Goal: Task Accomplishment & Management: Use online tool/utility

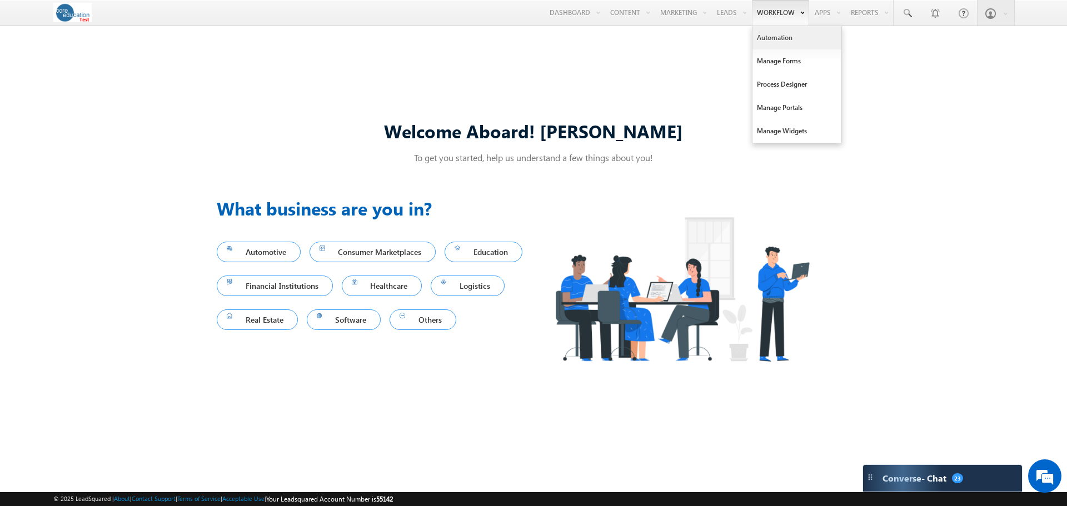
click at [771, 35] on link "Automation" at bounding box center [796, 37] width 89 height 23
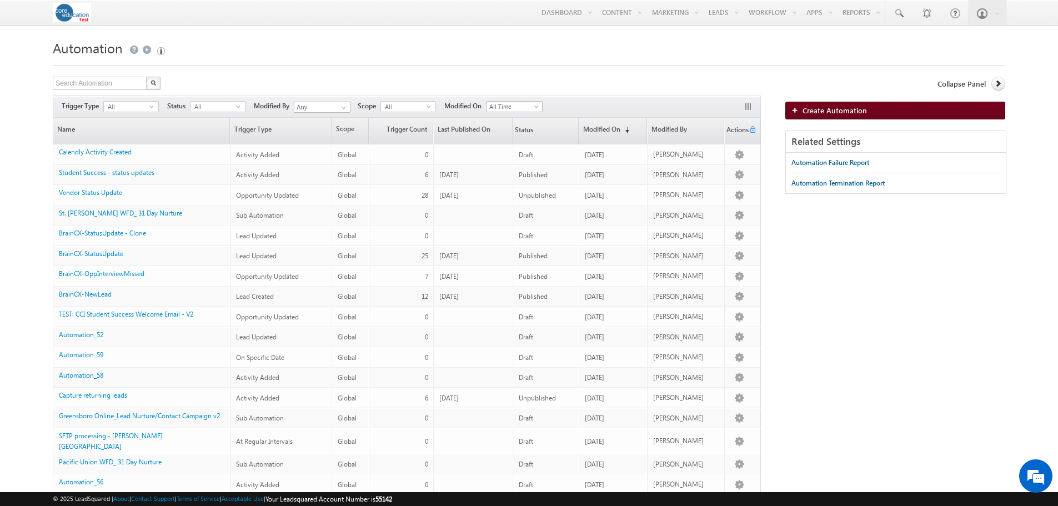
click at [847, 106] on link "Create Automation" at bounding box center [896, 111] width 220 height 18
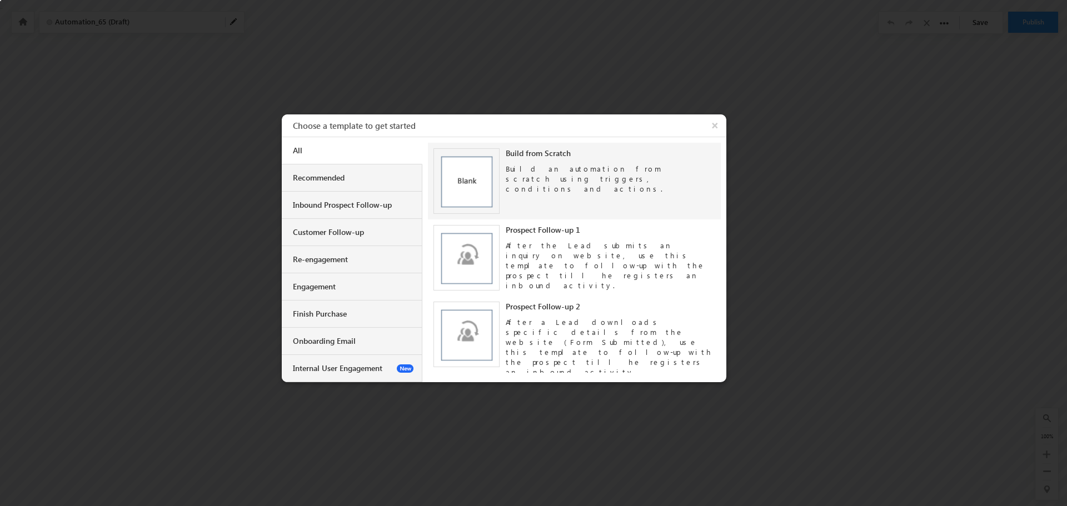
click at [536, 176] on div "Build an automation from scratch using triggers, conditions and actions." at bounding box center [610, 176] width 209 height 36
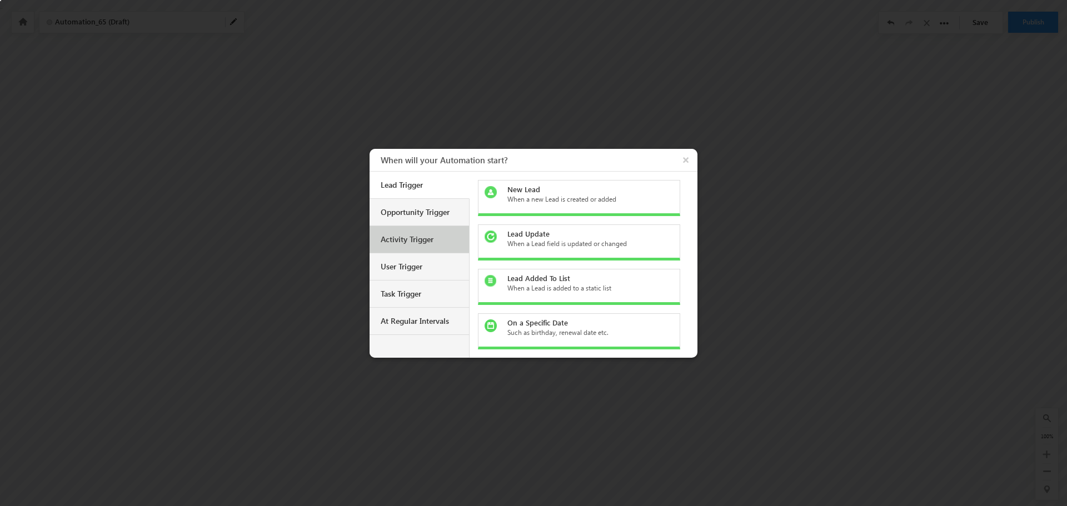
click at [418, 247] on div "Activity Trigger" at bounding box center [418, 239] width 99 height 27
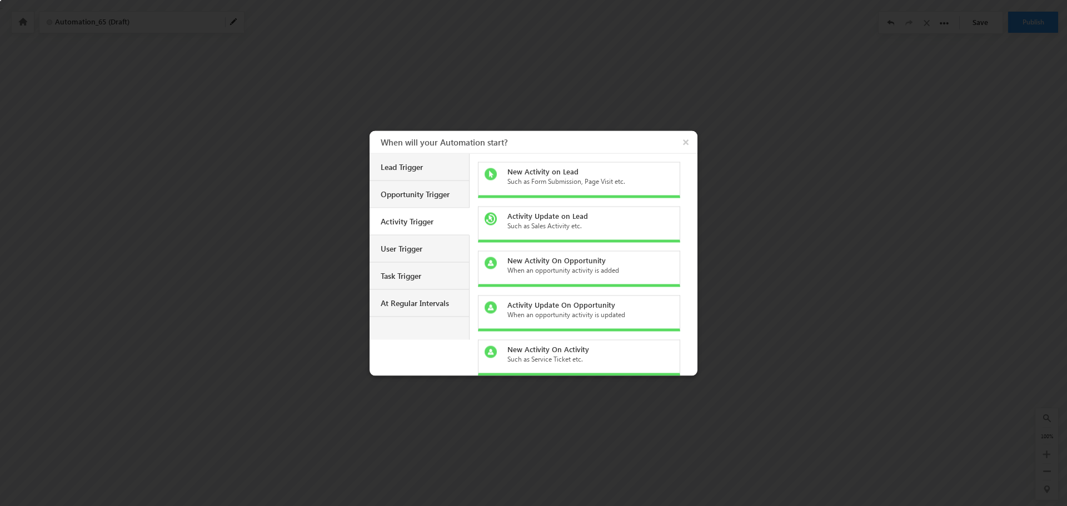
click at [563, 183] on div "Such as Form Submission, Page Visit etc." at bounding box center [585, 181] width 157 height 10
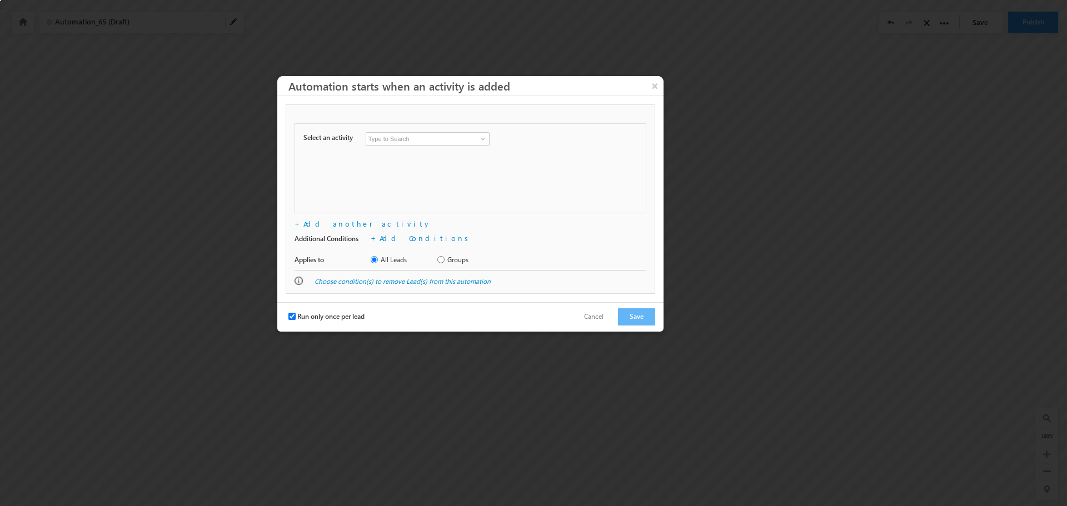
click at [422, 134] on input at bounding box center [428, 138] width 124 height 13
click at [395, 157] on link "BrainCX Call" at bounding box center [428, 162] width 124 height 13
type input "BrainCX Call"
click at [288, 314] on input "Run only once per lead" at bounding box center [291, 316] width 7 height 7
checkbox input "false"
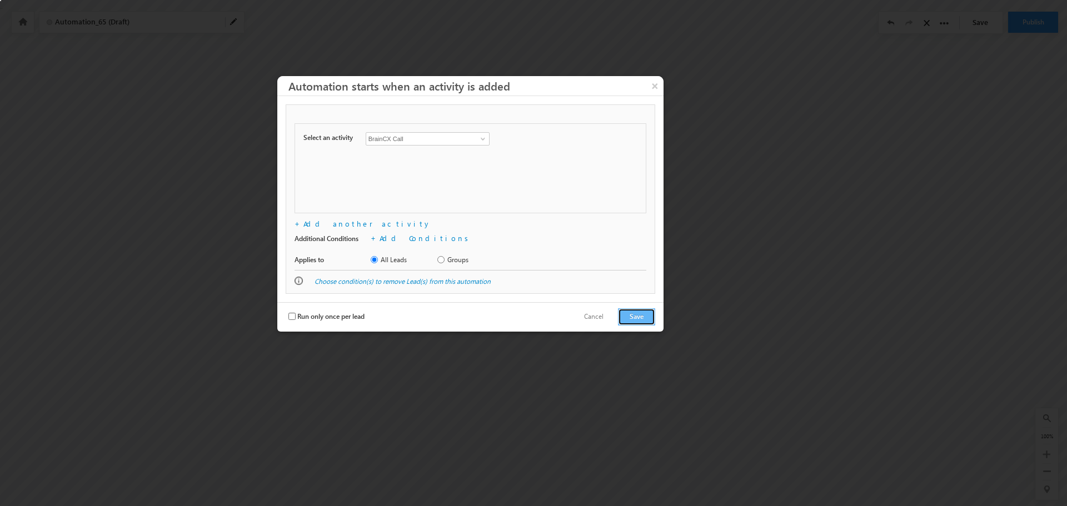
click at [647, 319] on button "Save" at bounding box center [636, 316] width 37 height 17
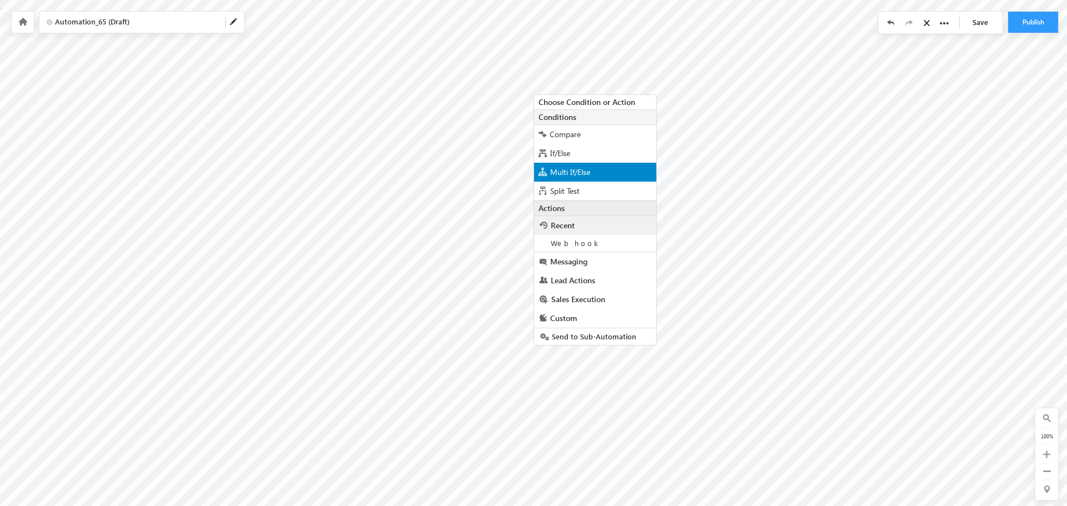
click at [583, 172] on span "Multi If/Else" at bounding box center [570, 172] width 40 height 11
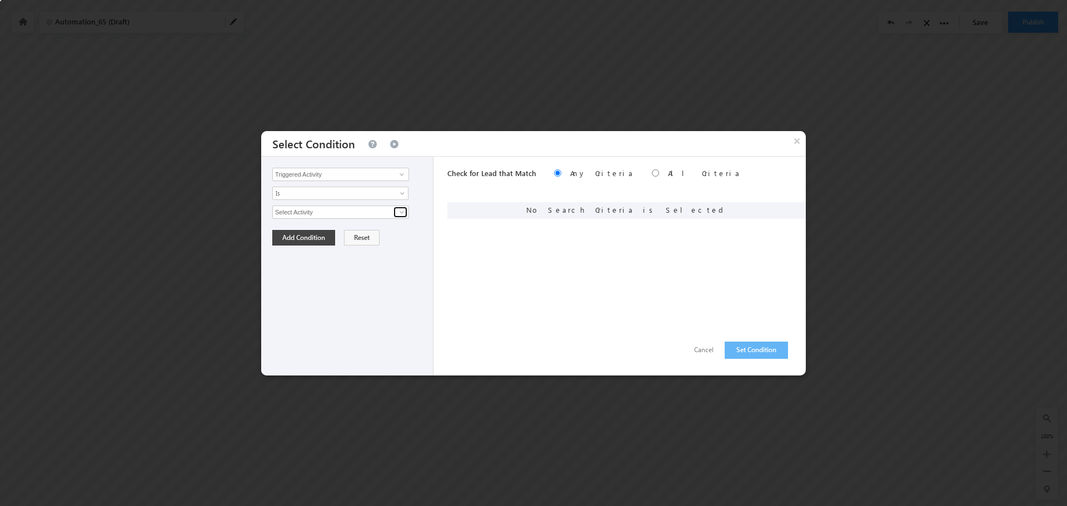
click at [399, 214] on span at bounding box center [401, 212] width 9 height 9
click at [341, 236] on link "BrainCX Call" at bounding box center [340, 236] width 137 height 13
type input "BrainCX Call"
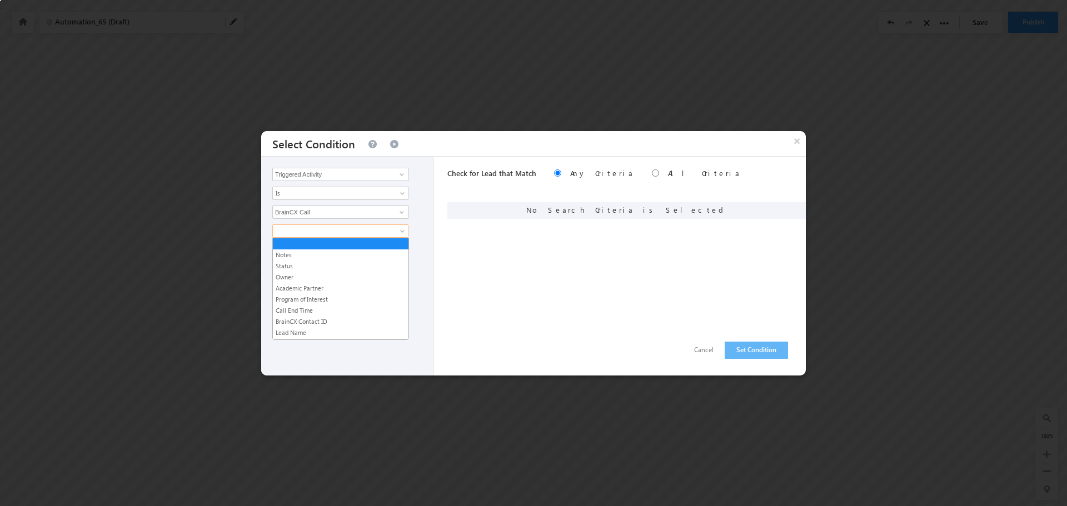
click at [363, 228] on span at bounding box center [333, 231] width 121 height 10
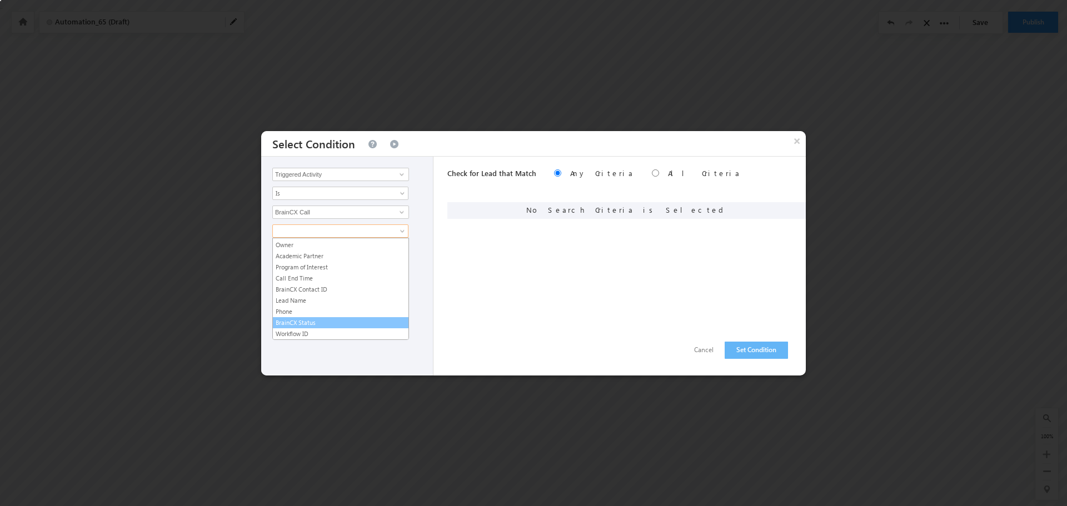
click at [327, 322] on link "BrainCX Status" at bounding box center [341, 323] width 136 height 10
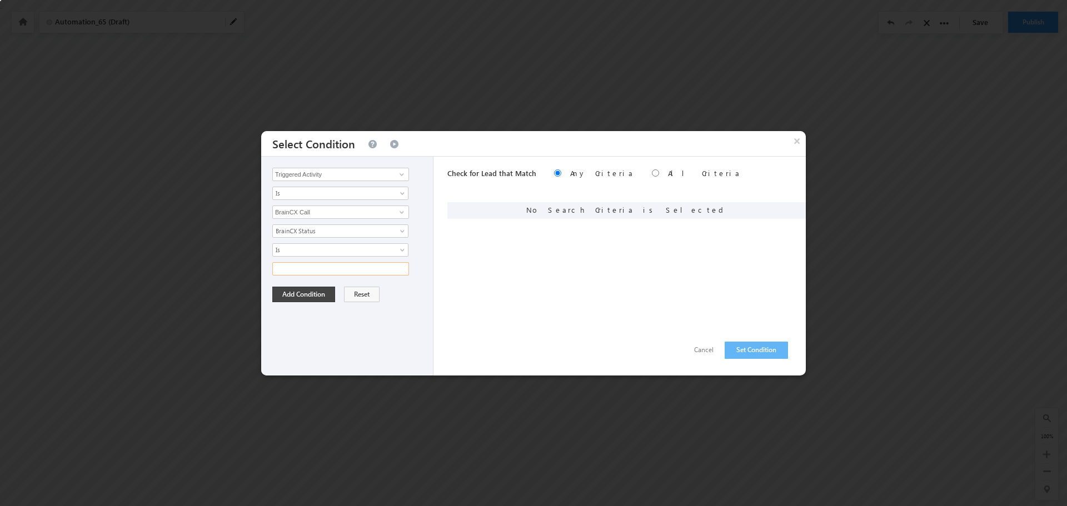
click at [322, 268] on input "text" at bounding box center [340, 268] width 137 height 13
paste input "Voicemail BCX"
type input "Voicemail BCX"
click at [301, 294] on button "Add Condition" at bounding box center [303, 295] width 63 height 16
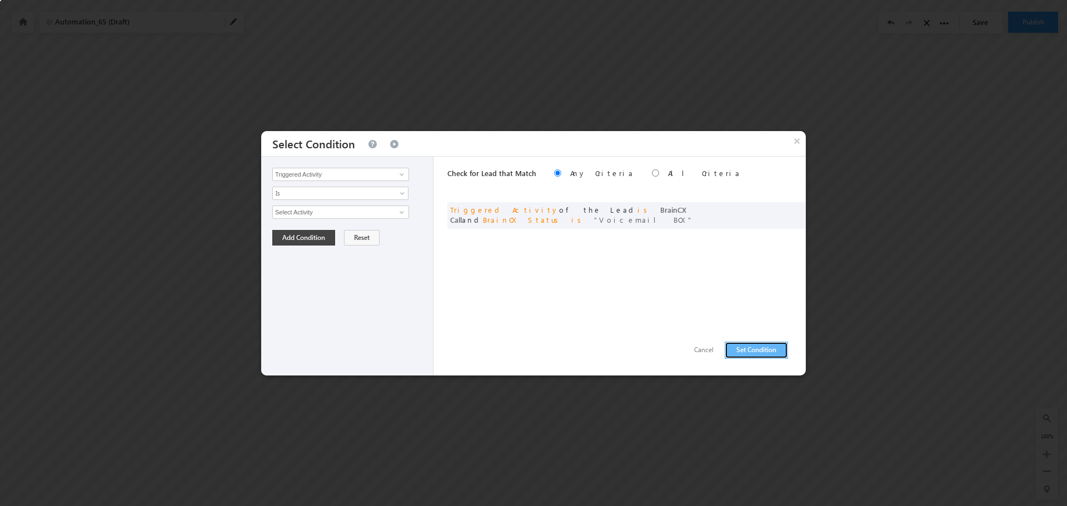
click at [762, 356] on button "Set Condition" at bounding box center [755, 350] width 63 height 17
click at [391, 212] on input "Select Activity" at bounding box center [340, 212] width 137 height 13
click at [403, 207] on link at bounding box center [400, 212] width 14 height 11
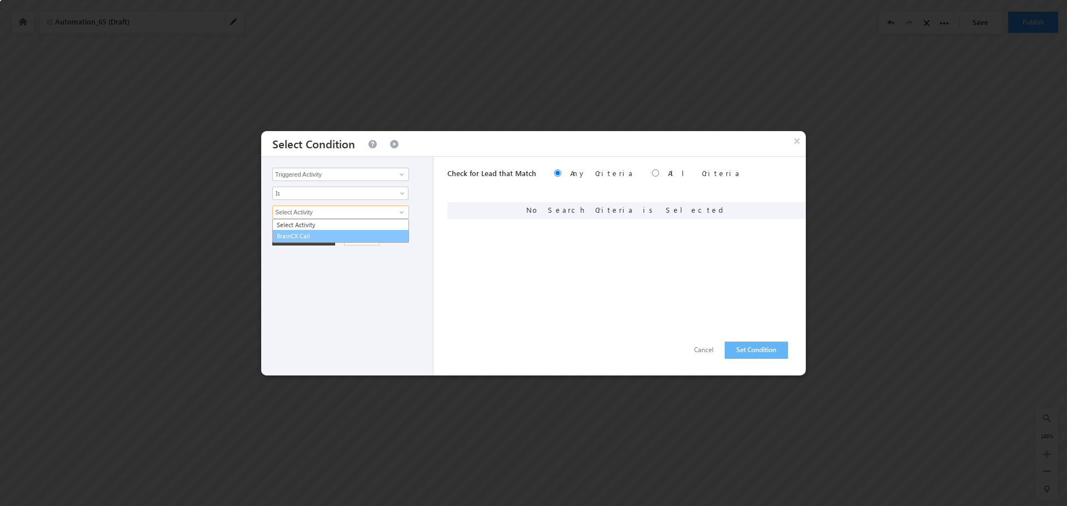
click at [345, 232] on link "BrainCX Call" at bounding box center [340, 236] width 137 height 13
type input "BrainCX Call"
click at [320, 226] on span at bounding box center [333, 231] width 121 height 10
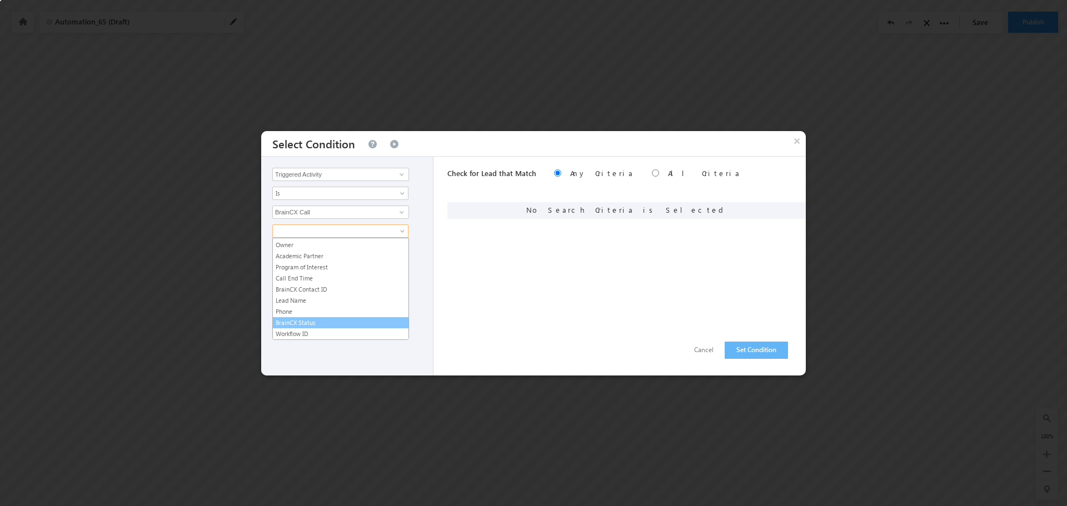
click at [315, 318] on link "BrainCX Status" at bounding box center [341, 323] width 136 height 10
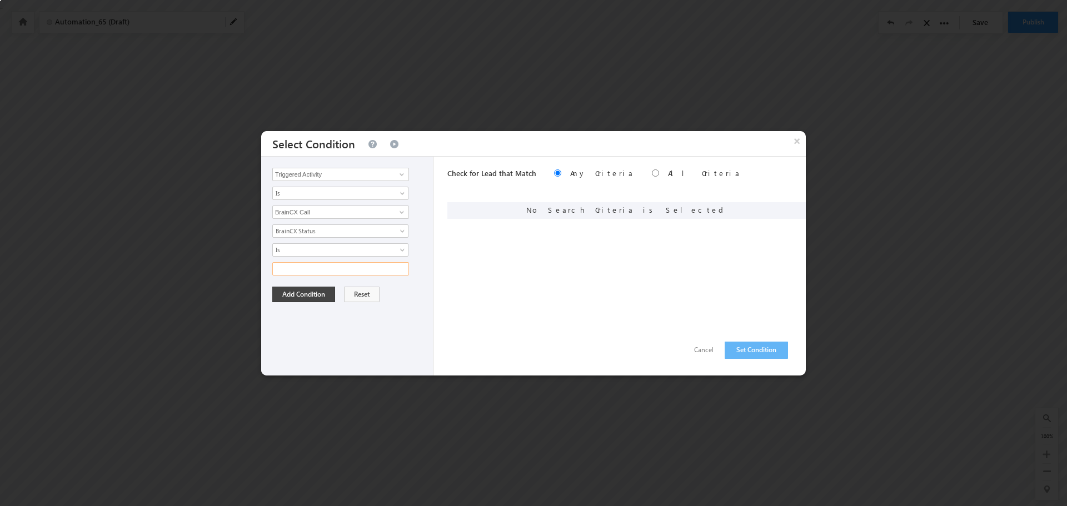
drag, startPoint x: 297, startPoint y: 267, endPoint x: 303, endPoint y: 266, distance: 5.8
click at [297, 267] on input "text" at bounding box center [340, 268] width 137 height 13
paste input "DNC BCX"
type input "DNC BCX"
click at [292, 289] on button "Add Condition" at bounding box center [303, 295] width 63 height 16
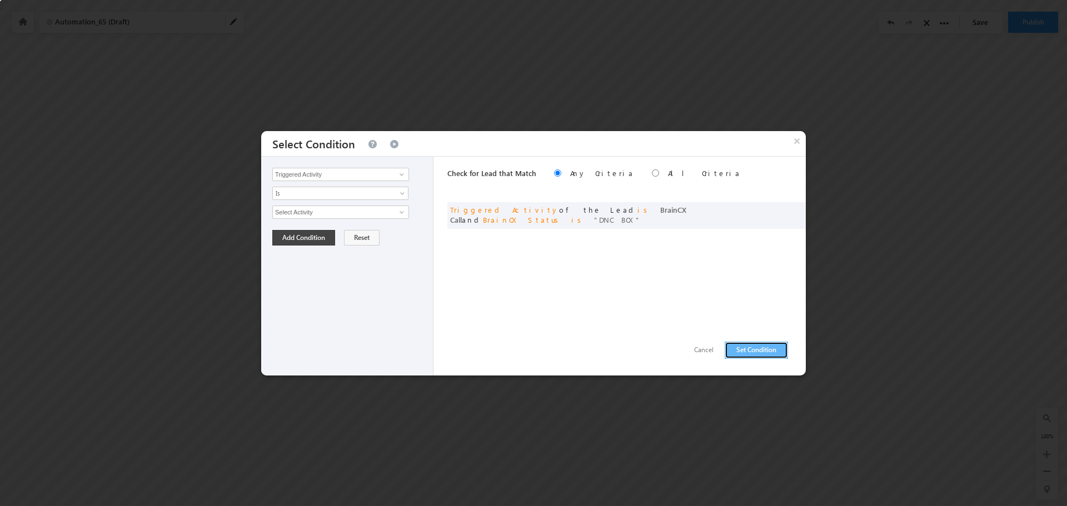
click at [748, 354] on button "Set Condition" at bounding box center [755, 350] width 63 height 17
click at [399, 213] on span at bounding box center [401, 212] width 9 height 9
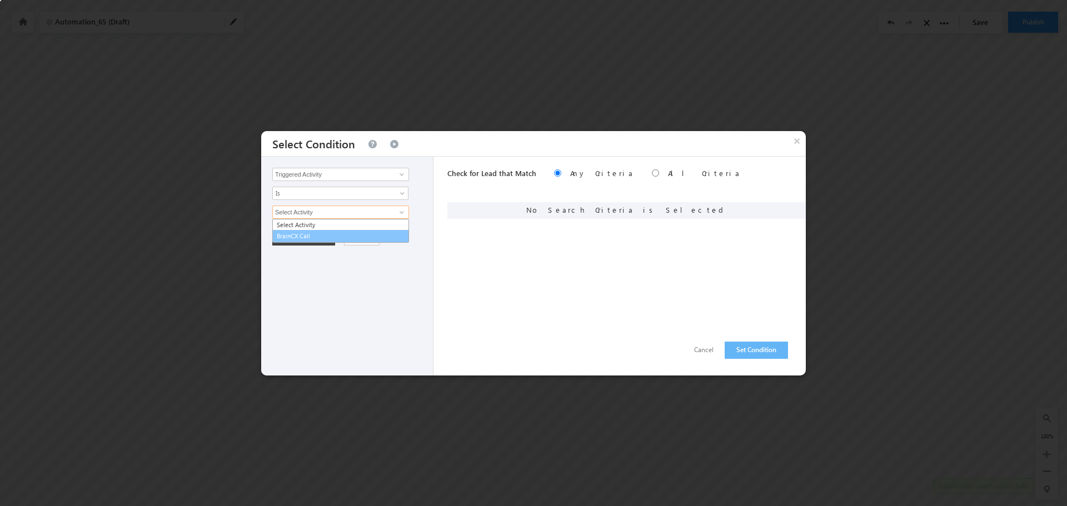
click at [347, 233] on link "BrainCX Call" at bounding box center [340, 236] width 137 height 13
type input "BrainCX Call"
click at [347, 229] on span at bounding box center [333, 231] width 121 height 10
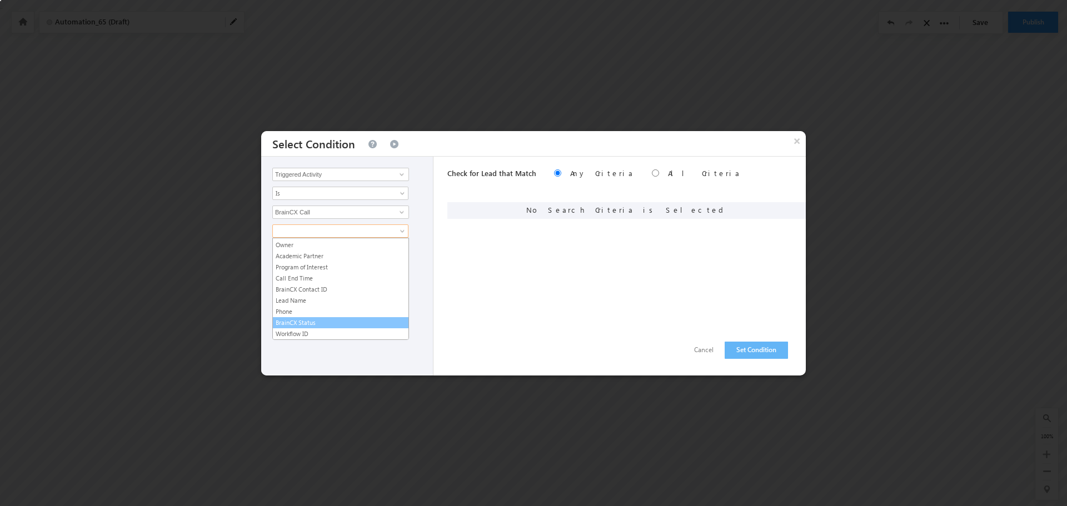
click at [315, 319] on link "BrainCX Status" at bounding box center [341, 323] width 136 height 10
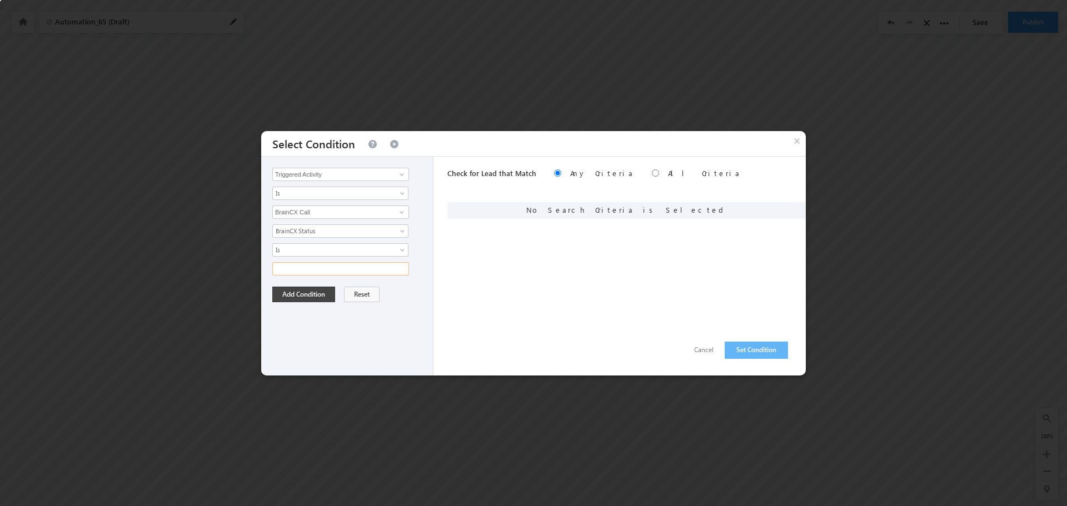
click at [361, 269] on input "text" at bounding box center [340, 268] width 137 height 13
paste input "Not Qualified BCX"
type input "Not Qualified BCX"
click at [310, 292] on button "Add Condition" at bounding box center [303, 295] width 63 height 16
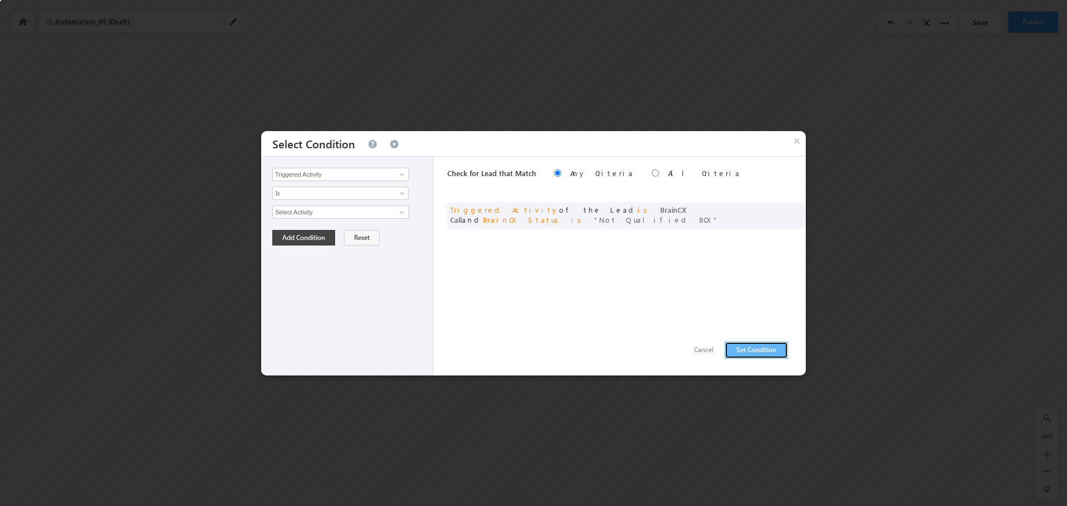
click at [741, 353] on button "Set Condition" at bounding box center [755, 350] width 63 height 17
drag, startPoint x: 321, startPoint y: 211, endPoint x: 334, endPoint y: 210, distance: 13.3
click at [321, 211] on input "Select Activity" at bounding box center [340, 212] width 137 height 13
click at [401, 211] on span at bounding box center [401, 212] width 9 height 9
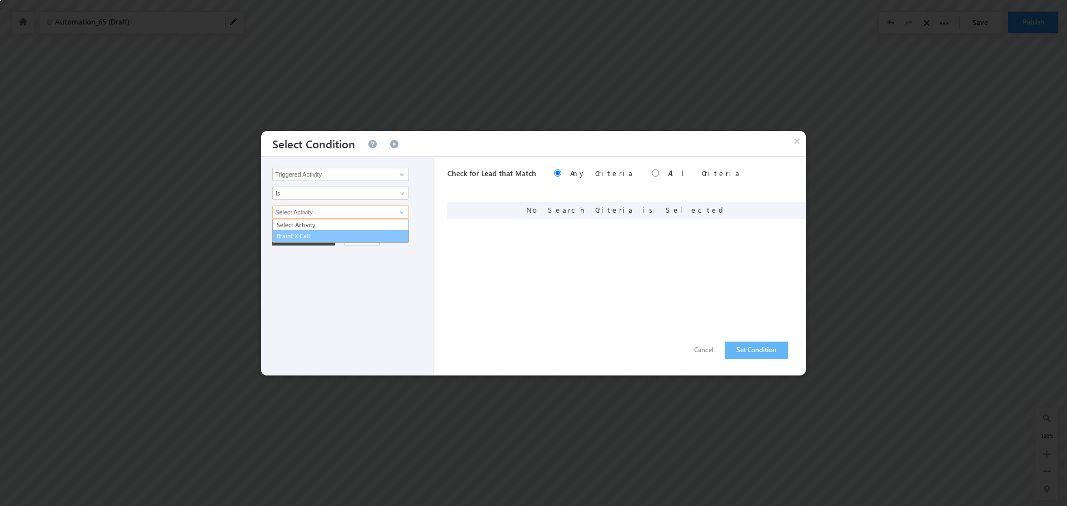
click at [336, 231] on link "BrainCX Call" at bounding box center [340, 236] width 137 height 13
type input "BrainCX Call"
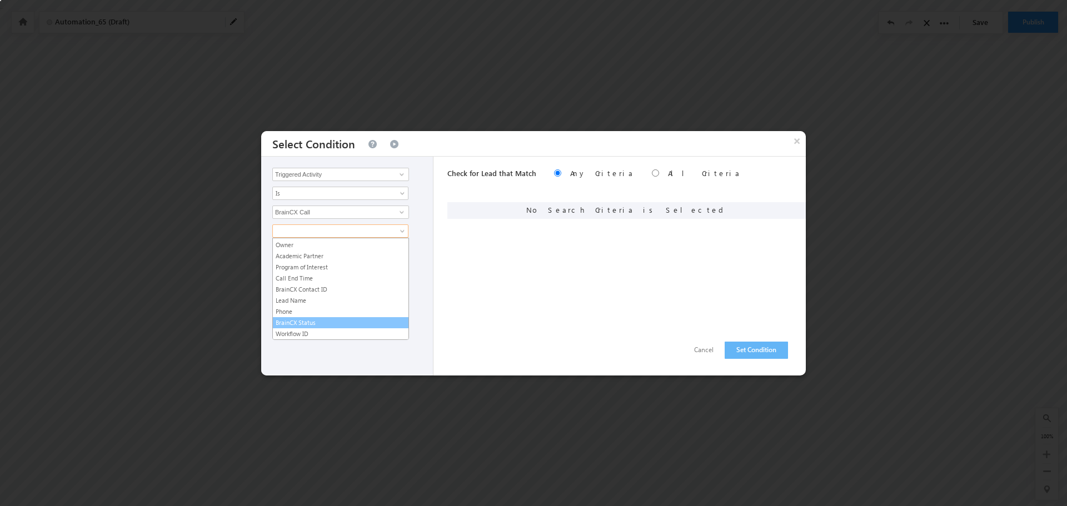
click at [317, 326] on link "BrainCX Status" at bounding box center [341, 323] width 136 height 10
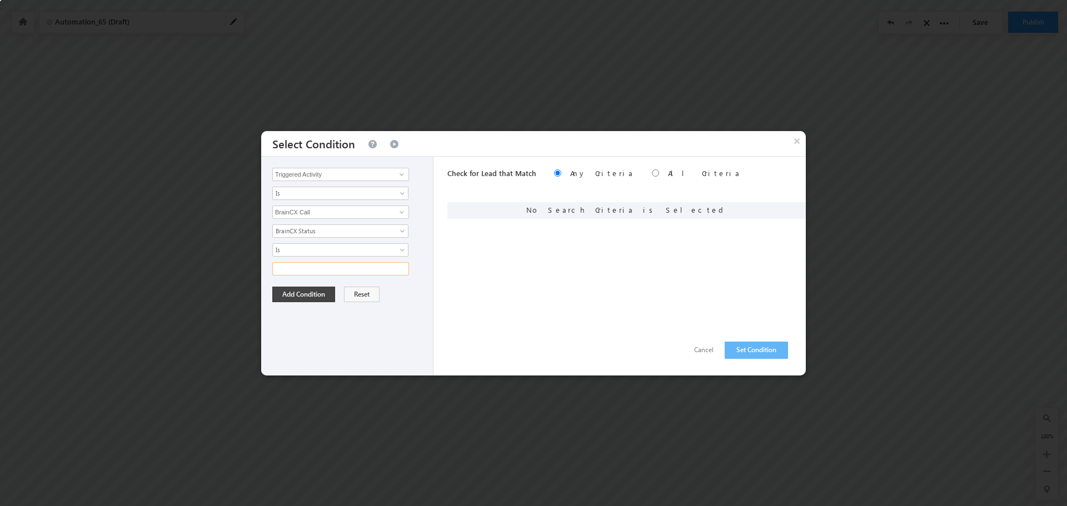
click at [332, 269] on input "text" at bounding box center [340, 268] width 137 height 13
paste input "Scheduled Appointment Change of Program BCX"
type input "Scheduled Appointment Change of Program BCX"
click at [302, 293] on button "Add Condition" at bounding box center [303, 295] width 63 height 16
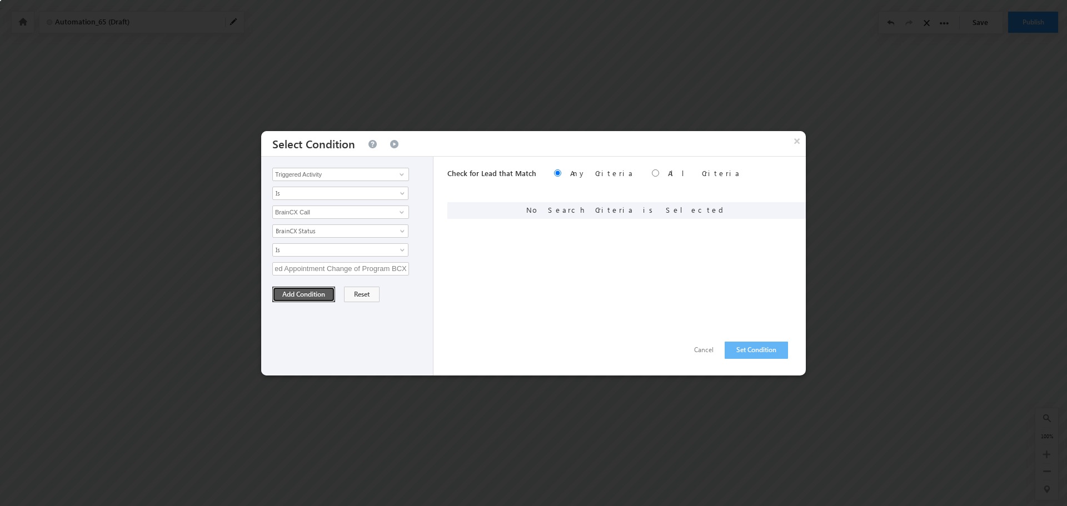
scroll to position [0, 0]
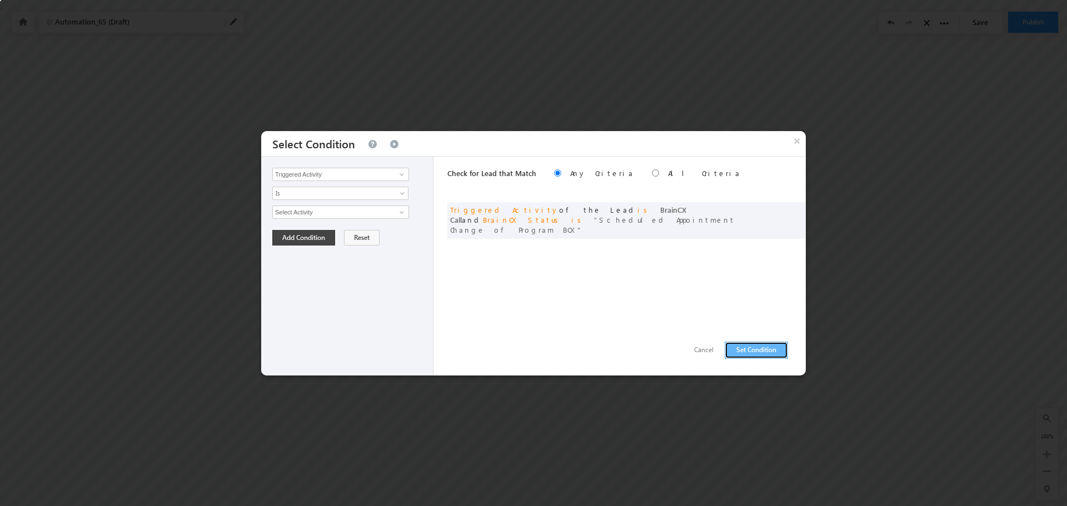
click at [757, 344] on button "Set Condition" at bounding box center [755, 350] width 63 height 17
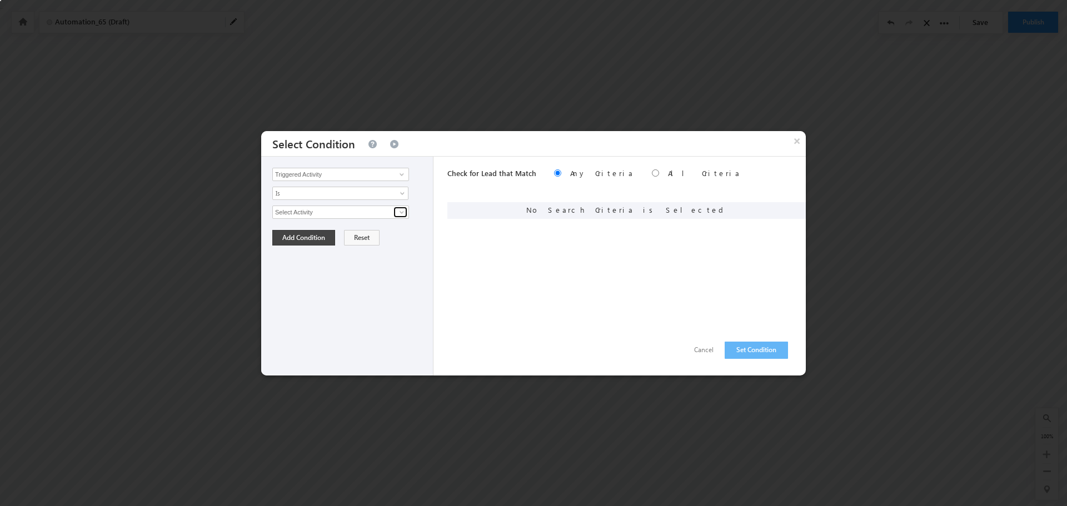
click at [398, 212] on span at bounding box center [401, 212] width 9 height 9
click at [323, 237] on link "BrainCX Call" at bounding box center [340, 236] width 137 height 13
type input "BrainCX Call"
click at [352, 224] on link at bounding box center [340, 230] width 136 height 13
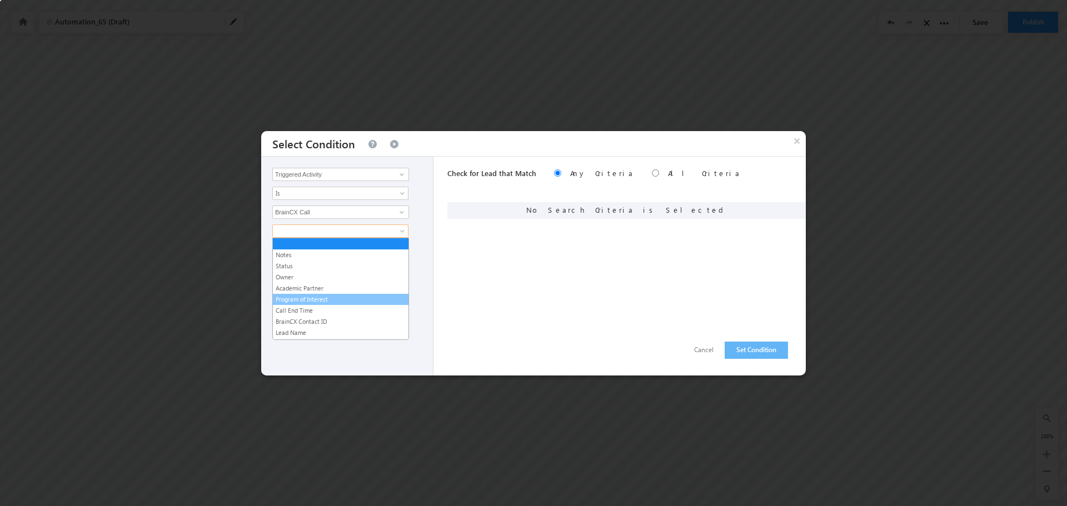
scroll to position [32, 0]
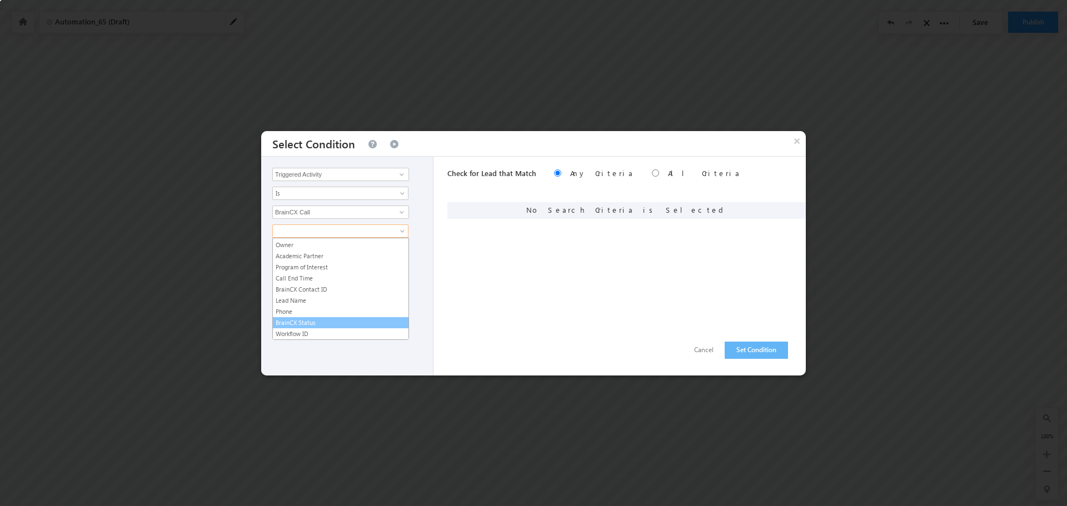
click at [318, 318] on link "BrainCX Status" at bounding box center [341, 323] width 136 height 10
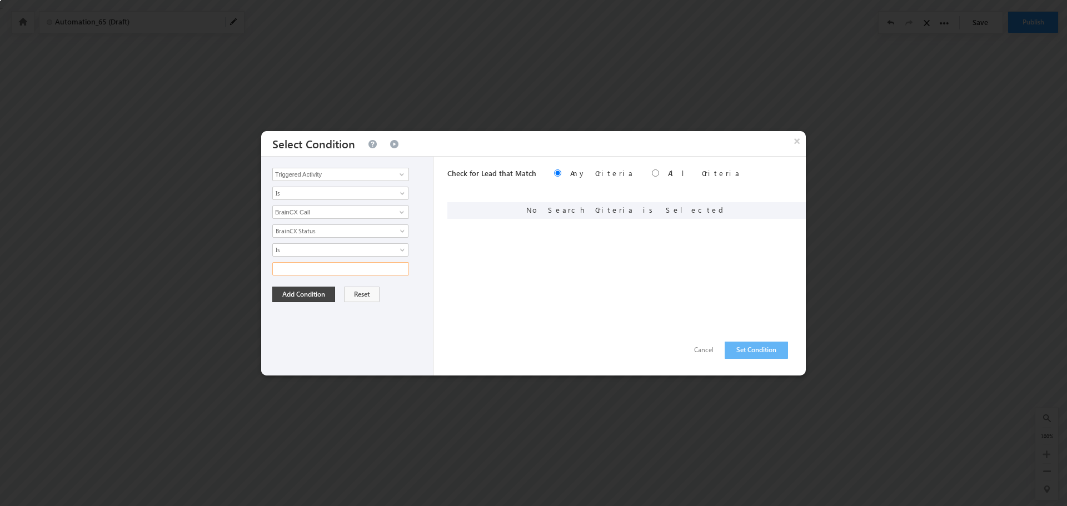
click at [324, 265] on input "text" at bounding box center [340, 268] width 137 height 13
paste input "Transferred to EA BCX"
type input "Transferred to EA BCX"
click at [304, 292] on button "Add Condition" at bounding box center [303, 295] width 63 height 16
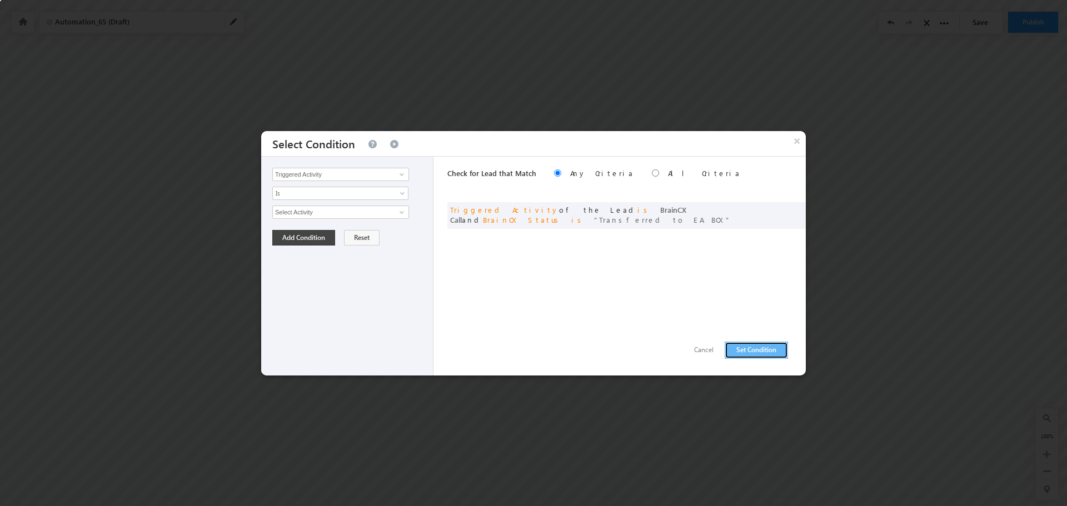
click at [748, 348] on button "Set Condition" at bounding box center [755, 350] width 63 height 17
click at [399, 212] on span at bounding box center [401, 212] width 9 height 9
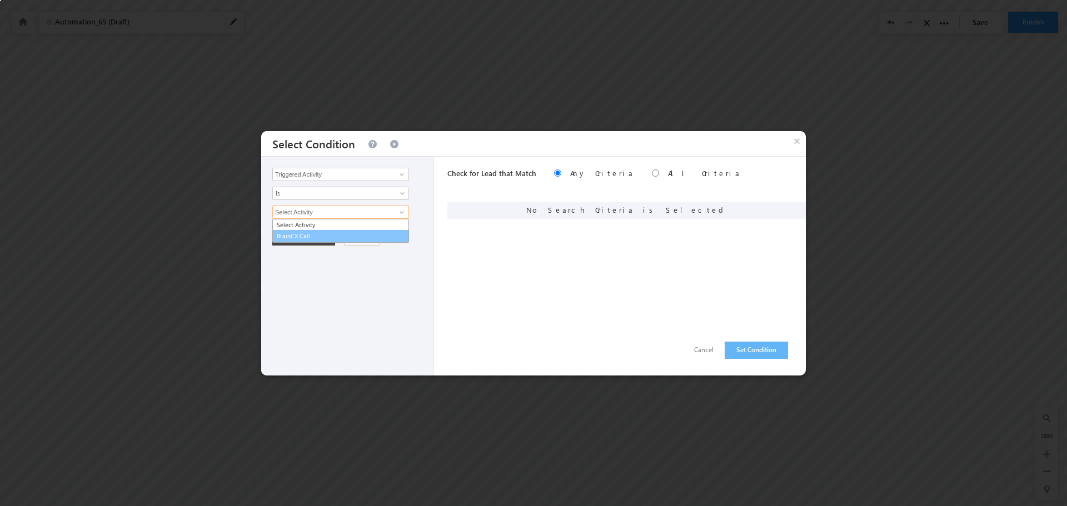
click at [349, 238] on link "BrainCX Call" at bounding box center [340, 236] width 137 height 13
type input "BrainCX Call"
click at [352, 233] on span at bounding box center [333, 231] width 121 height 10
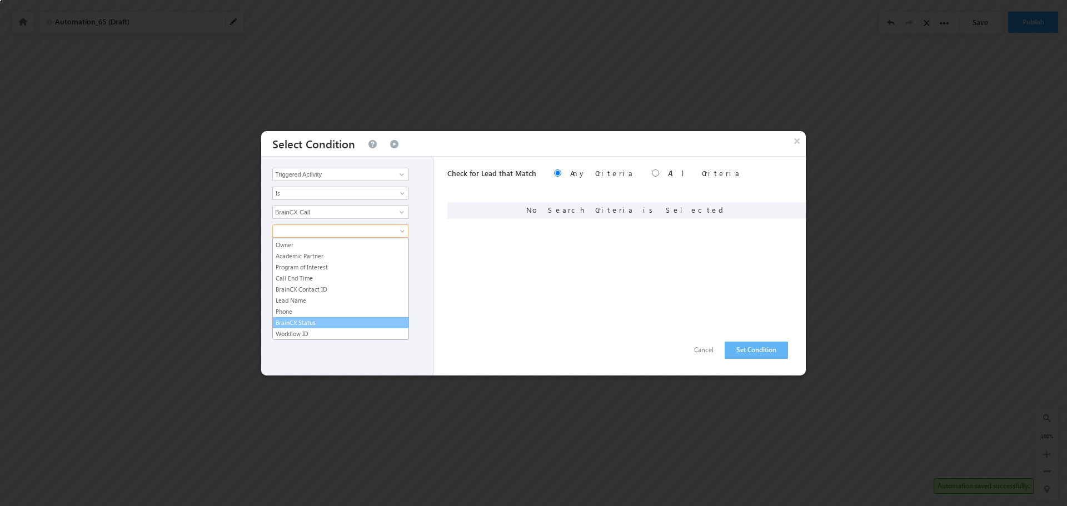
click at [321, 321] on link "BrainCX Status" at bounding box center [341, 323] width 136 height 10
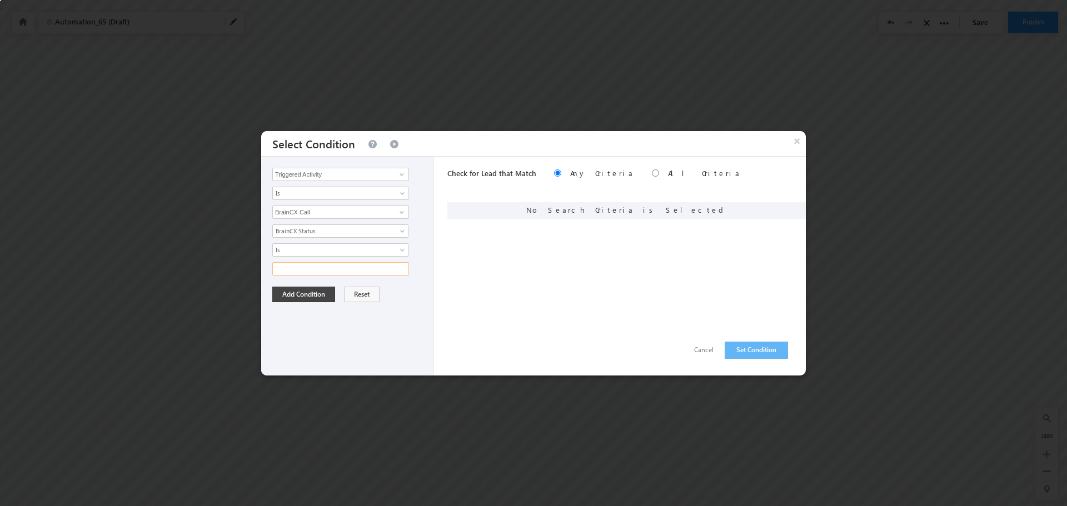
drag, startPoint x: 301, startPoint y: 271, endPoint x: 328, endPoint y: 267, distance: 28.1
click at [301, 271] on input "text" at bounding box center [340, 268] width 137 height 13
paste input "Scheduled Appointment BCX"
type input "Scheduled Appointment BCX"
click at [299, 293] on button "Add Condition" at bounding box center [303, 295] width 63 height 16
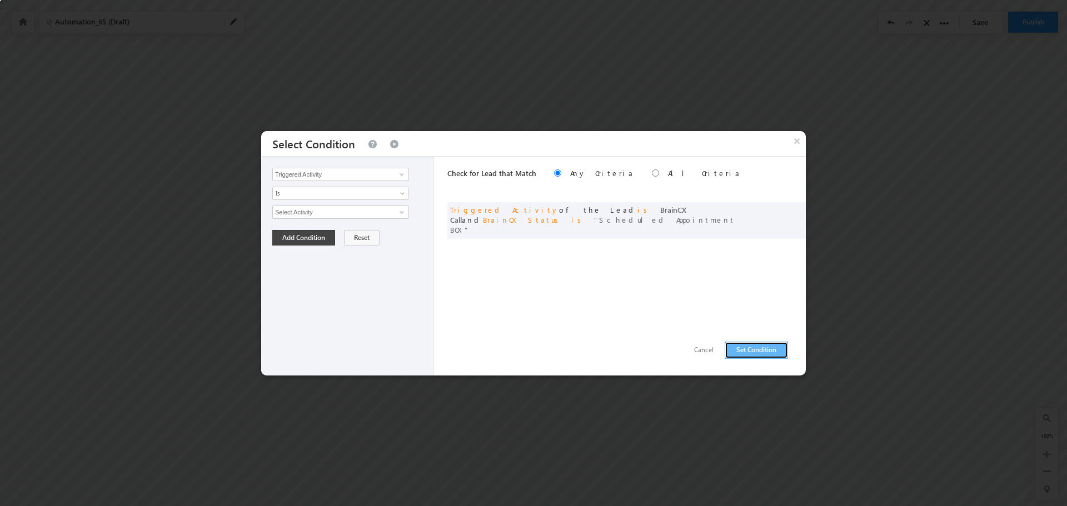
click at [752, 353] on button "Set Condition" at bounding box center [755, 350] width 63 height 17
click at [378, 217] on input "Select Activity" at bounding box center [340, 212] width 137 height 13
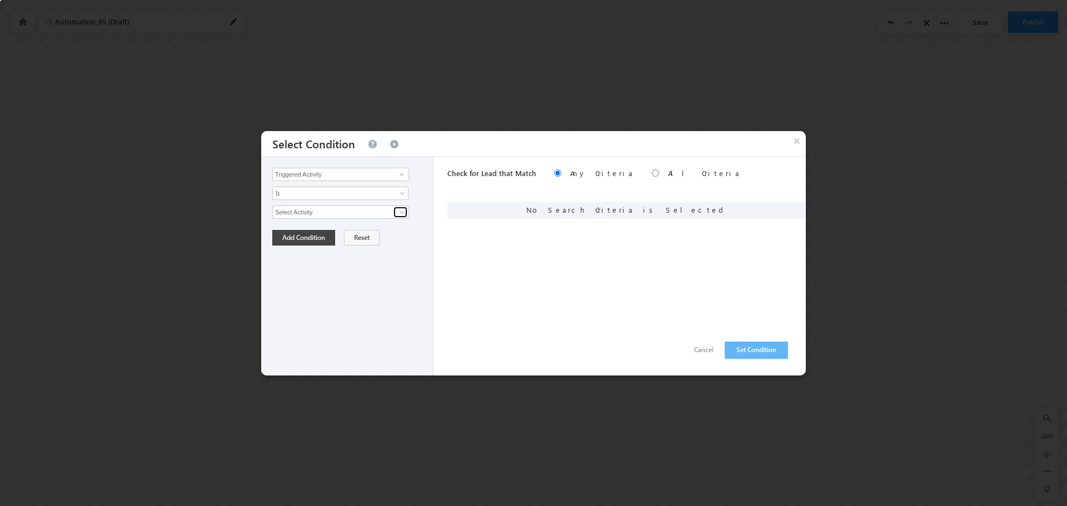
click at [401, 214] on span at bounding box center [401, 212] width 9 height 9
click at [333, 234] on link "BrainCX Call" at bounding box center [340, 236] width 137 height 13
type input "BrainCX Call"
click at [349, 231] on span at bounding box center [333, 231] width 121 height 10
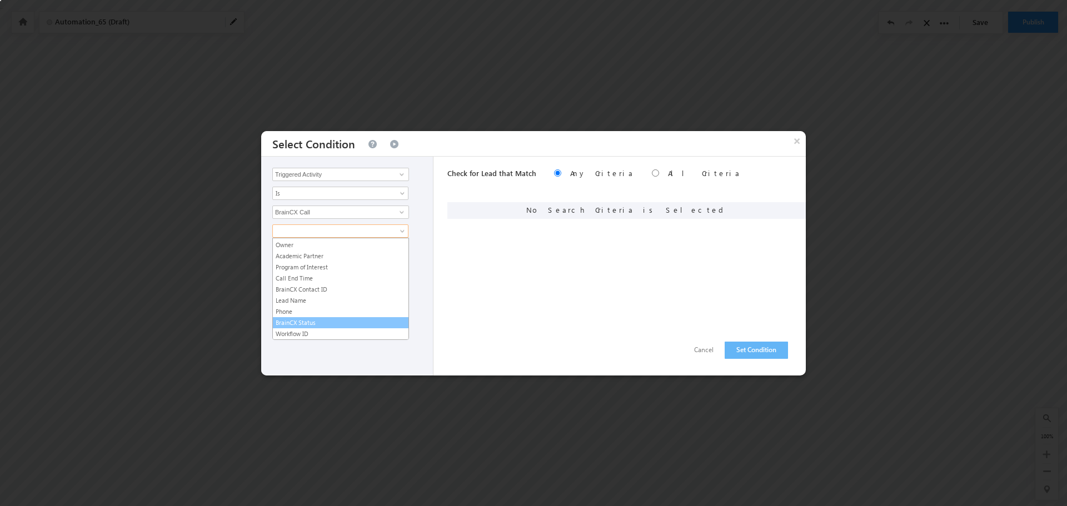
click at [306, 325] on link "BrainCX Status" at bounding box center [341, 323] width 136 height 10
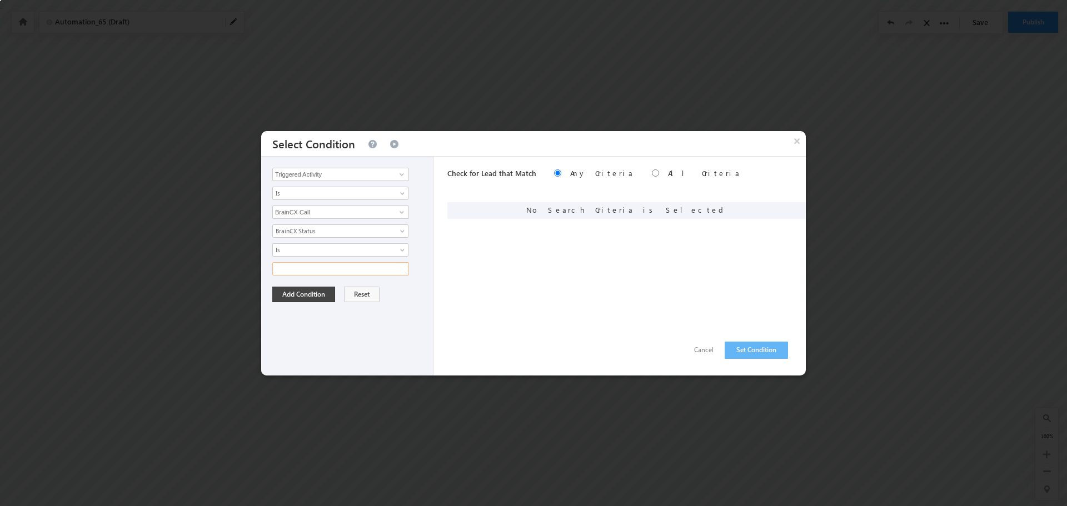
click at [306, 269] on input "text" at bounding box center [340, 268] width 137 height 13
paste input "Afterhours Request BCX"
type input "Afterhours Request BCX"
click at [295, 297] on button "Add Condition" at bounding box center [303, 295] width 63 height 16
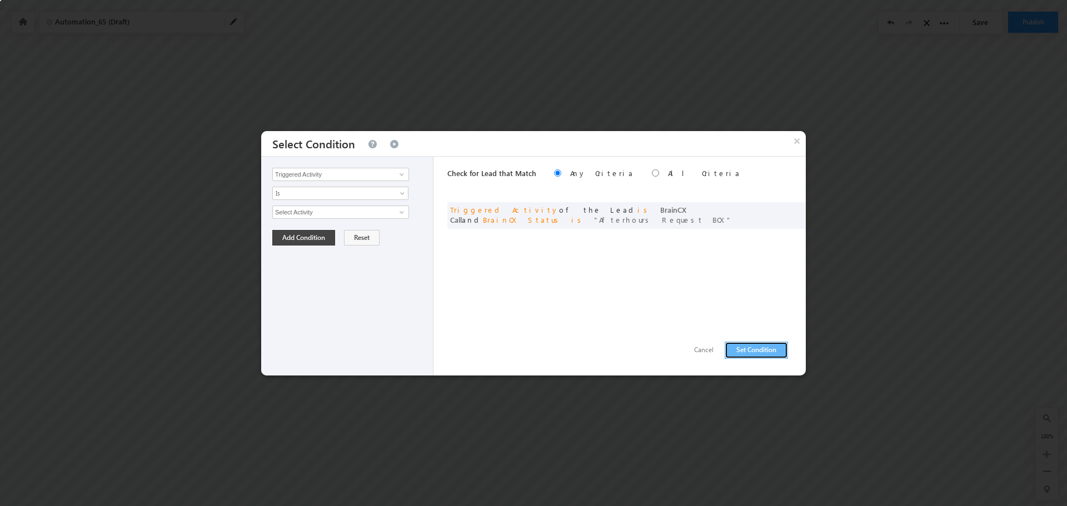
click at [749, 354] on button "Set Condition" at bounding box center [755, 350] width 63 height 17
click at [381, 203] on div "Triggered Activity Prospect Id Academic Partner Account Account Type Additional…" at bounding box center [347, 266] width 172 height 219
click at [378, 213] on input "Select Activity" at bounding box center [340, 212] width 137 height 13
click at [403, 211] on span at bounding box center [401, 212] width 9 height 9
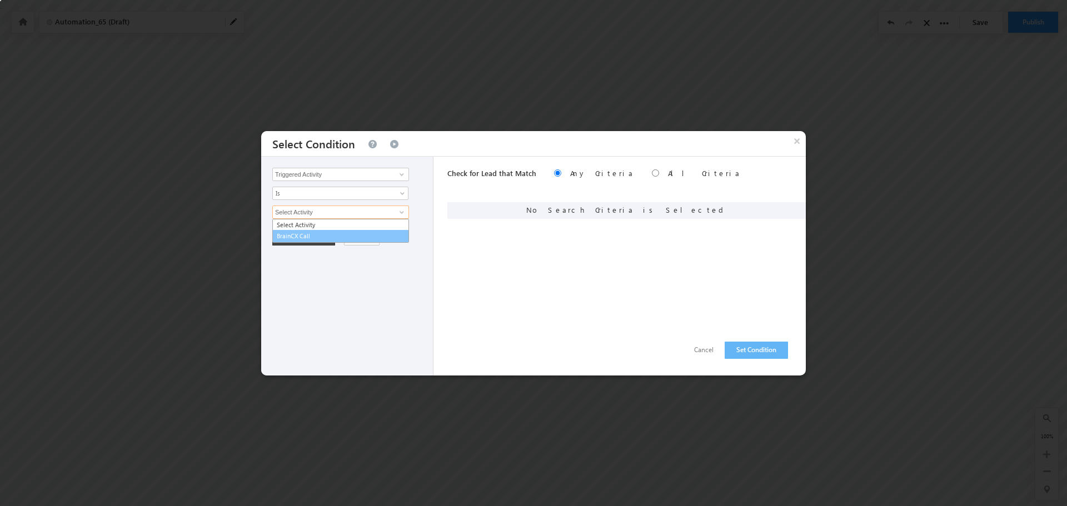
click at [324, 236] on link "BrainCX Call" at bounding box center [340, 236] width 137 height 13
type input "BrainCX Call"
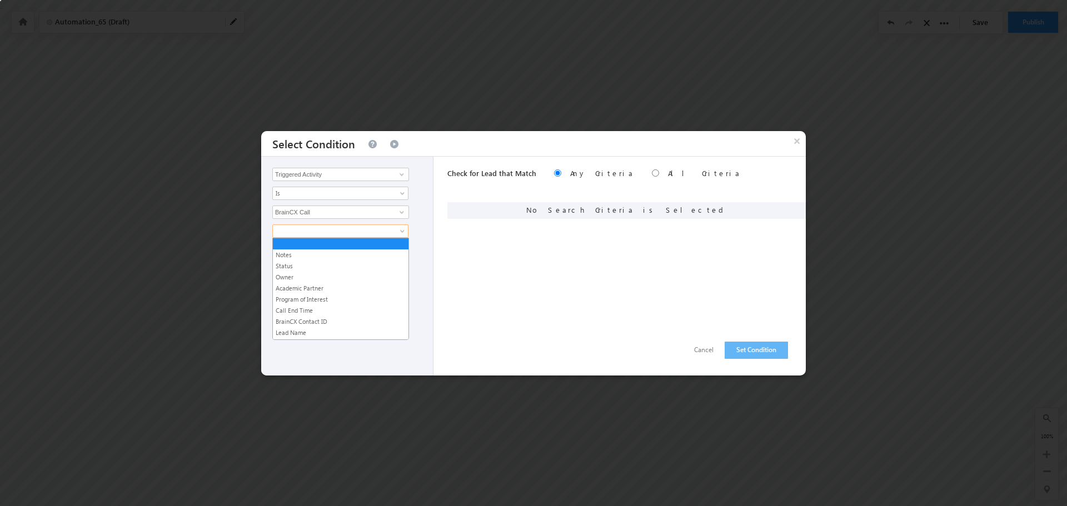
click at [330, 231] on span at bounding box center [333, 231] width 121 height 10
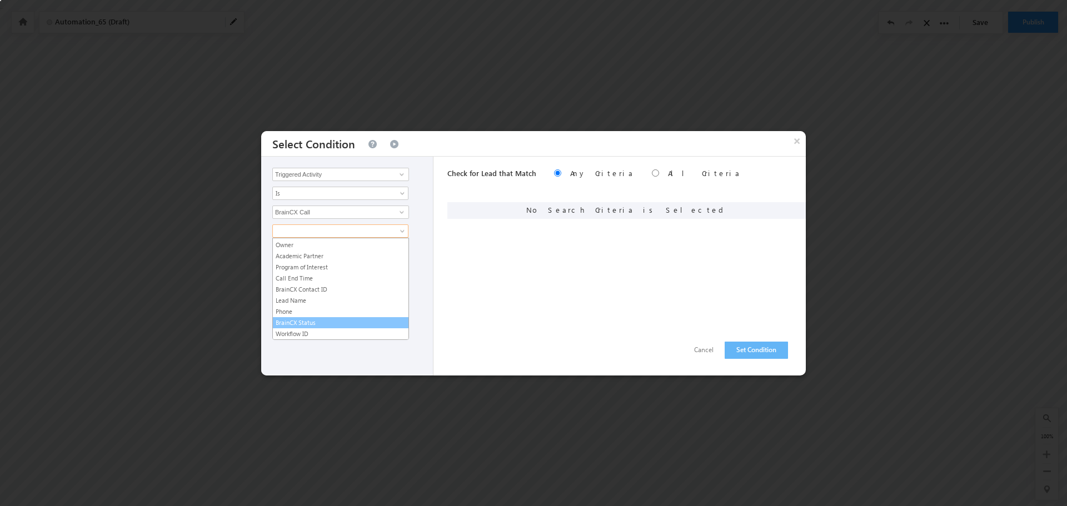
click at [324, 325] on link "BrainCX Status" at bounding box center [341, 323] width 136 height 10
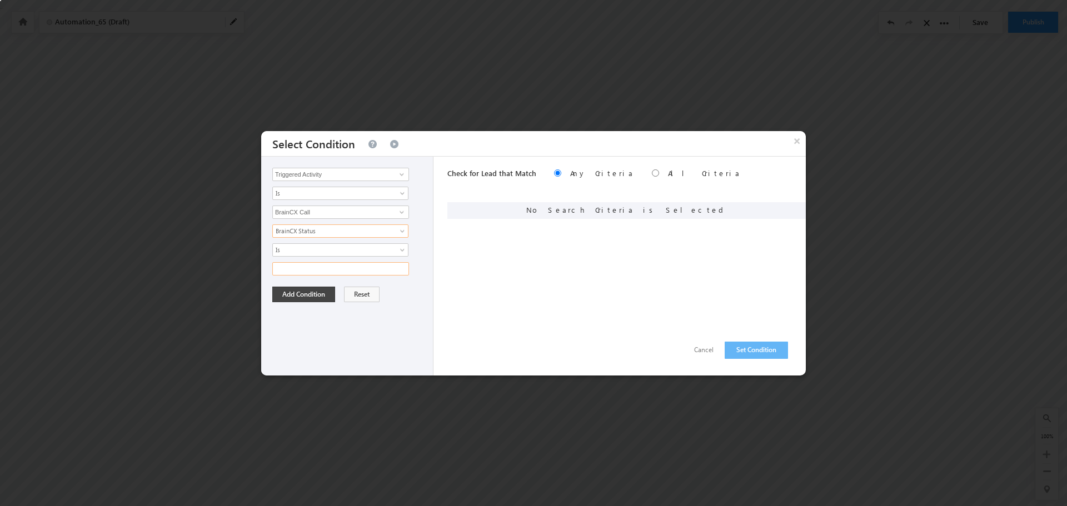
click at [328, 264] on input "text" at bounding box center [340, 268] width 137 height 13
paste input "Not Interested BCX"
type input "Not Interested BCX"
click at [293, 295] on button "Add Condition" at bounding box center [303, 295] width 63 height 16
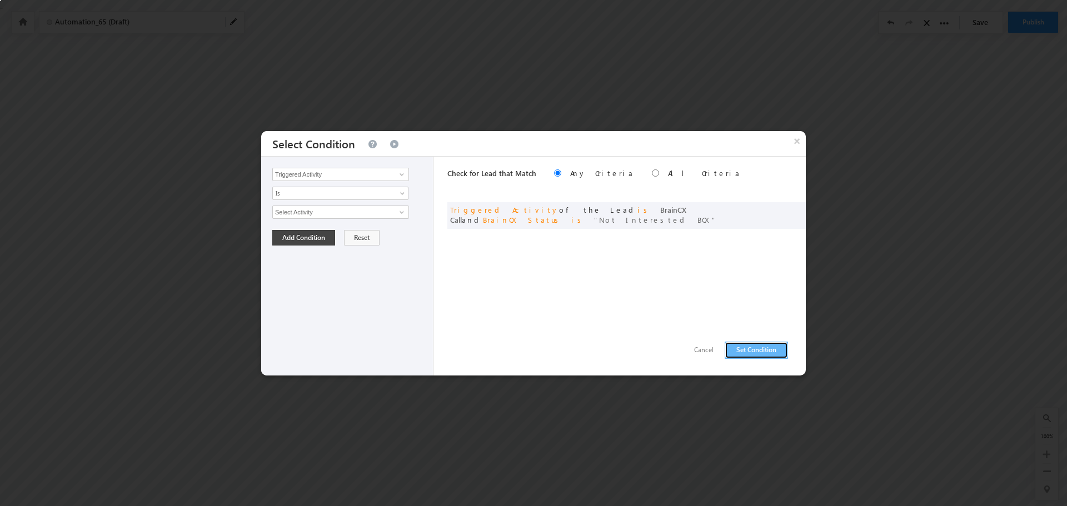
click at [768, 343] on button "Set Condition" at bounding box center [755, 350] width 63 height 17
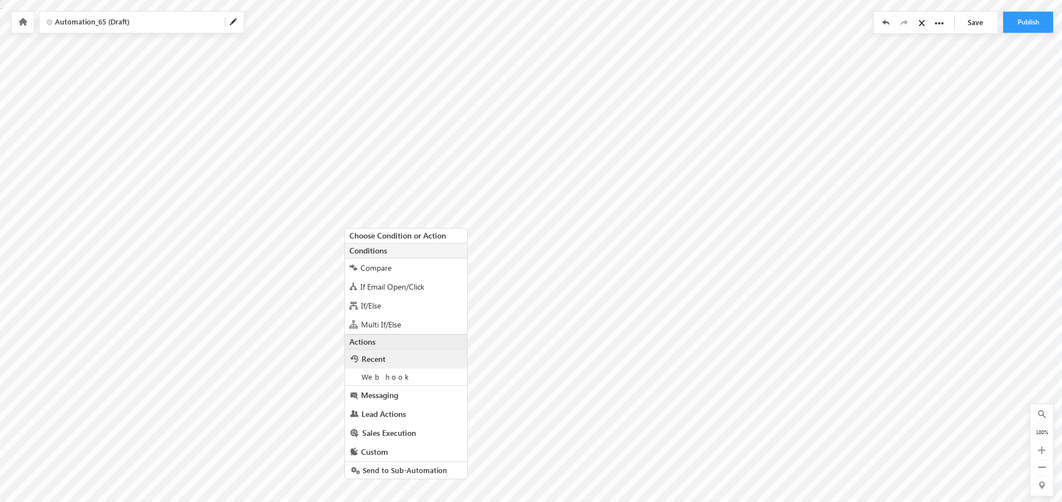
scroll to position [4, 0]
click at [393, 410] on span "Lead Actions" at bounding box center [384, 409] width 44 height 11
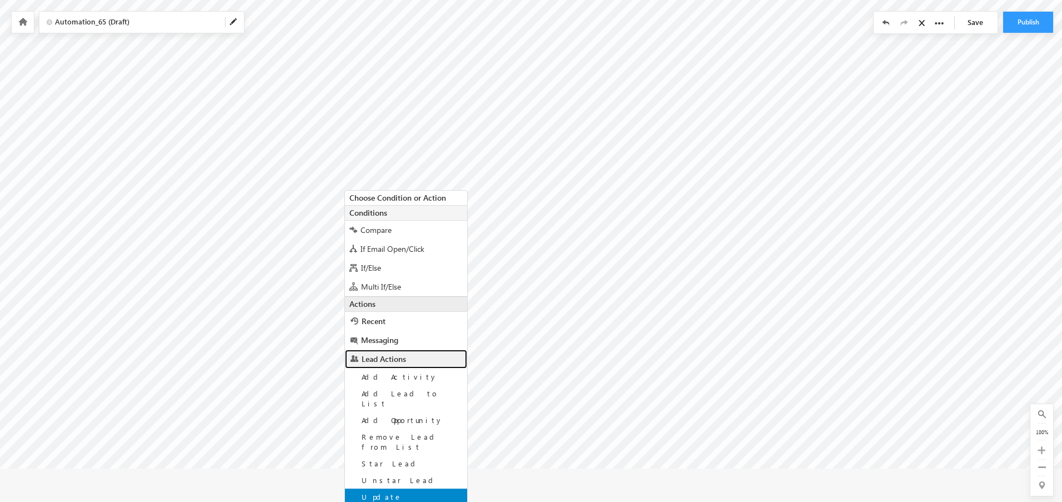
scroll to position [94, 0]
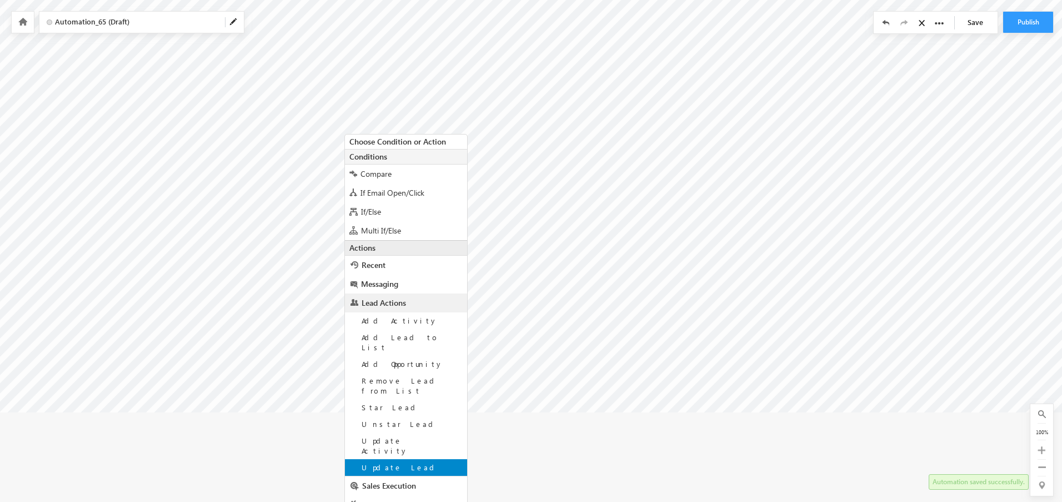
click at [393, 462] on span "Update Lead" at bounding box center [400, 466] width 77 height 9
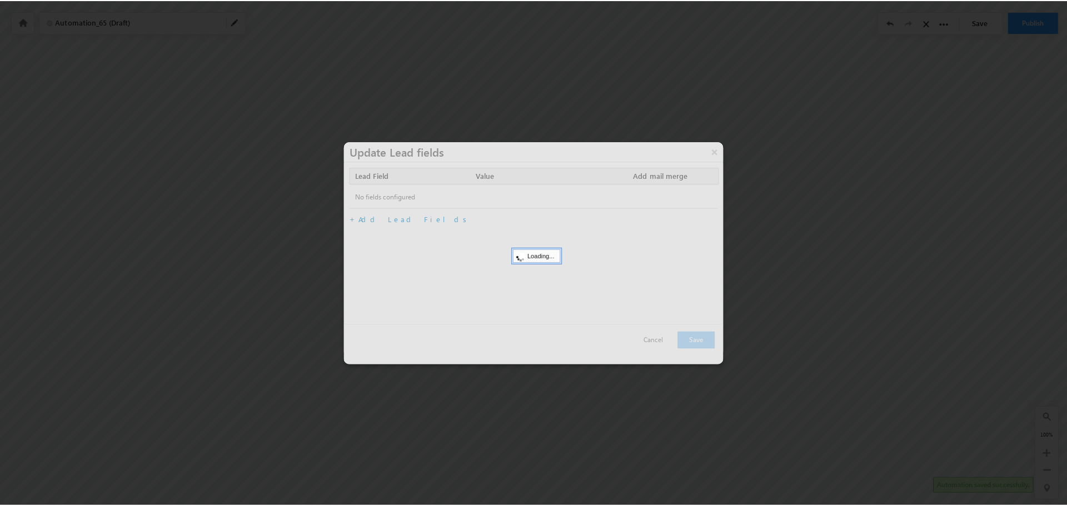
scroll to position [0, 0]
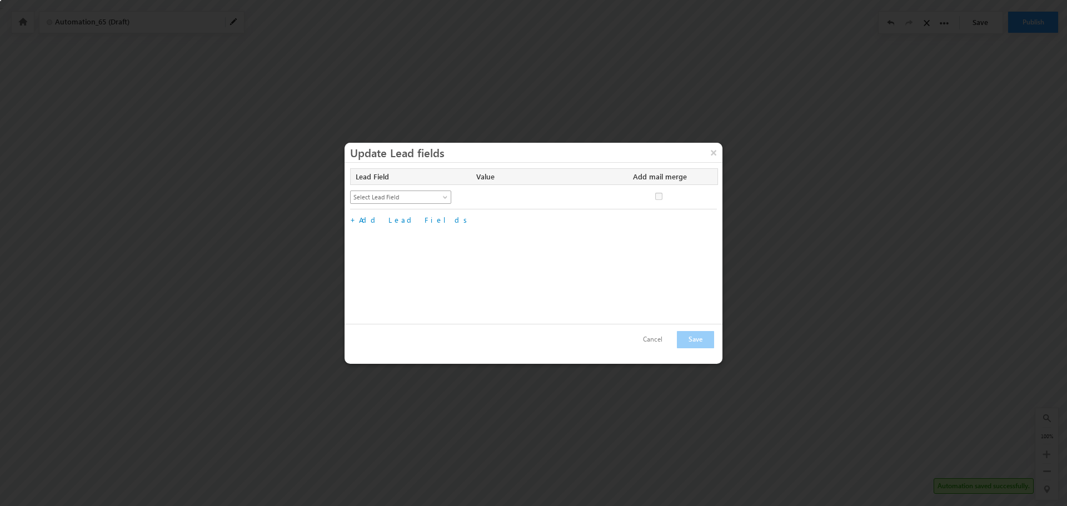
click at [432, 198] on span "Select Lead Field" at bounding box center [396, 197] width 91 height 10
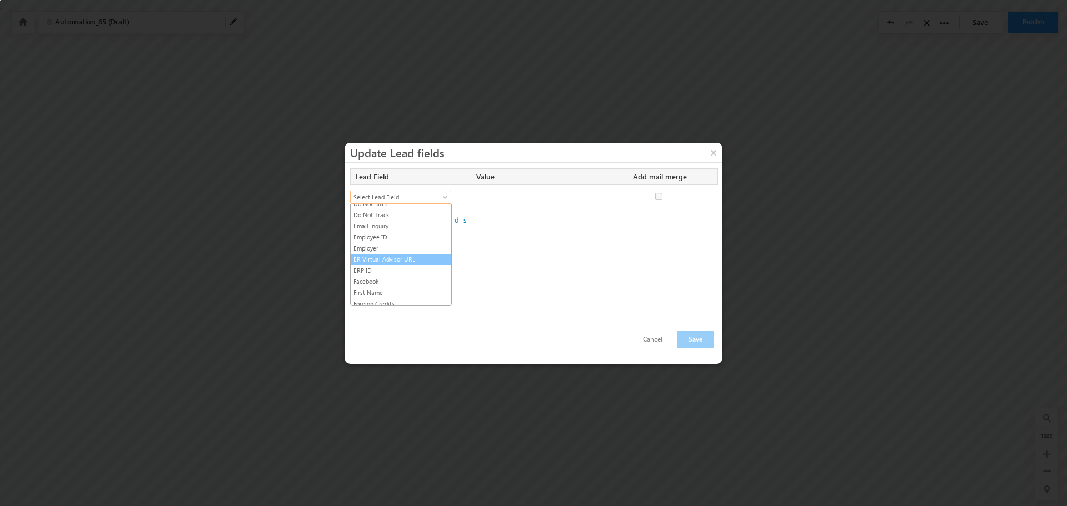
scroll to position [278, 0]
click at [389, 213] on link "Do Not Call" at bounding box center [401, 208] width 101 height 10
click at [481, 198] on input "Do Not Call" at bounding box center [479, 196] width 7 height 7
checkbox input "true"
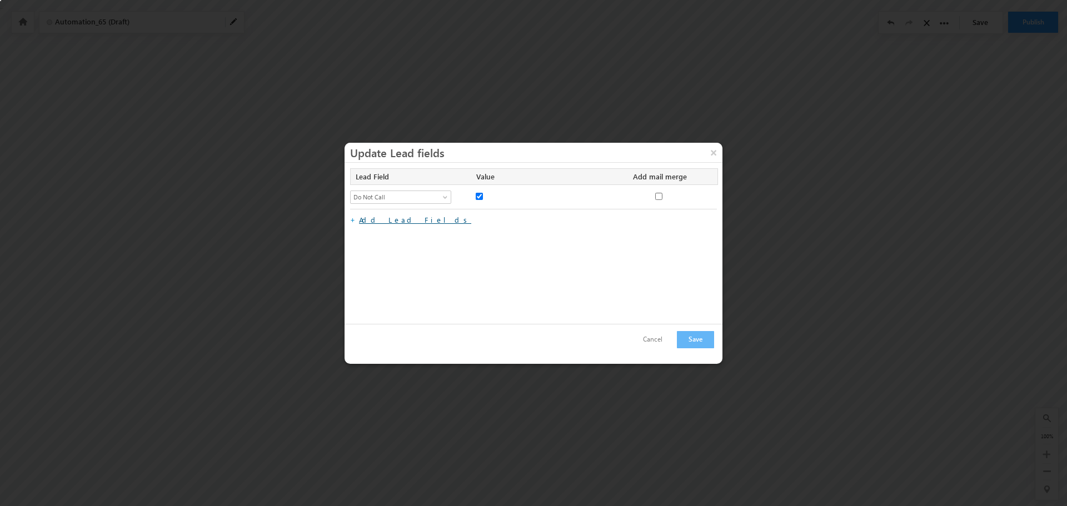
click at [400, 222] on link "Add Lead Fields" at bounding box center [415, 219] width 112 height 9
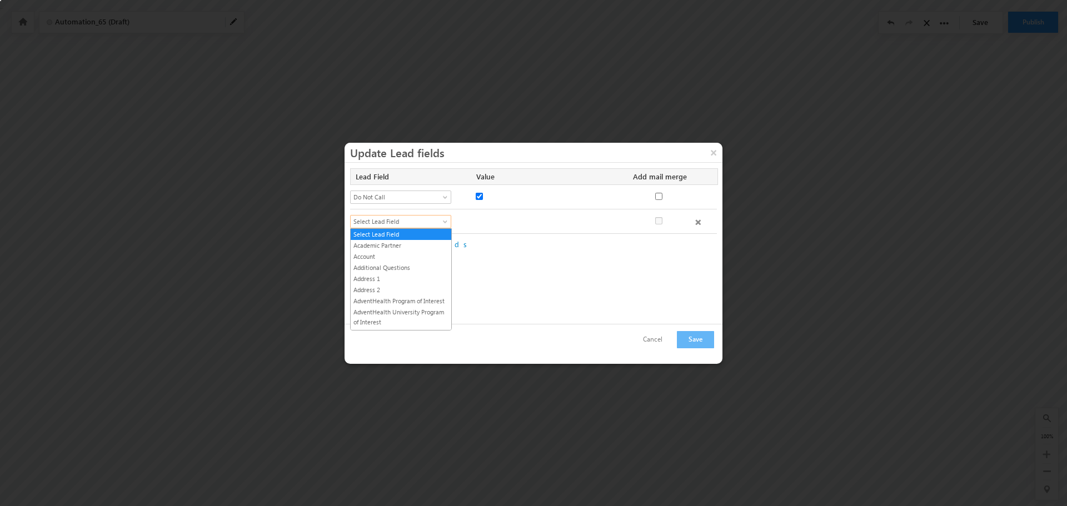
click at [404, 223] on span "Select Lead Field" at bounding box center [396, 222] width 91 height 10
click at [384, 248] on link "Do Not Email" at bounding box center [401, 243] width 101 height 10
click at [477, 222] on input "Do Not Email" at bounding box center [479, 220] width 7 height 7
checkbox input "true"
click at [387, 249] on div "Lead Field Value Add mail merge No fields configured Select Lead Field Academic…" at bounding box center [533, 213] width 367 height 91
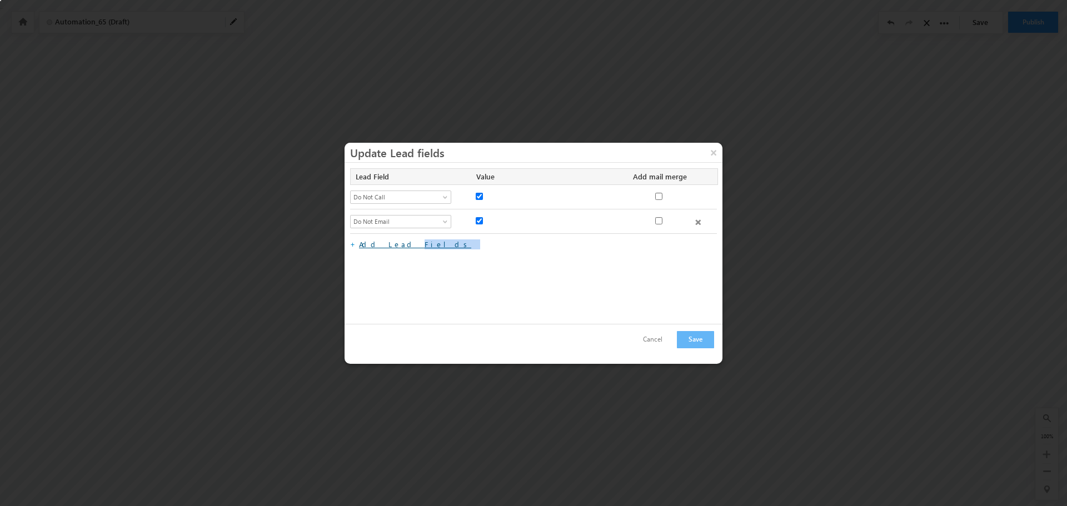
click at [387, 248] on link "Add Lead Fields" at bounding box center [415, 243] width 112 height 9
click at [391, 246] on span "Select Lead Field" at bounding box center [396, 246] width 91 height 10
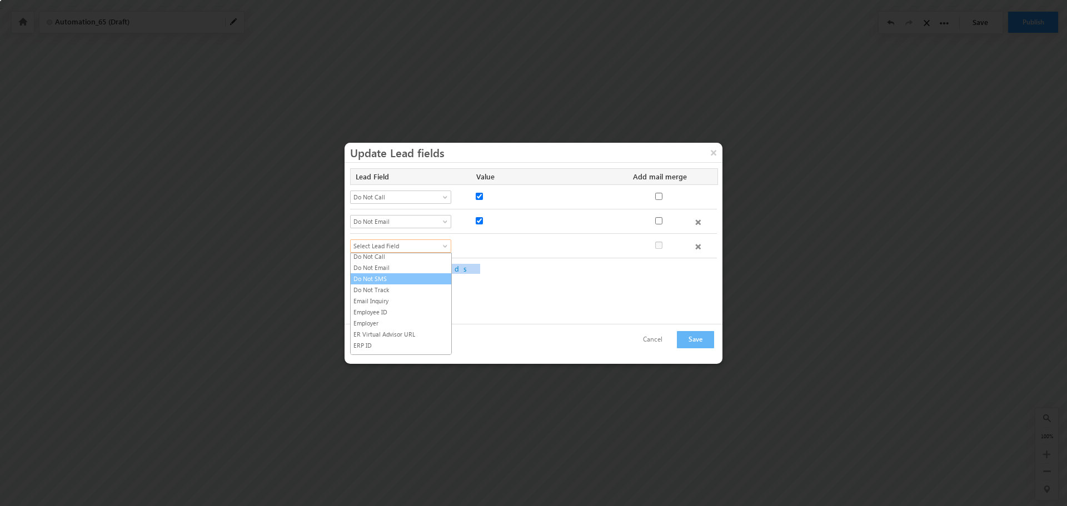
click at [391, 284] on link "Do Not SMS" at bounding box center [401, 279] width 101 height 10
click at [479, 244] on input "Do Not SMS" at bounding box center [479, 245] width 7 height 7
checkbox input "true"
click at [379, 267] on link "Add Lead Fields" at bounding box center [415, 268] width 112 height 9
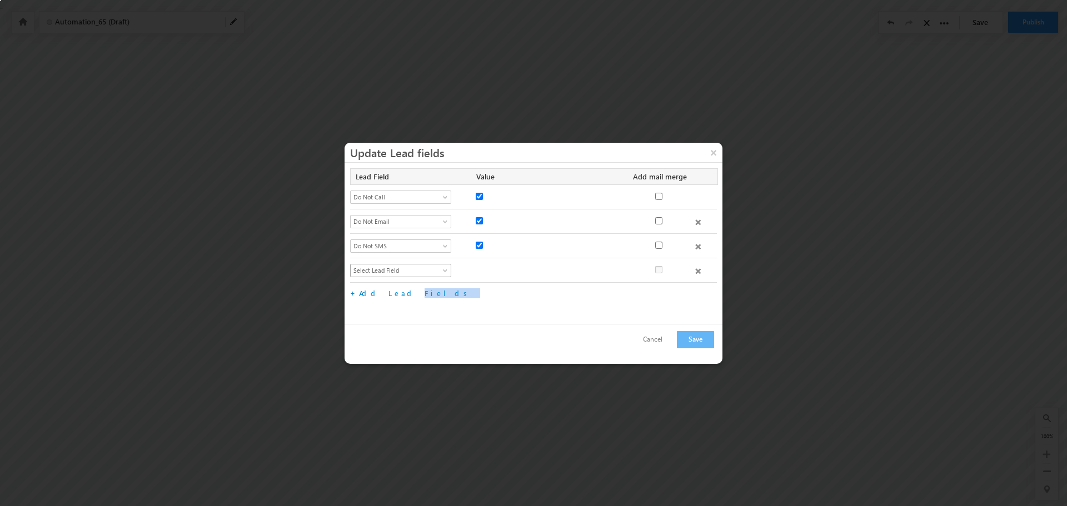
click at [405, 271] on span "Select Lead Field" at bounding box center [396, 271] width 91 height 10
click at [379, 295] on link "TCPA" at bounding box center [401, 291] width 101 height 10
click at [367, 293] on link "Add Lead Fields" at bounding box center [415, 292] width 112 height 9
click at [412, 295] on span "Select Lead Field" at bounding box center [396, 295] width 91 height 10
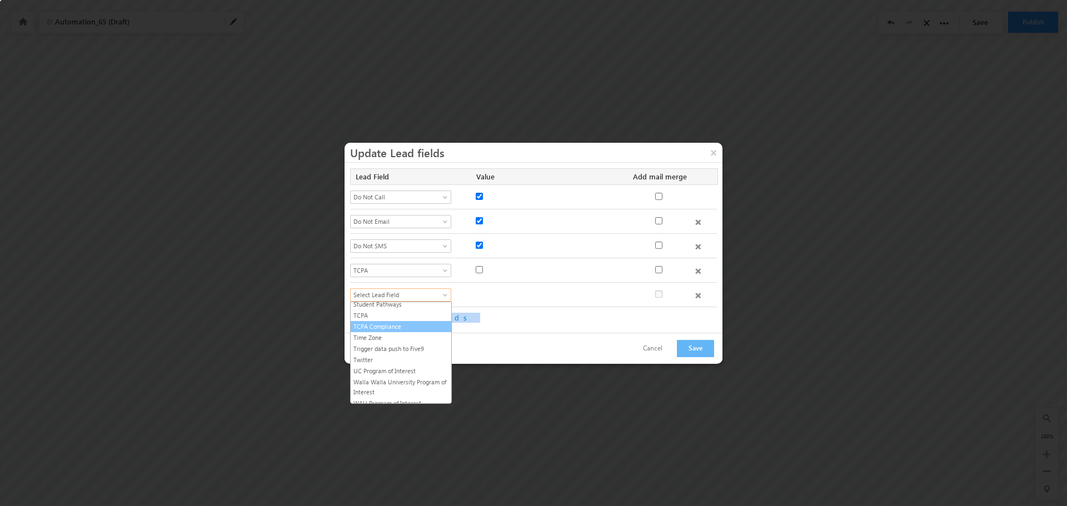
click at [393, 329] on link "TCPA Compliance" at bounding box center [401, 327] width 101 height 10
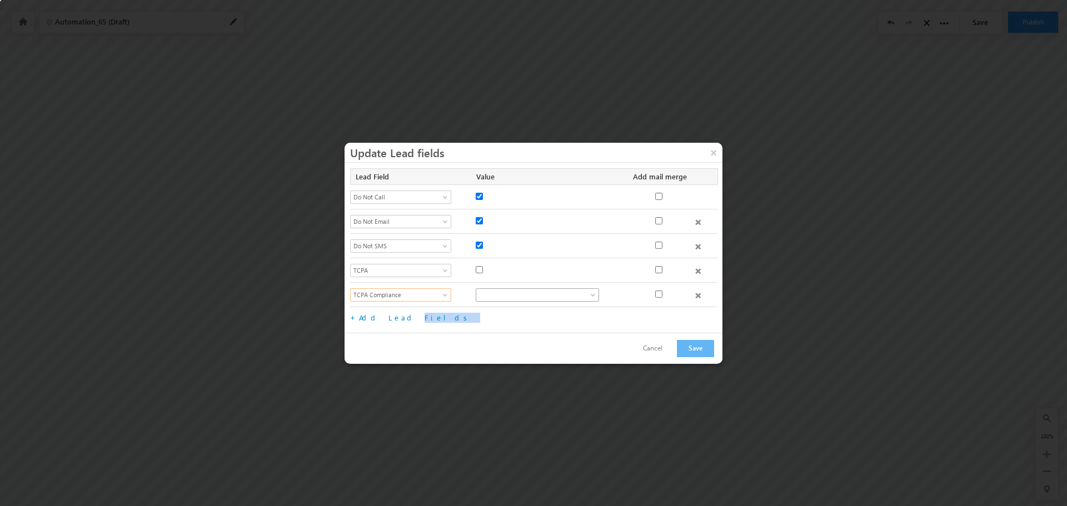
click at [512, 294] on span at bounding box center [530, 295] width 109 height 10
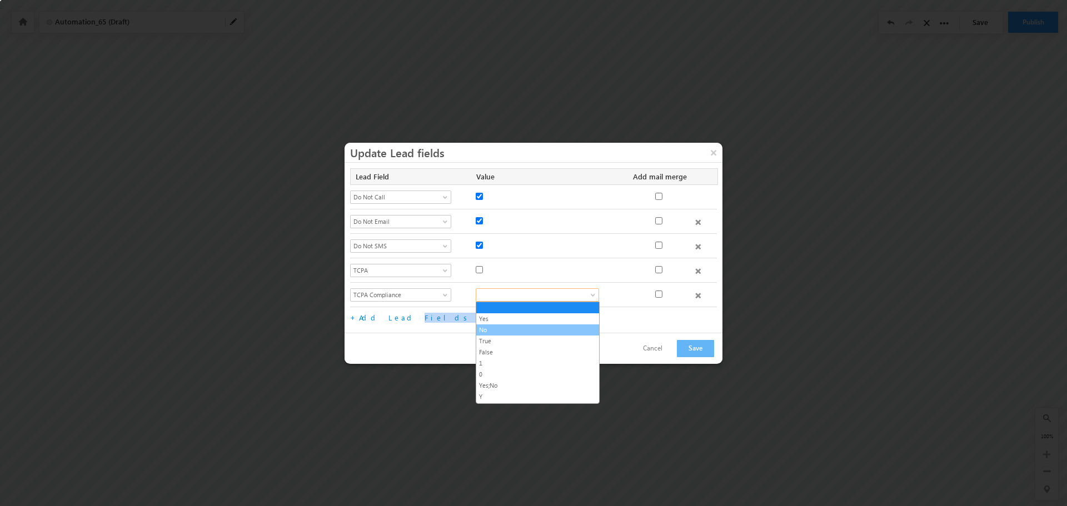
click at [501, 327] on link "No" at bounding box center [537, 330] width 123 height 10
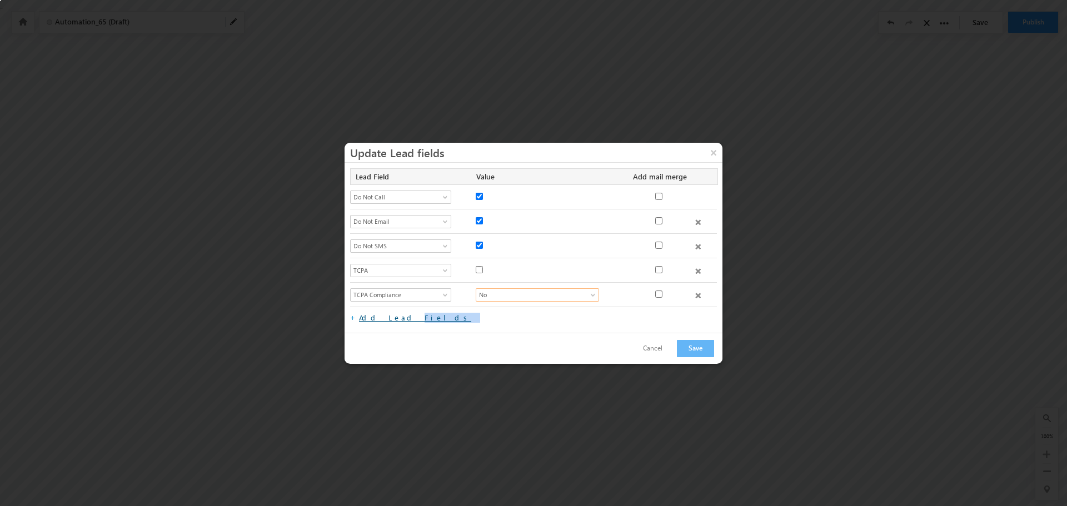
click at [379, 317] on link "Add Lead Fields" at bounding box center [415, 317] width 112 height 9
click at [420, 294] on span "Select Lead Field" at bounding box center [396, 296] width 91 height 10
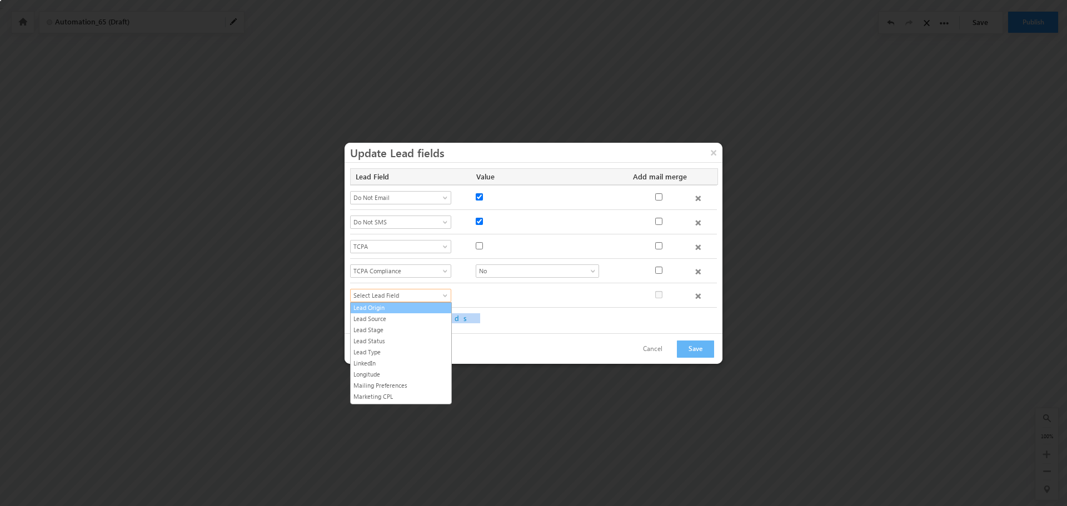
scroll to position [556, 0]
click at [380, 329] on link "Lead Stage" at bounding box center [401, 327] width 101 height 10
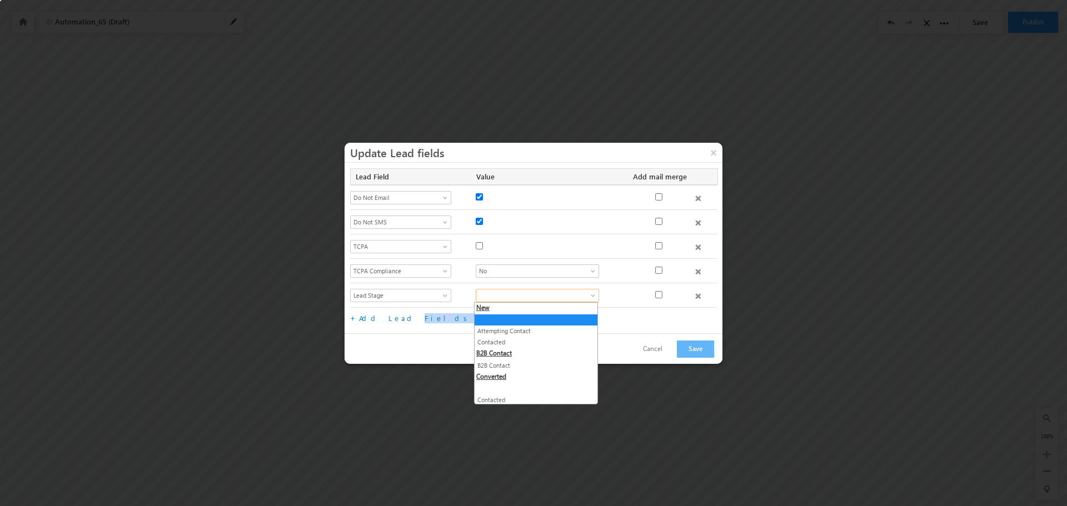
click at [512, 300] on span at bounding box center [530, 296] width 109 height 10
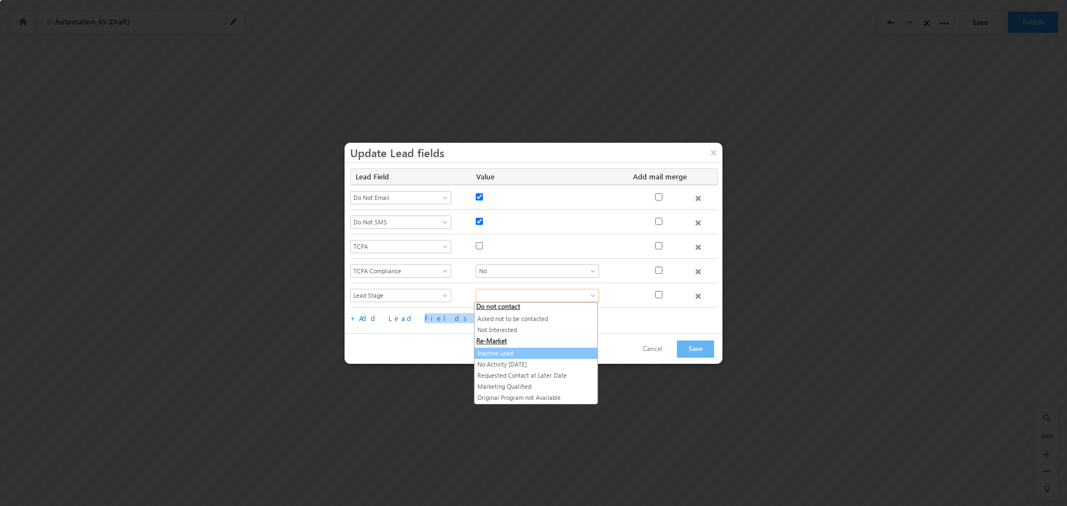
scroll to position [384, 0]
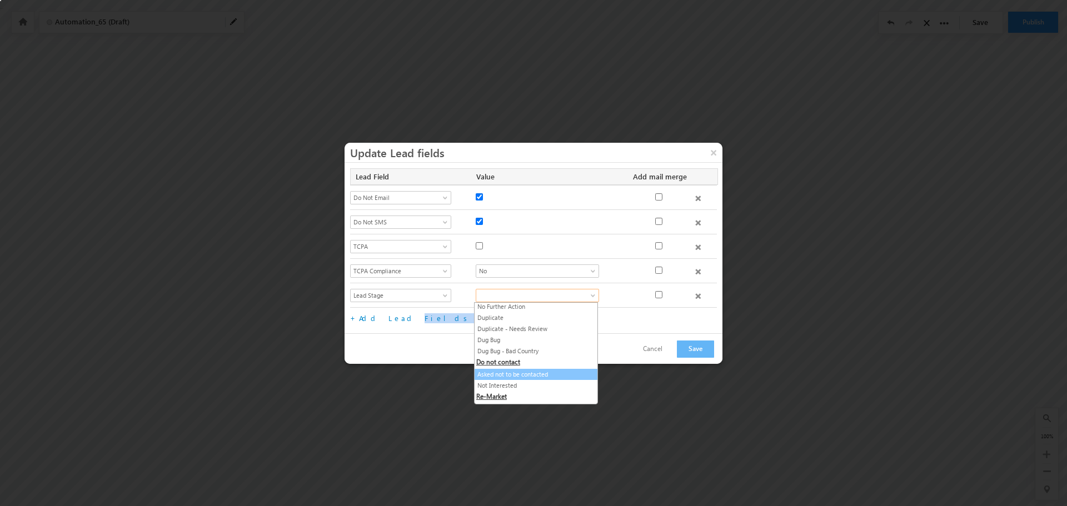
click at [514, 377] on link "Asked not to be contacted" at bounding box center [535, 374] width 123 height 10
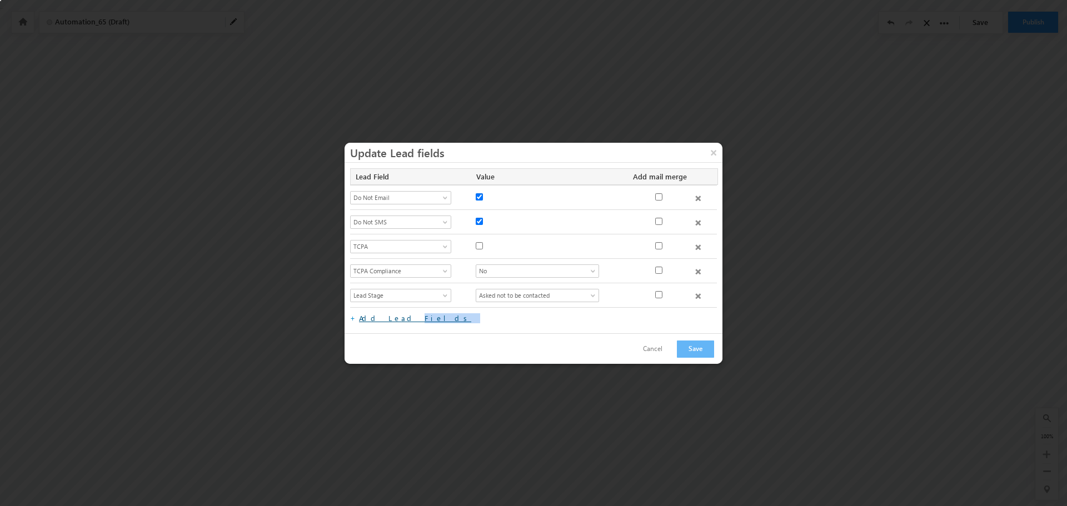
click at [383, 318] on link "Add Lead Fields" at bounding box center [415, 317] width 112 height 9
click at [423, 297] on span "Select Lead Field" at bounding box center [396, 296] width 91 height 10
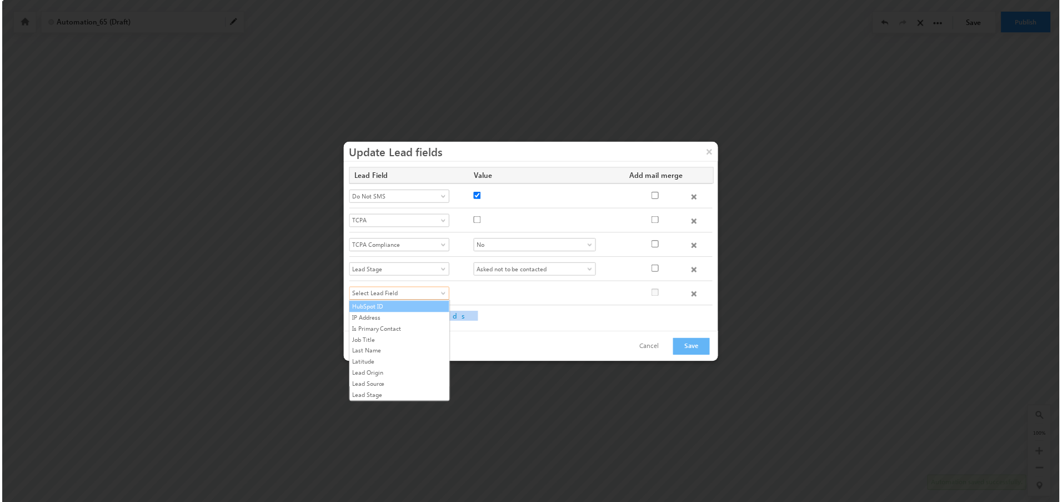
scroll to position [500, 0]
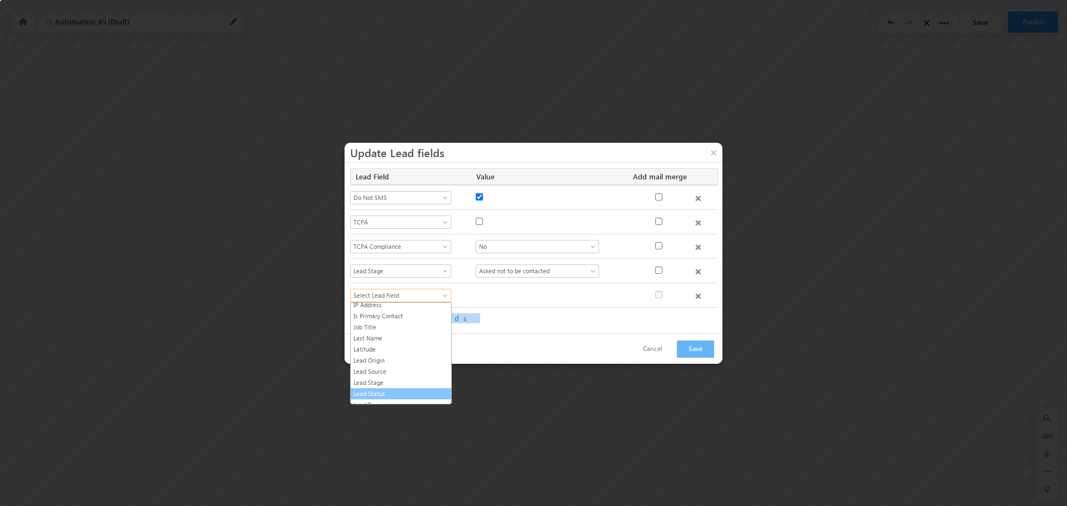
click at [378, 391] on link "Lead Status" at bounding box center [401, 394] width 101 height 10
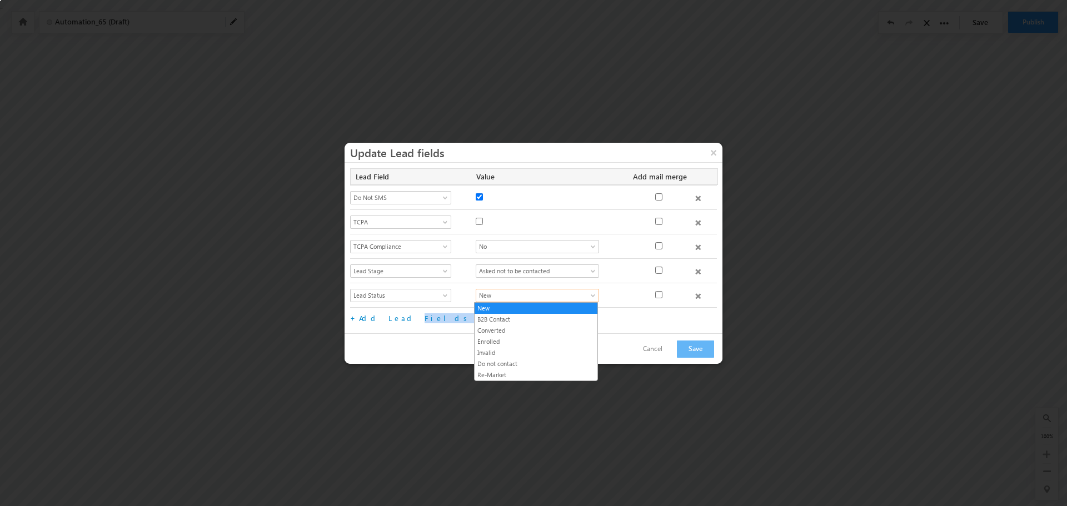
click at [501, 297] on span "New" at bounding box center [530, 296] width 109 height 10
click at [508, 362] on link "Do not contact" at bounding box center [535, 364] width 123 height 10
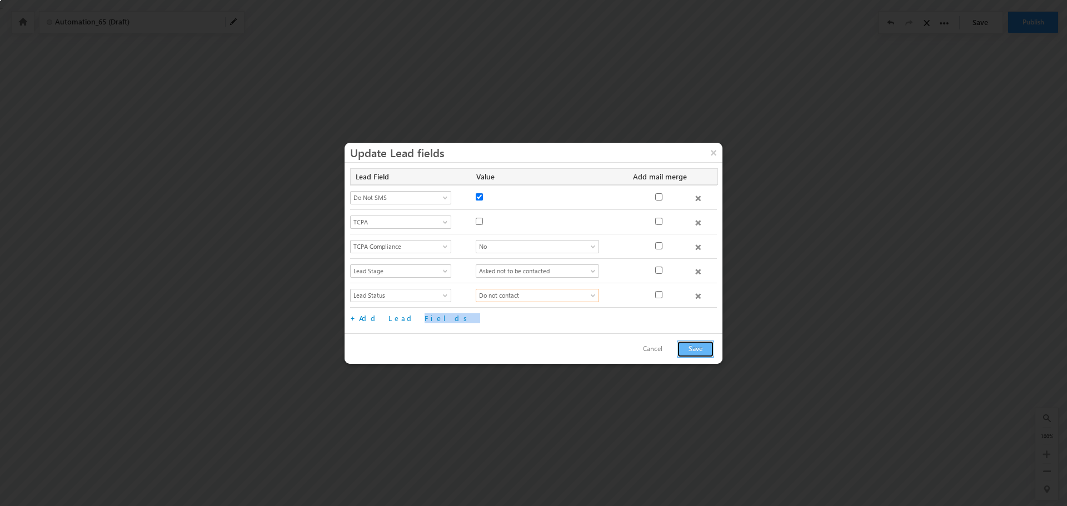
click at [701, 351] on button "Save" at bounding box center [695, 349] width 37 height 17
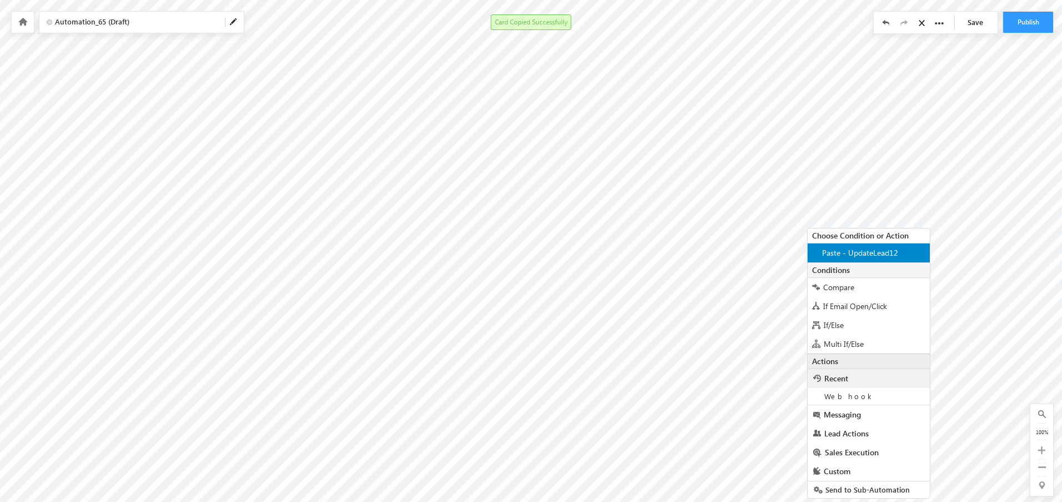
scroll to position [4, 474]
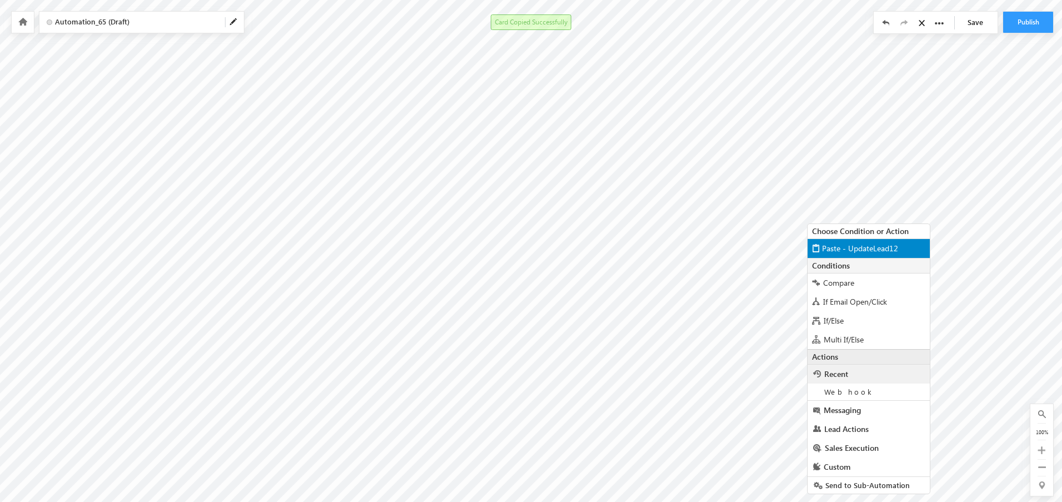
click at [842, 243] on span "Paste - UpdateLead12" at bounding box center [860, 248] width 76 height 11
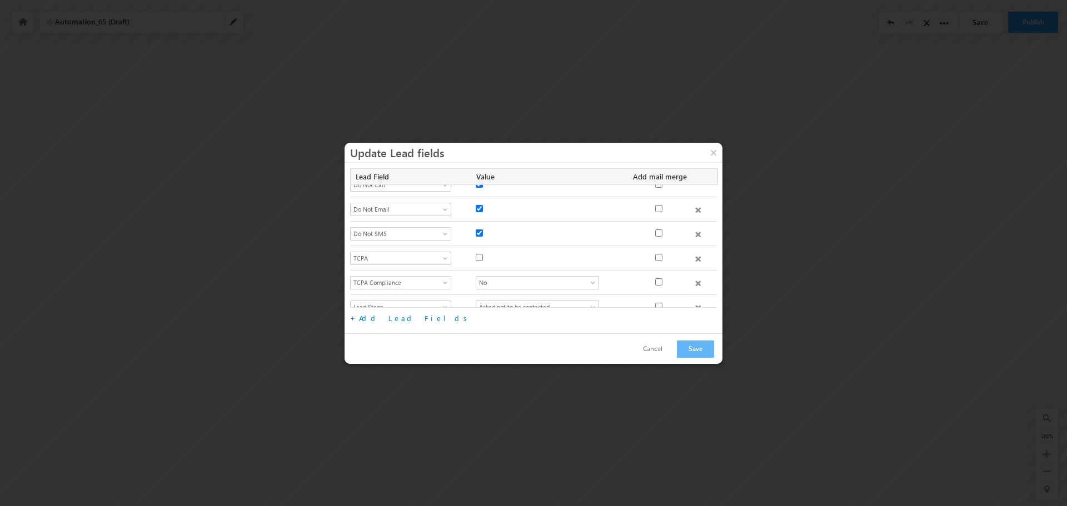
scroll to position [48, 0]
click at [525, 270] on span "Asked not to be contacted" at bounding box center [530, 271] width 109 height 10
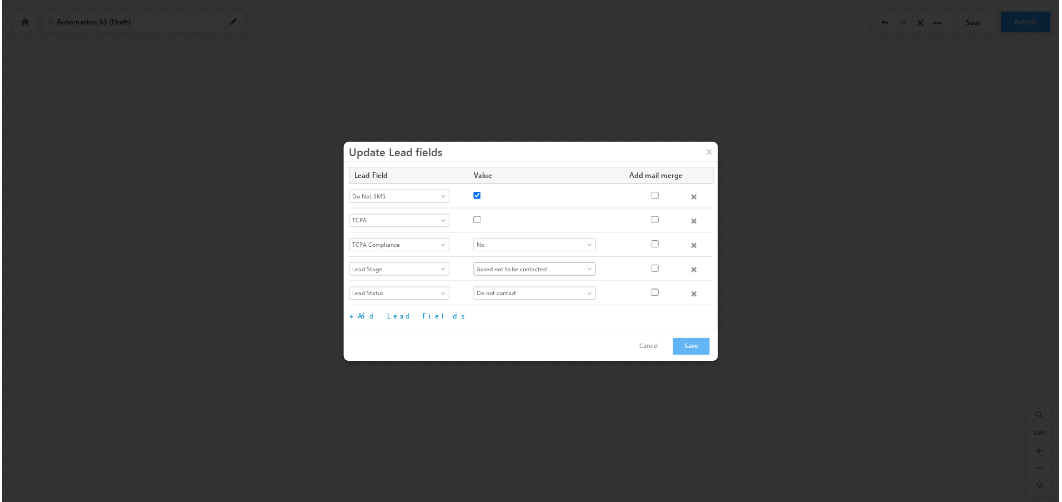
scroll to position [406, 0]
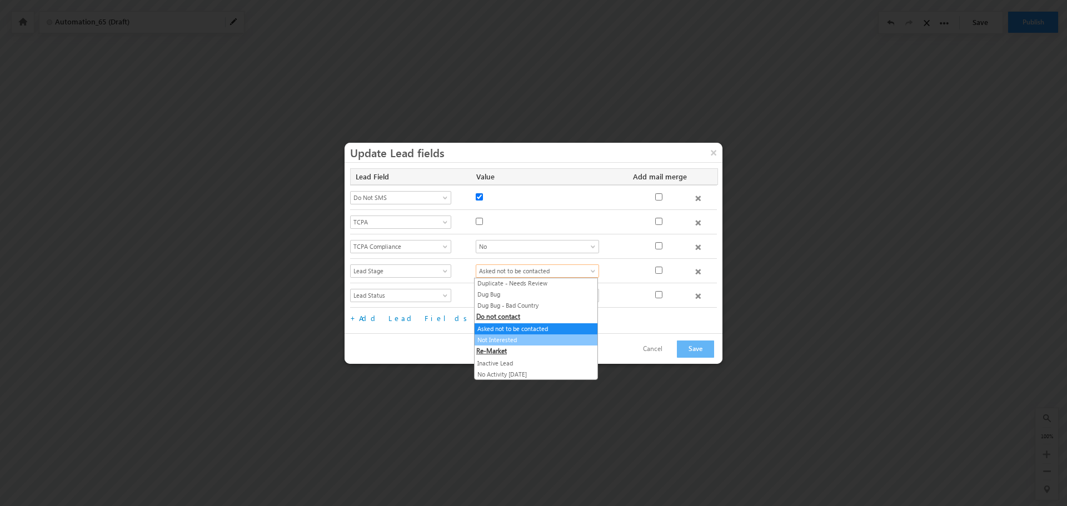
click at [518, 339] on link "Not Interested" at bounding box center [535, 340] width 123 height 10
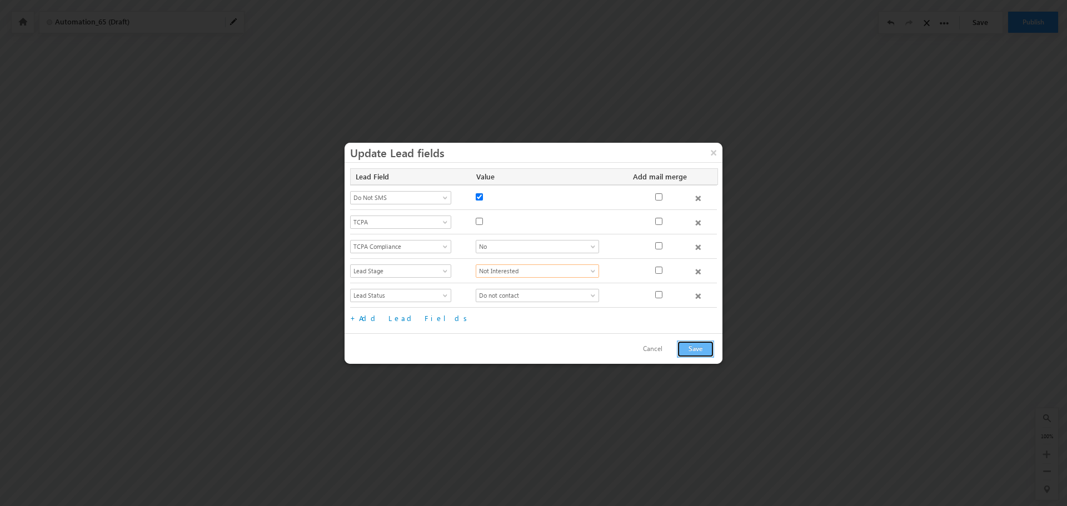
click at [707, 347] on button "Save" at bounding box center [695, 349] width 37 height 17
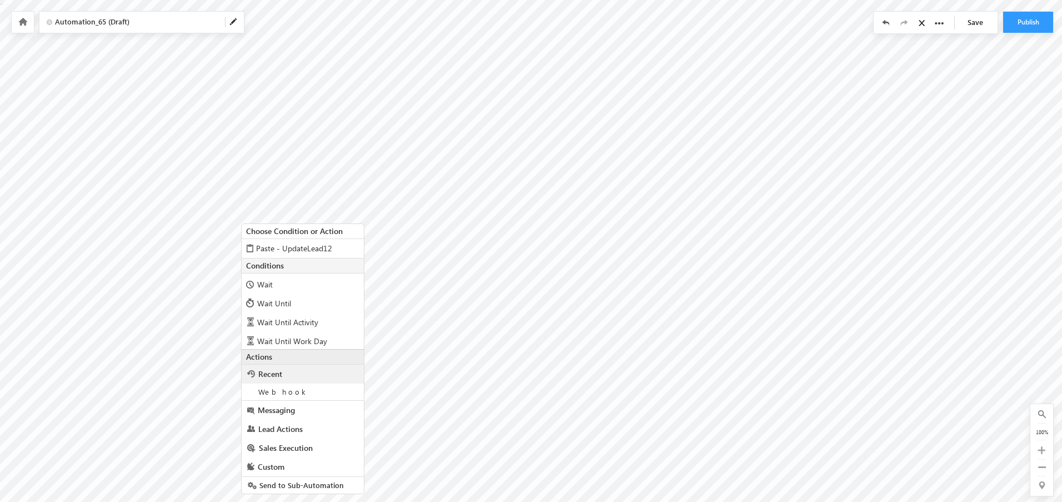
scroll to position [94, 0]
click at [282, 426] on span "Lead Actions" at bounding box center [280, 428] width 44 height 11
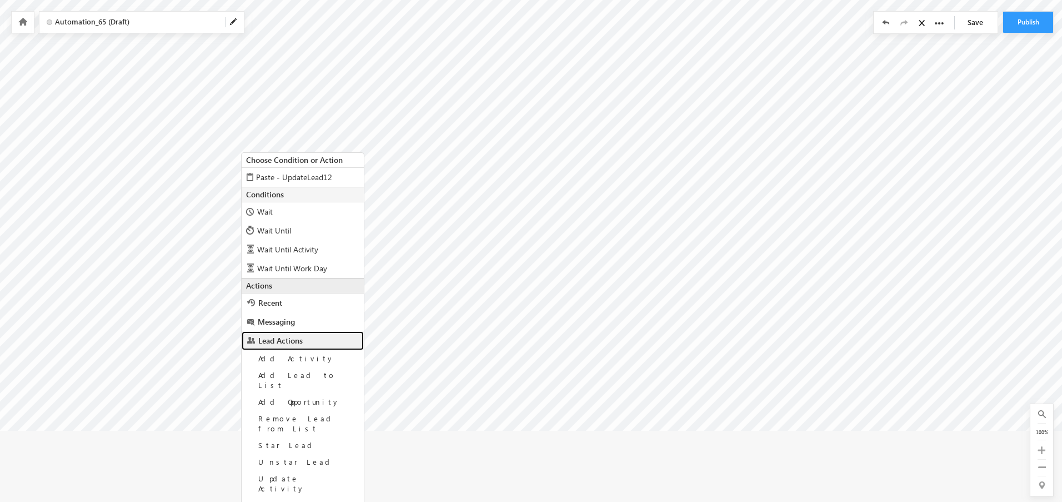
scroll to position [113, 0]
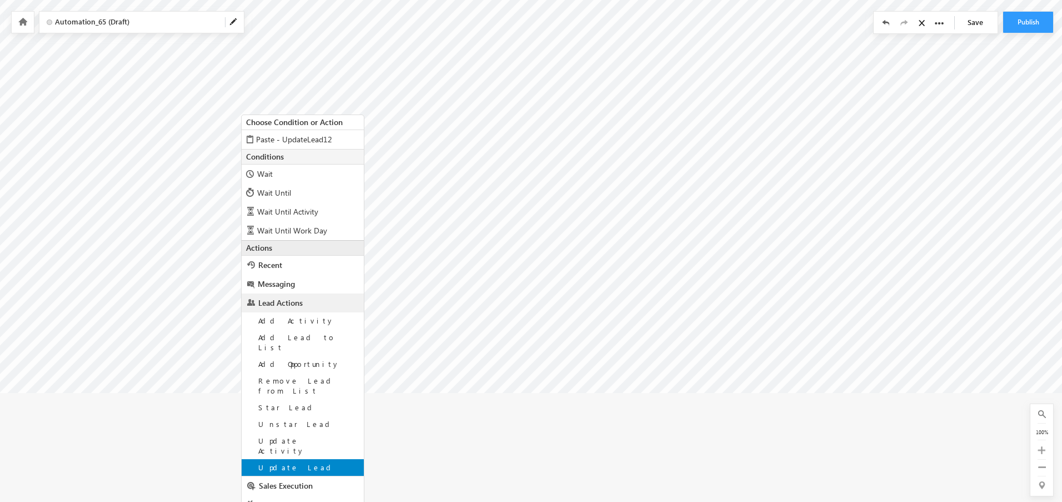
click at [287, 462] on span "Update Lead" at bounding box center [296, 466] width 77 height 9
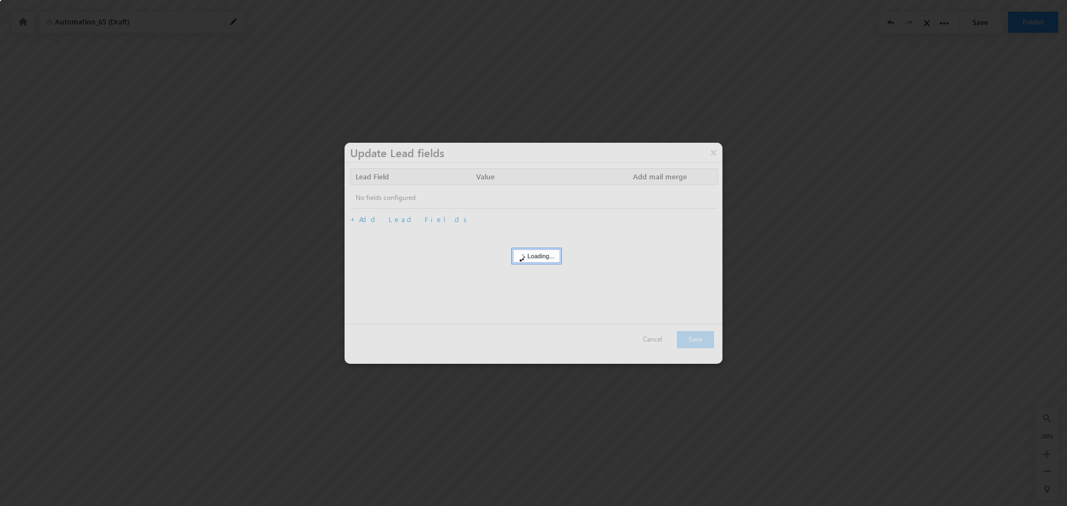
scroll to position [0, 0]
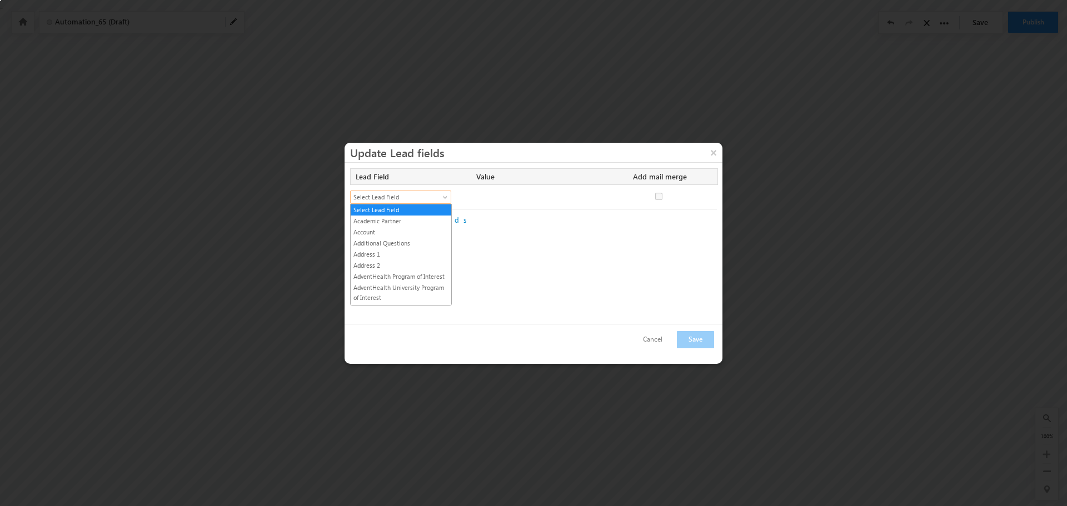
click at [436, 201] on span "Select Lead Field" at bounding box center [396, 197] width 91 height 10
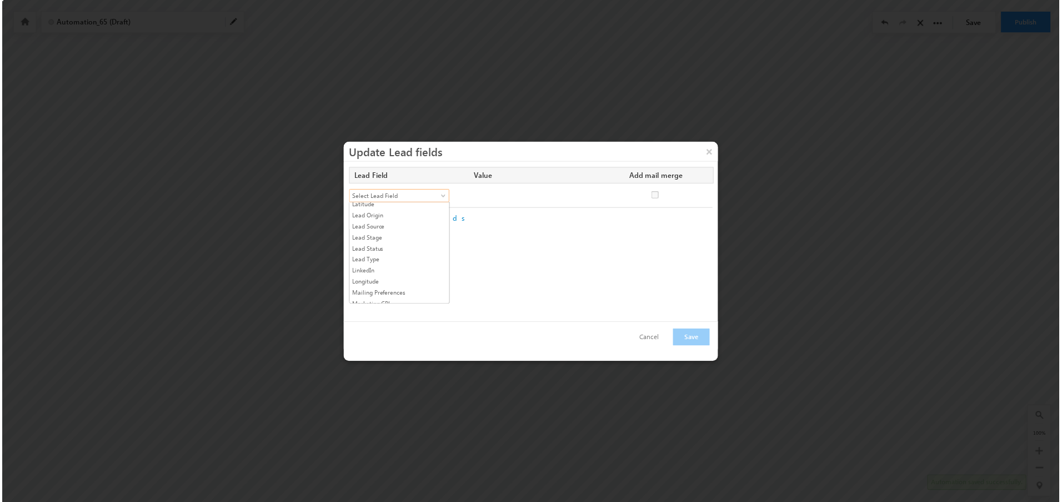
scroll to position [556, 0]
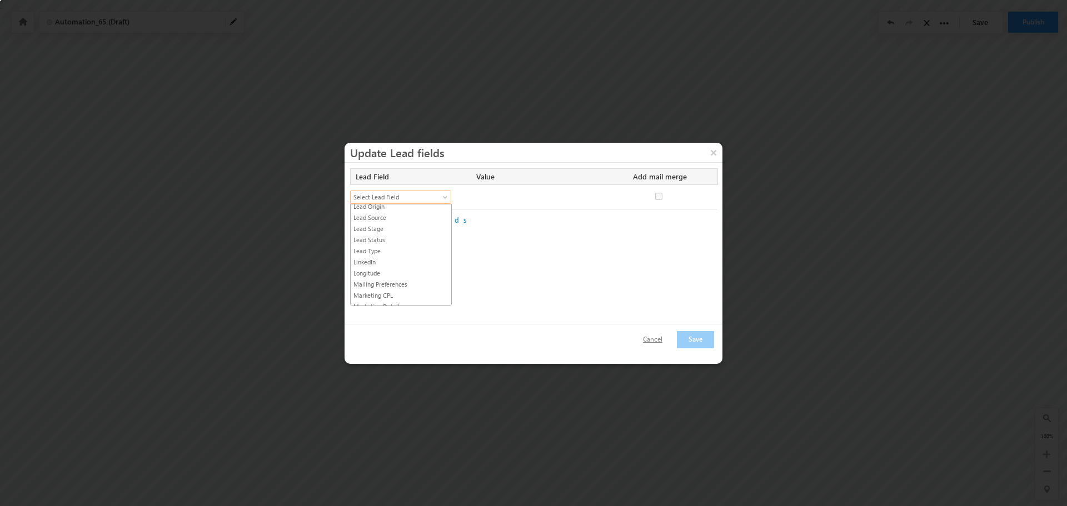
click at [653, 340] on button "Cancel" at bounding box center [653, 340] width 42 height 16
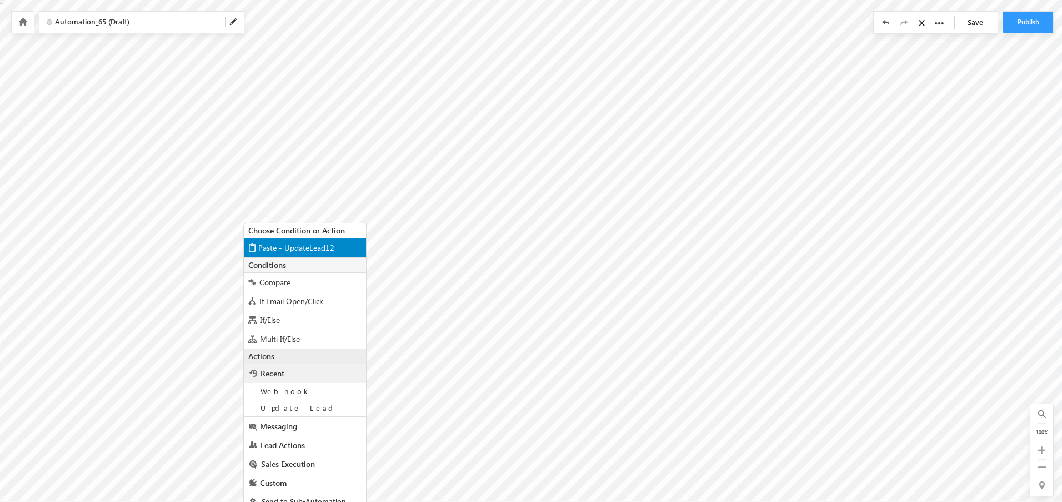
scroll to position [13, 0]
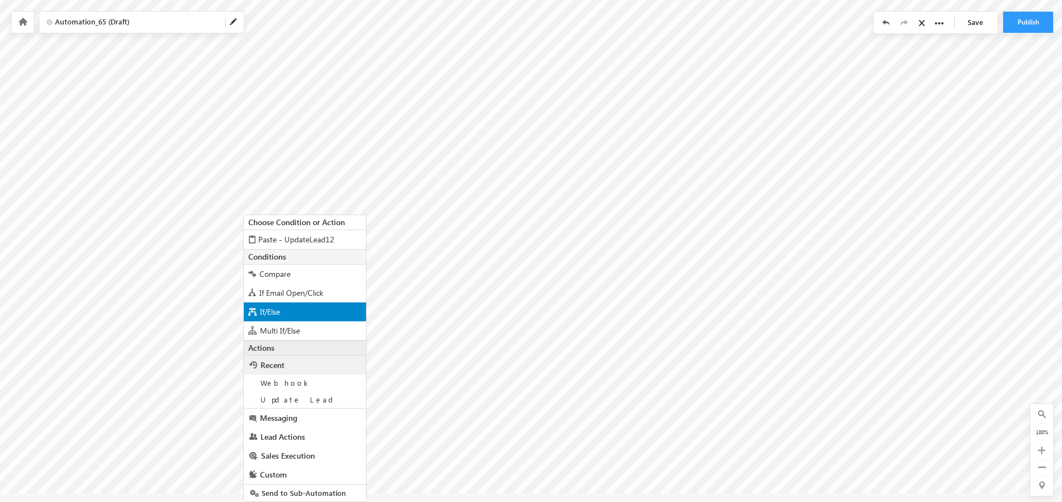
click at [279, 308] on span "If/Else" at bounding box center [270, 311] width 20 height 11
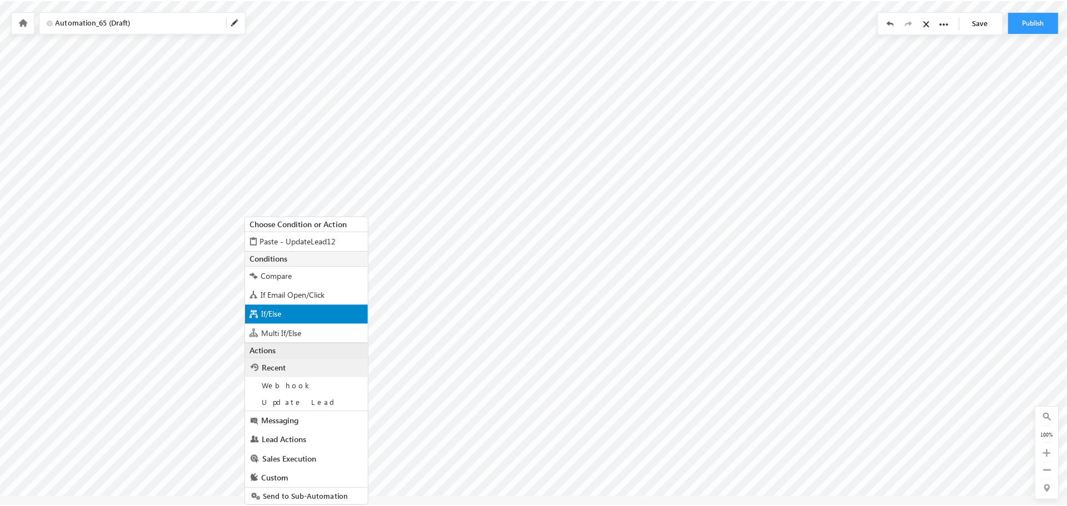
scroll to position [0, 0]
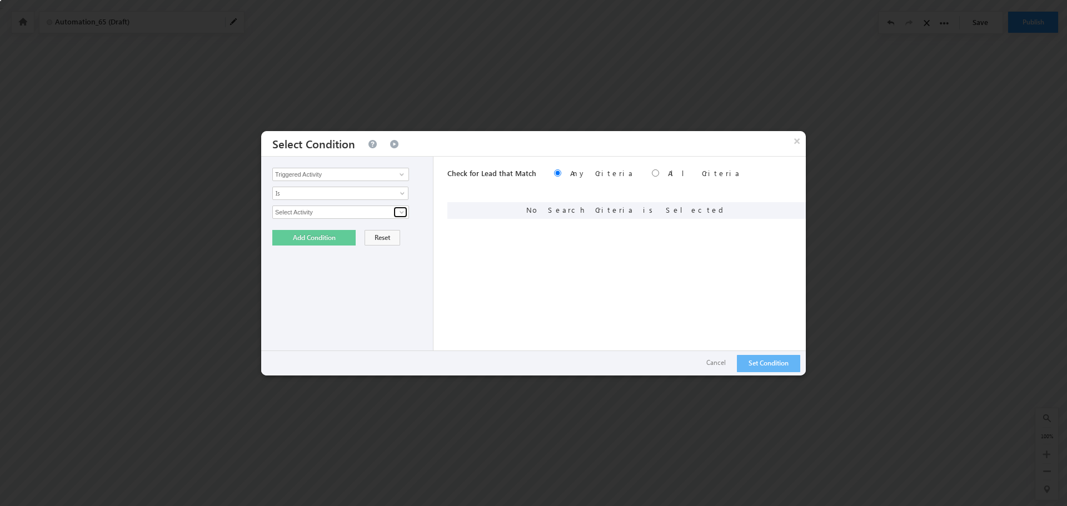
click at [394, 212] on link at bounding box center [400, 212] width 14 height 11
click at [399, 179] on link at bounding box center [400, 174] width 14 height 11
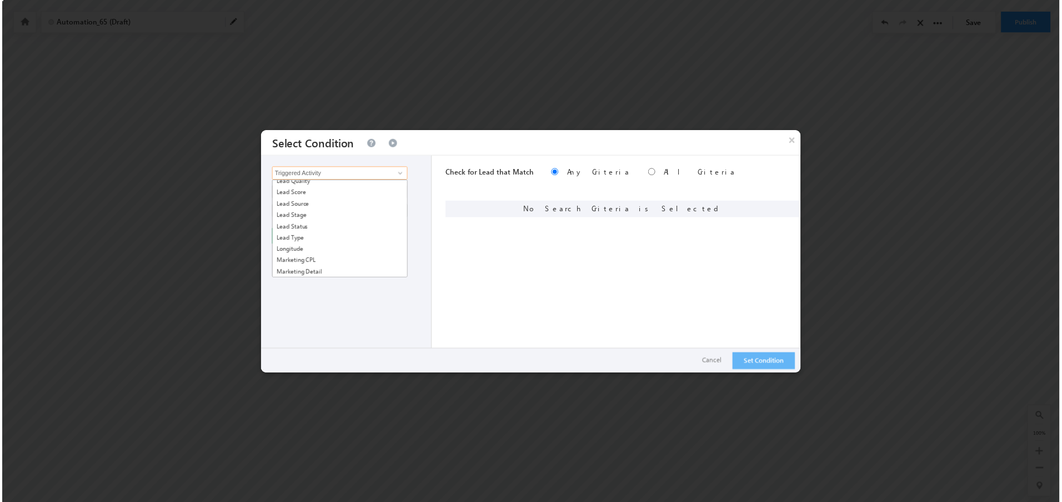
scroll to position [1000, 0]
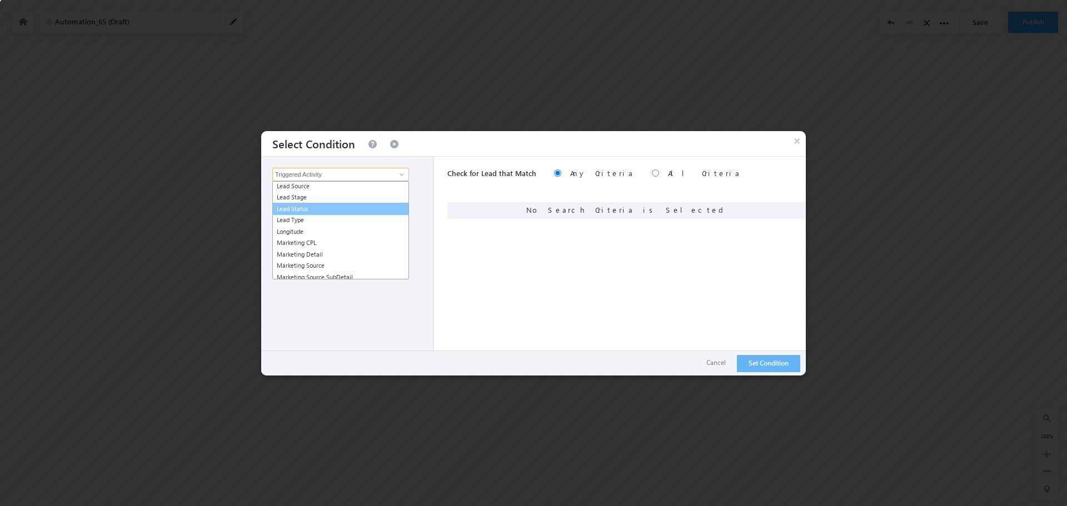
click at [305, 216] on link "Lead Status" at bounding box center [340, 209] width 137 height 13
type input "Lead Status"
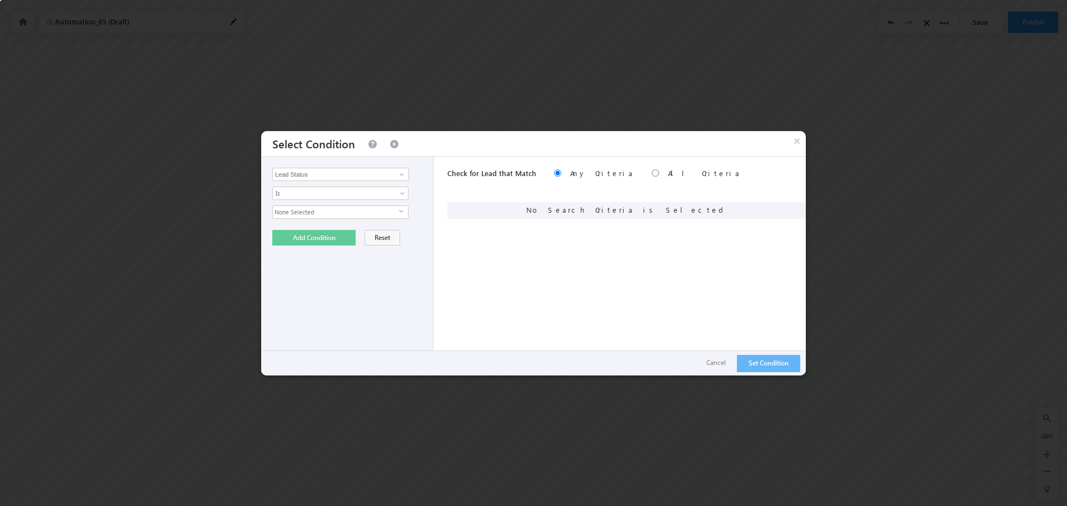
click at [377, 209] on span "None Selected" at bounding box center [336, 212] width 126 height 12
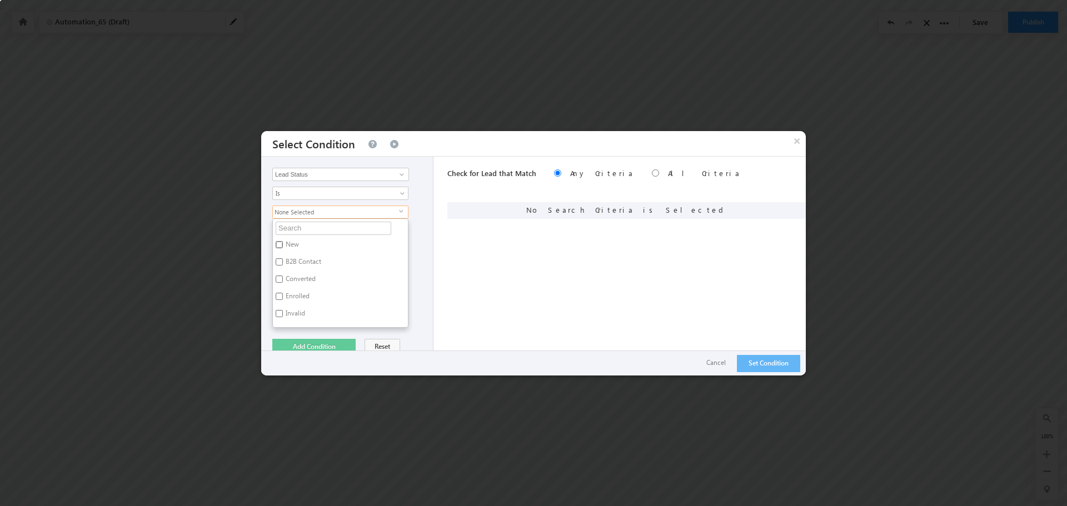
click at [278, 244] on input "New" at bounding box center [279, 244] width 7 height 7
checkbox input "true"
click at [413, 203] on div "Triggered Activity Lead Activity Task Sales Group Prospect Id Academic Partner …" at bounding box center [347, 266] width 172 height 219
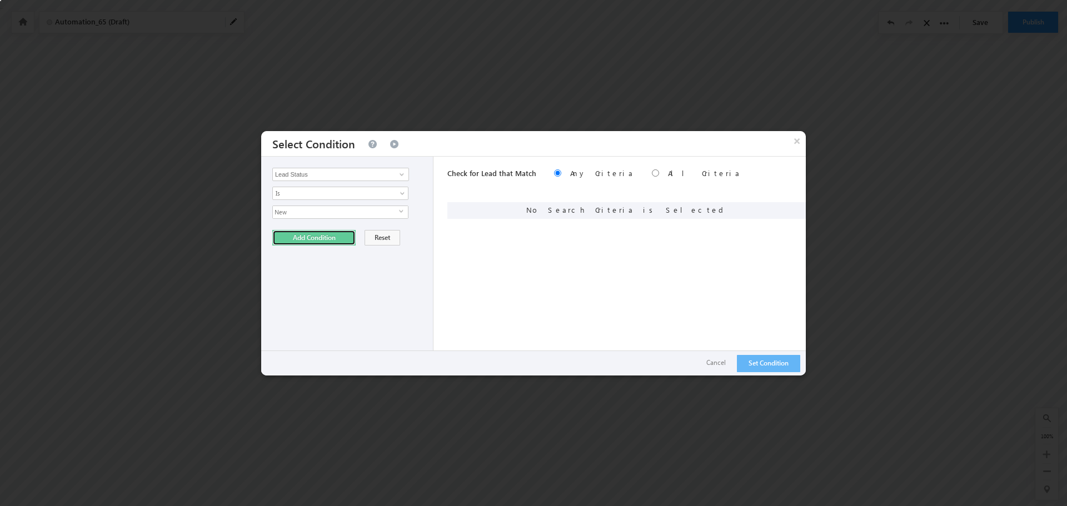
click at [324, 242] on button "Add Condition" at bounding box center [313, 238] width 83 height 16
click at [779, 362] on button "Set Condition" at bounding box center [768, 363] width 63 height 17
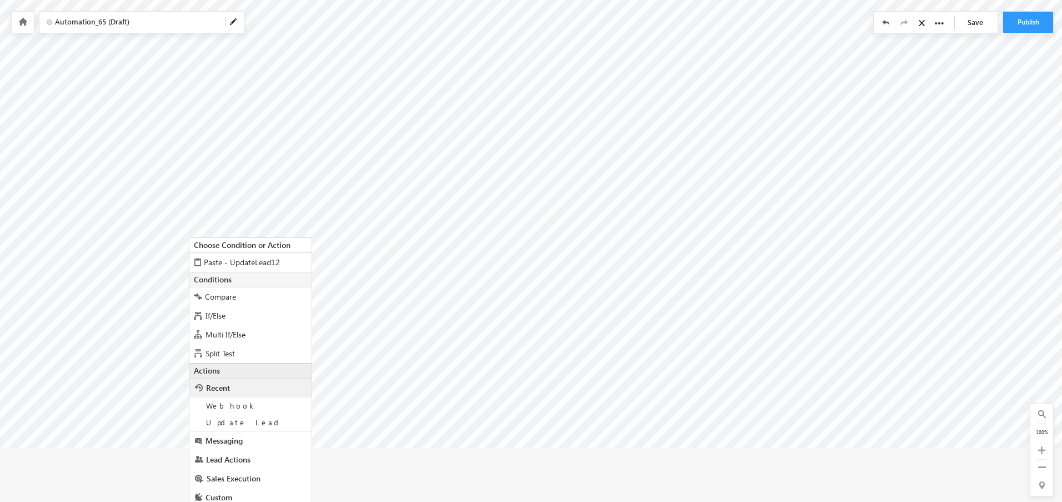
scroll to position [81, 0]
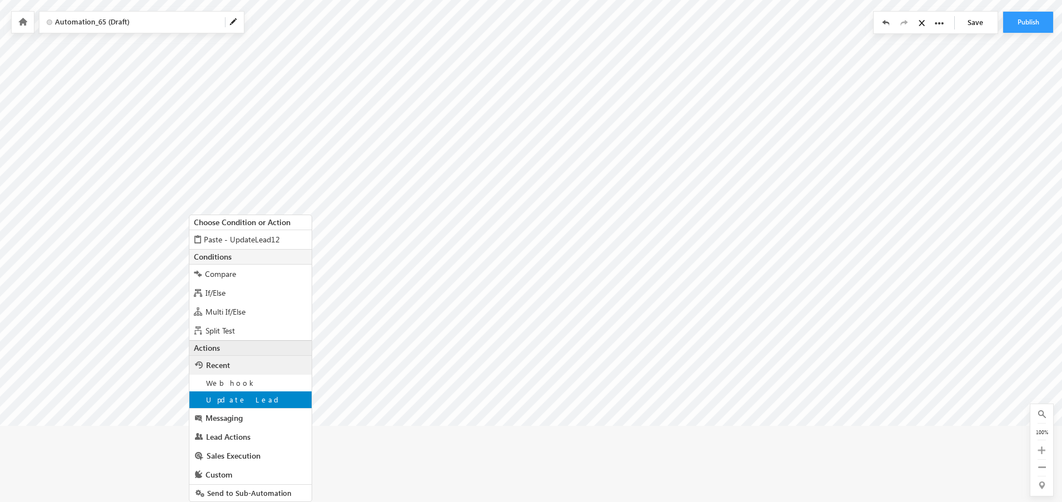
click at [231, 398] on span "Update Lead" at bounding box center [244, 398] width 77 height 9
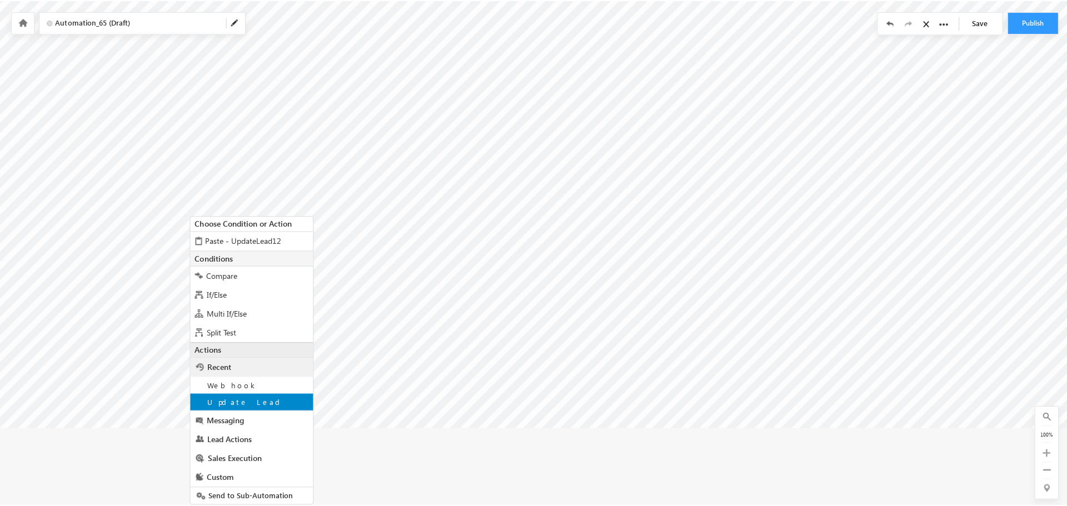
scroll to position [0, 0]
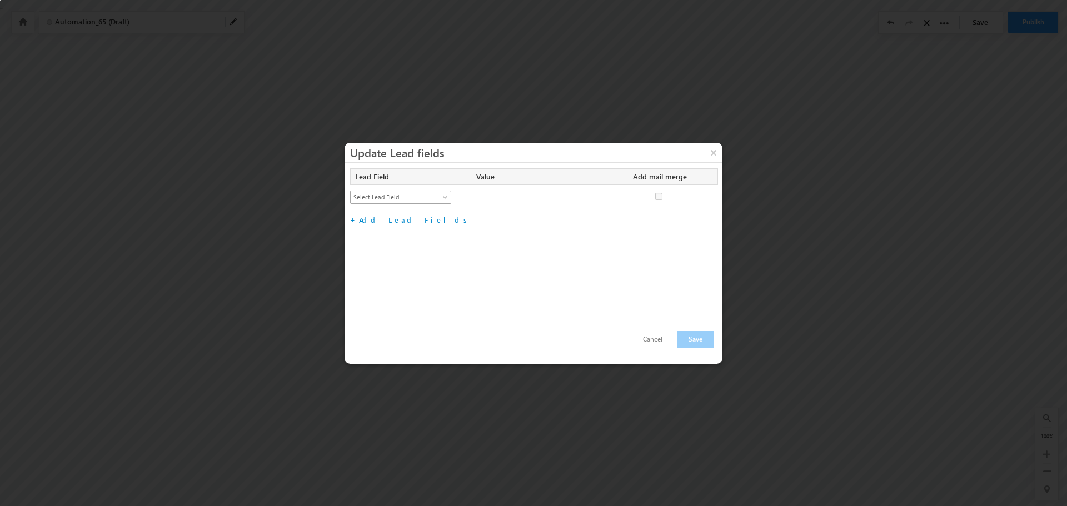
click at [428, 200] on span "Select Lead Field" at bounding box center [396, 197] width 91 height 10
click at [381, 228] on link "Lead Stage" at bounding box center [401, 229] width 101 height 10
click at [514, 195] on span at bounding box center [530, 197] width 109 height 10
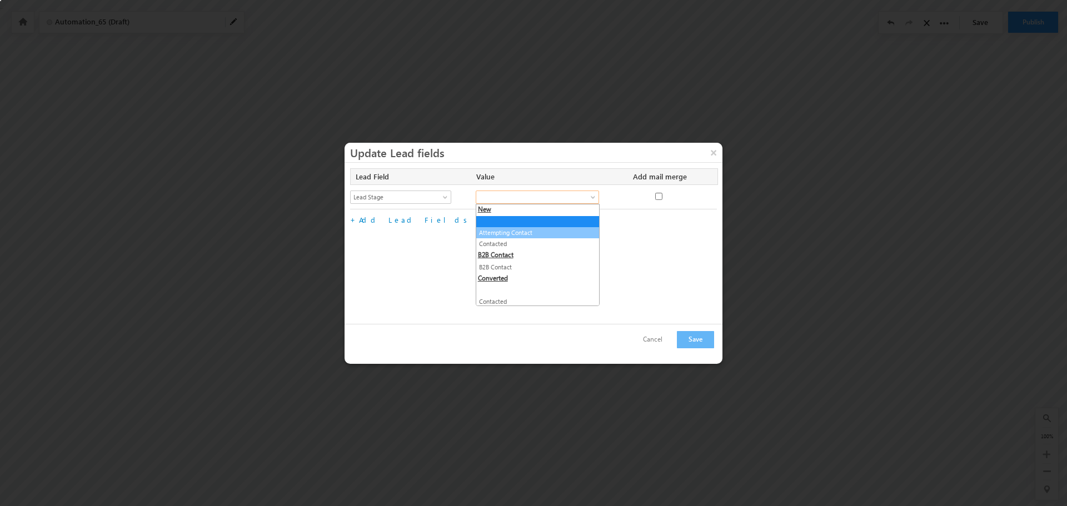
click at [504, 233] on link "Attempting Contact" at bounding box center [537, 233] width 123 height 10
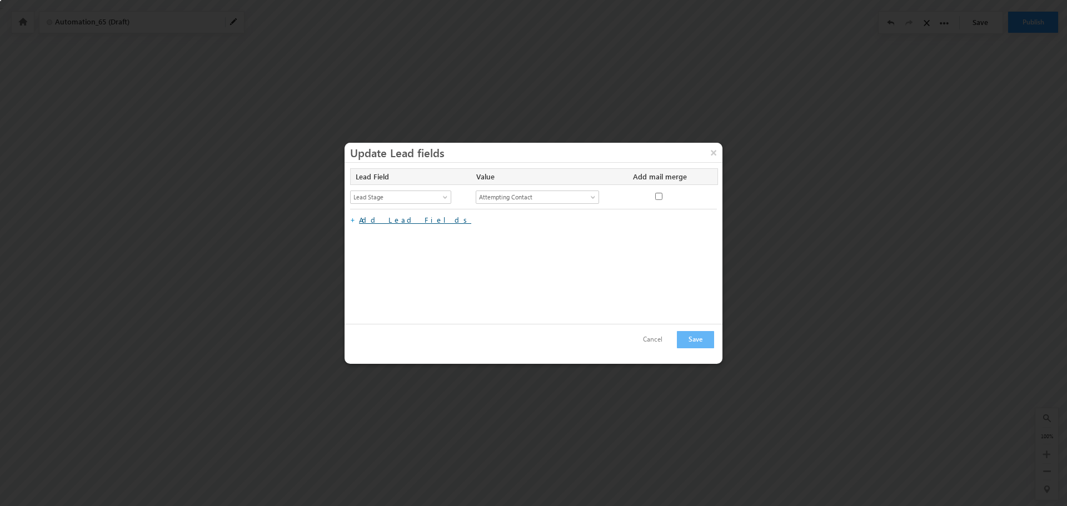
click at [390, 219] on link "Add Lead Fields" at bounding box center [415, 219] width 112 height 9
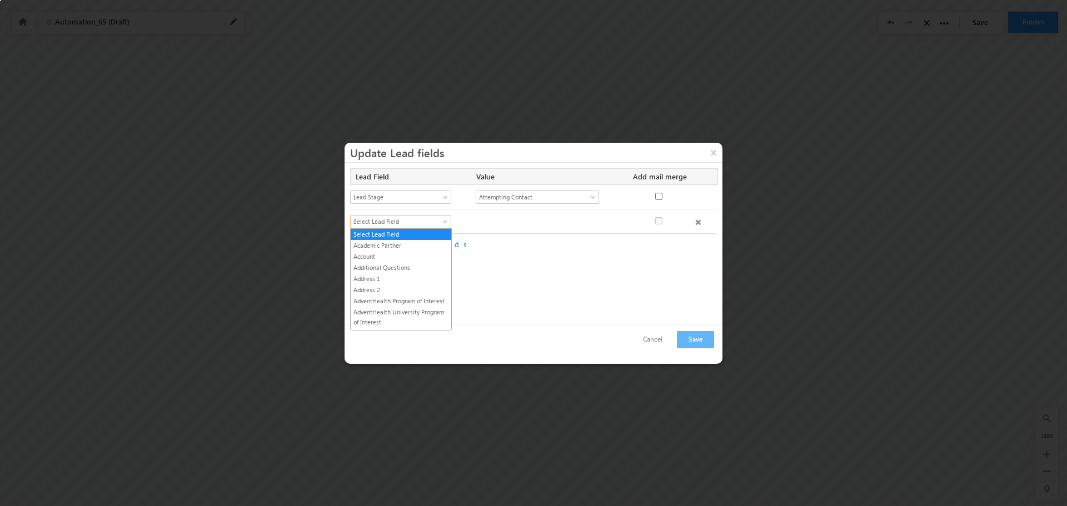
click at [404, 219] on span "Select Lead Field" at bounding box center [396, 222] width 91 height 10
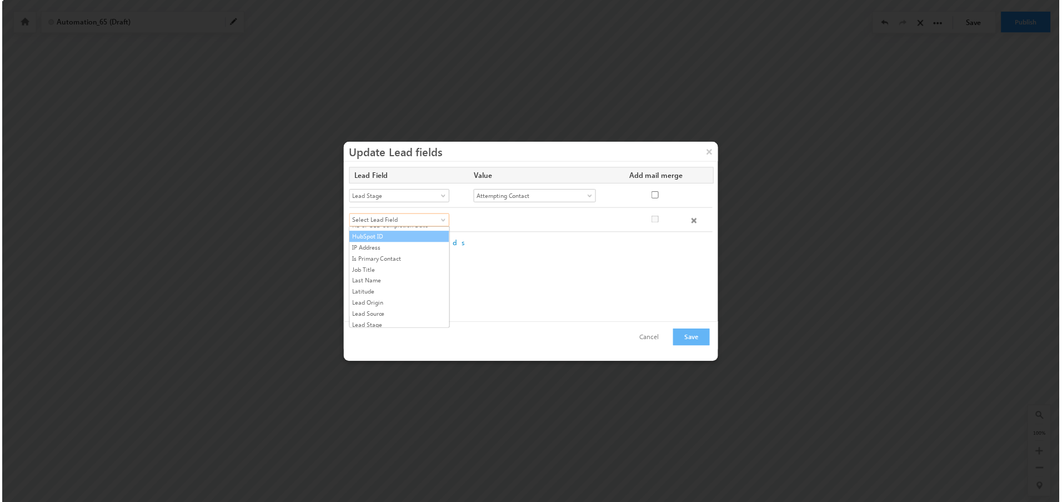
scroll to position [500, 0]
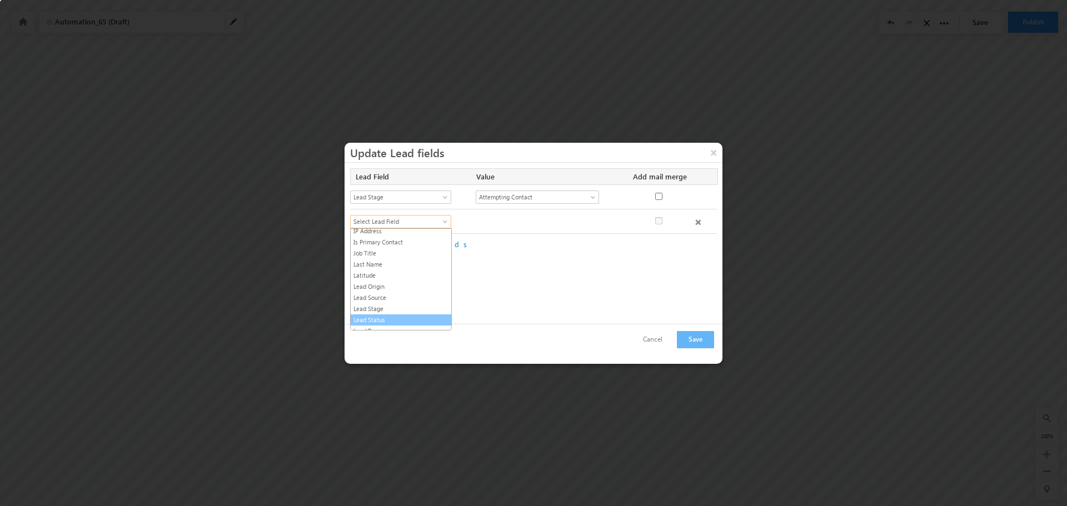
click at [381, 321] on link "Lead Status" at bounding box center [401, 320] width 101 height 10
click at [701, 337] on button "Save" at bounding box center [695, 339] width 37 height 17
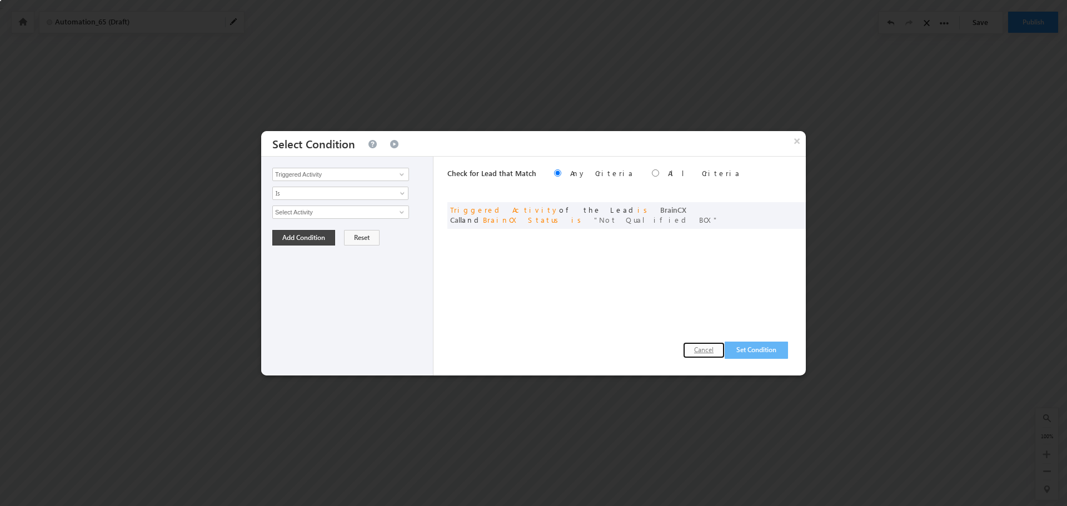
click at [707, 351] on button "Cancel" at bounding box center [704, 350] width 42 height 16
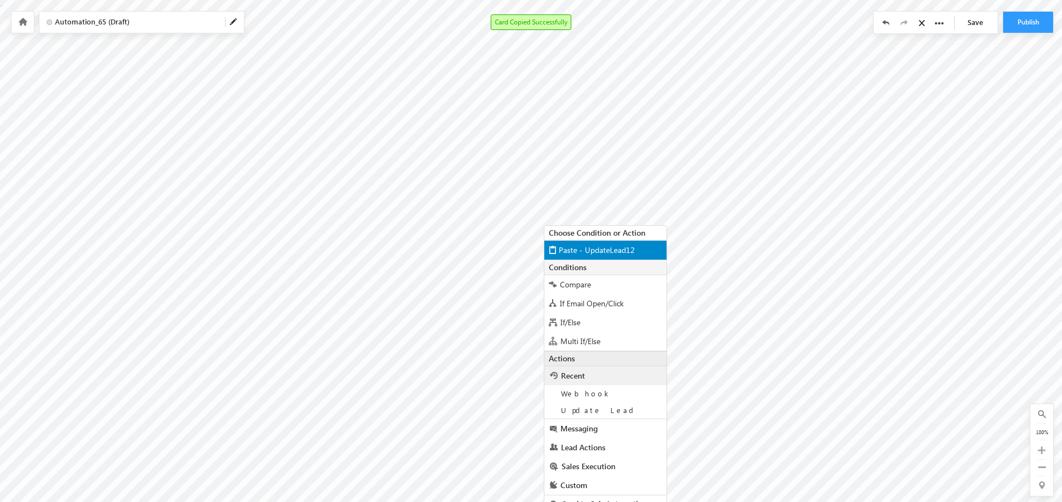
scroll to position [13, 0]
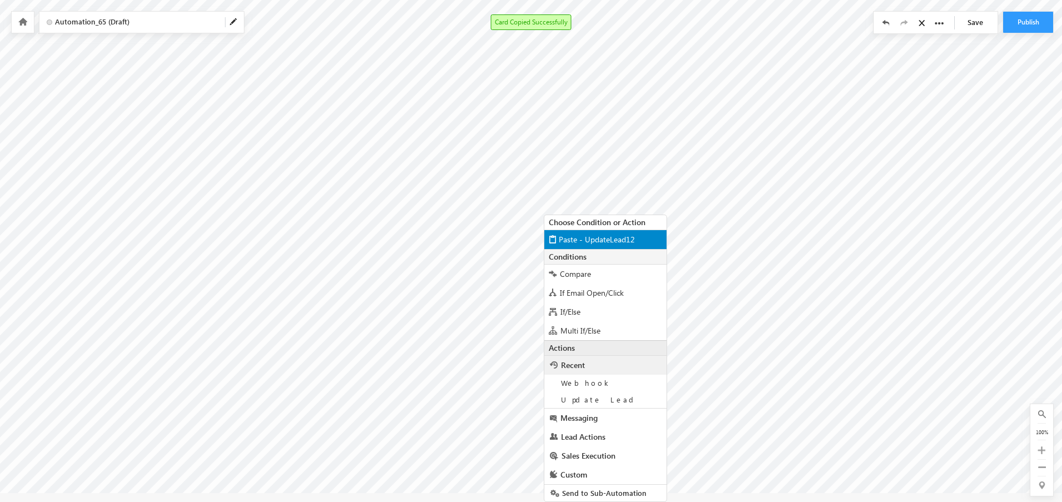
click at [587, 237] on span "Paste - UpdateLead12" at bounding box center [597, 239] width 76 height 11
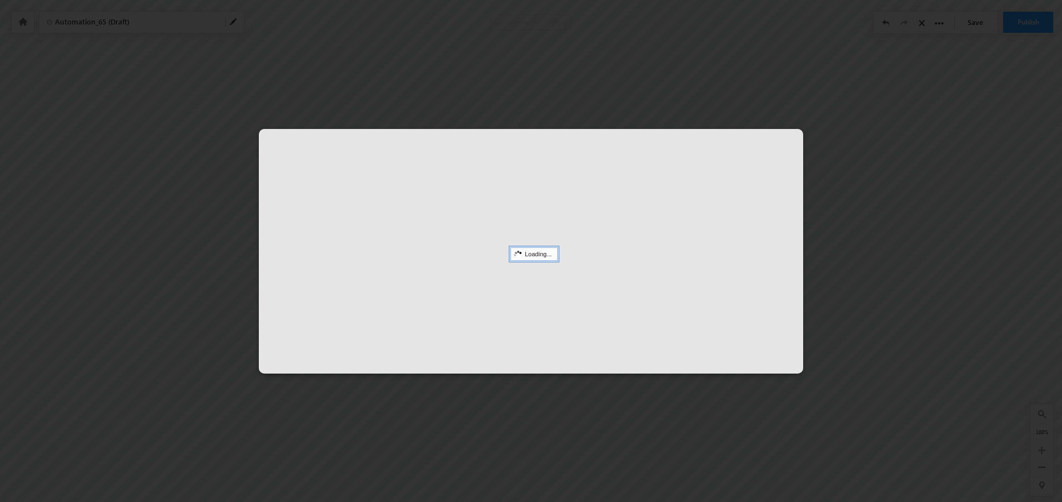
scroll to position [0, 160]
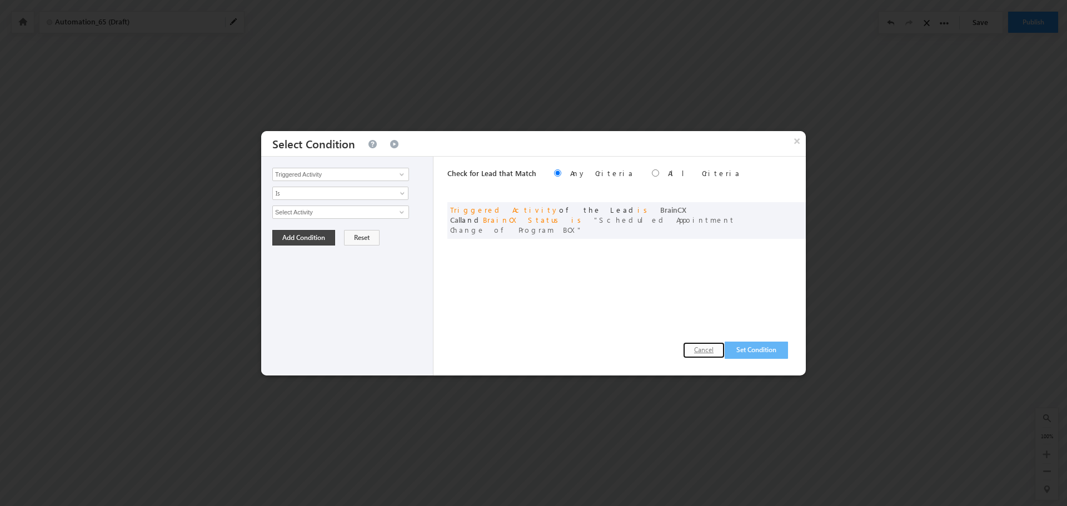
click at [694, 349] on button "Cancel" at bounding box center [704, 350] width 42 height 16
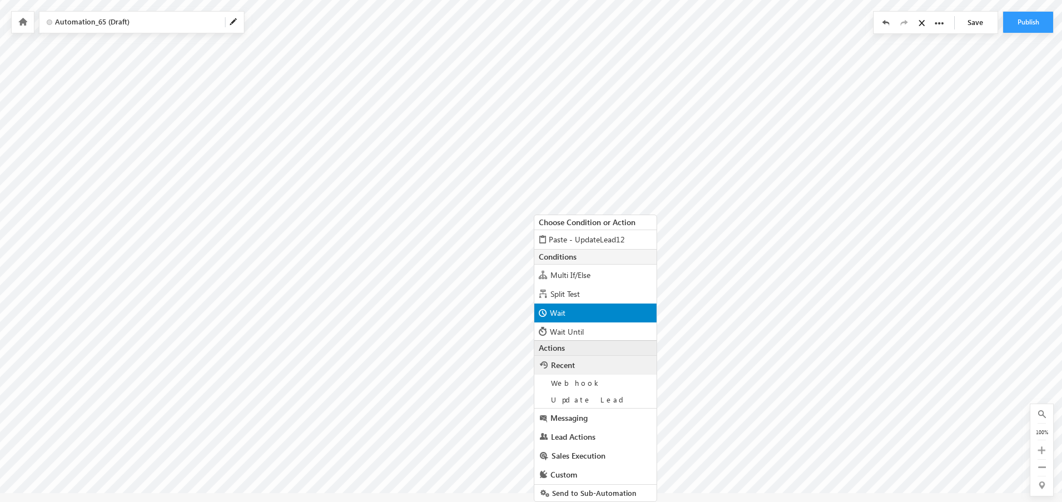
scroll to position [4, 160]
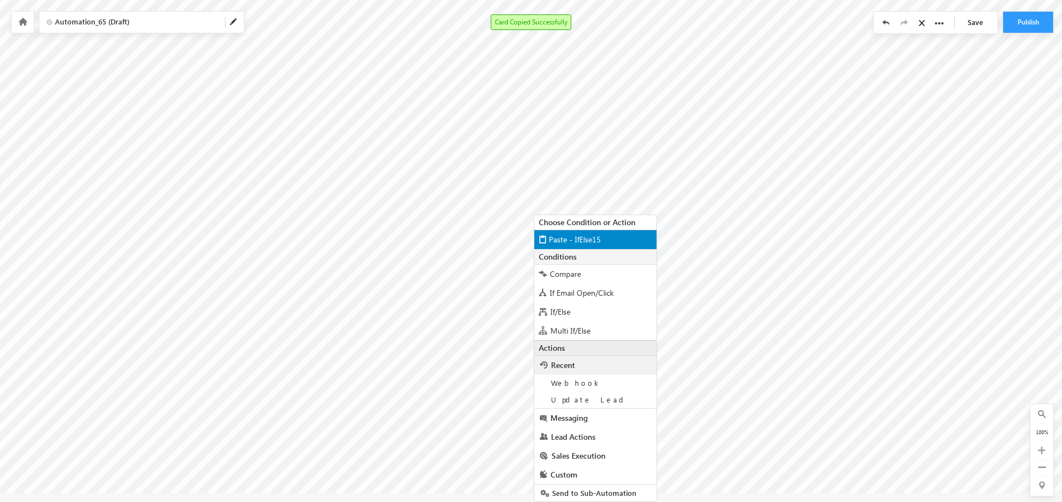
click at [570, 239] on span "Paste - IfElse15" at bounding box center [575, 239] width 52 height 11
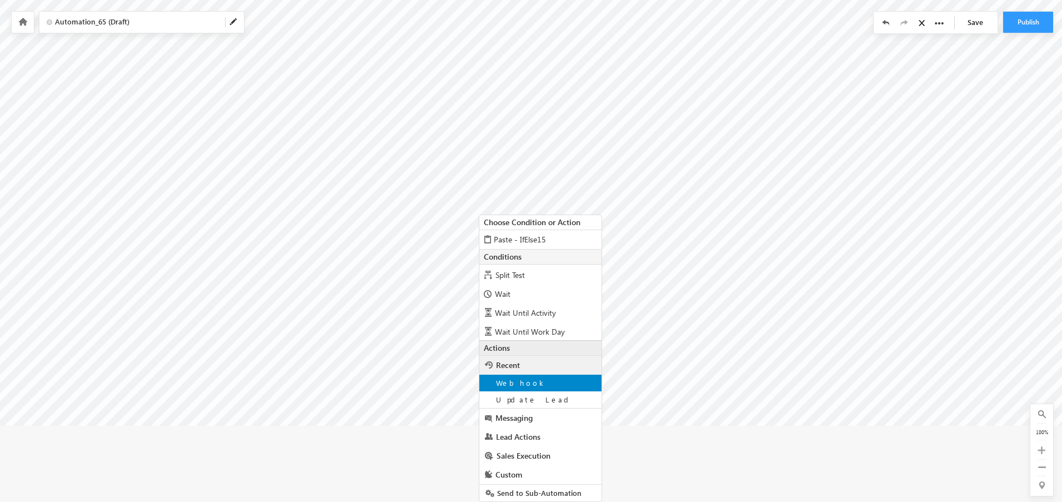
scroll to position [57, 0]
click at [523, 401] on span "Update Lead" at bounding box center [534, 398] width 77 height 9
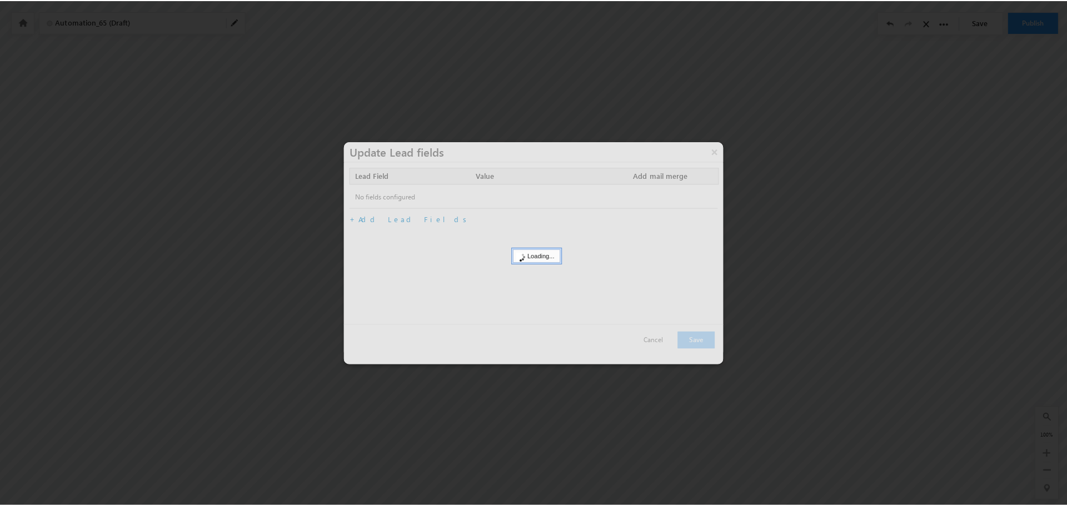
scroll to position [0, 160]
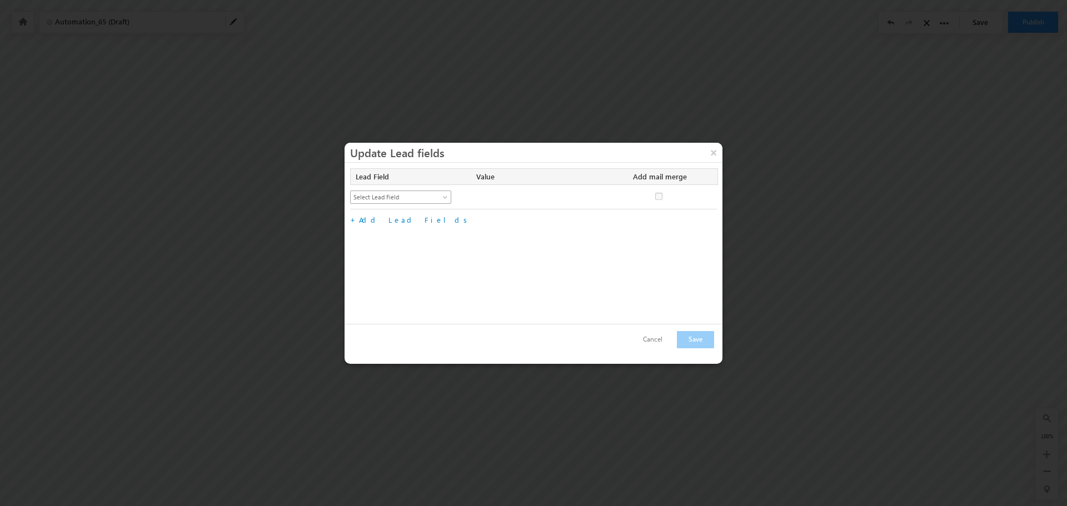
click at [397, 198] on span "Select Lead Field" at bounding box center [396, 197] width 91 height 10
click at [383, 286] on link "Lead Stage" at bounding box center [401, 284] width 101 height 10
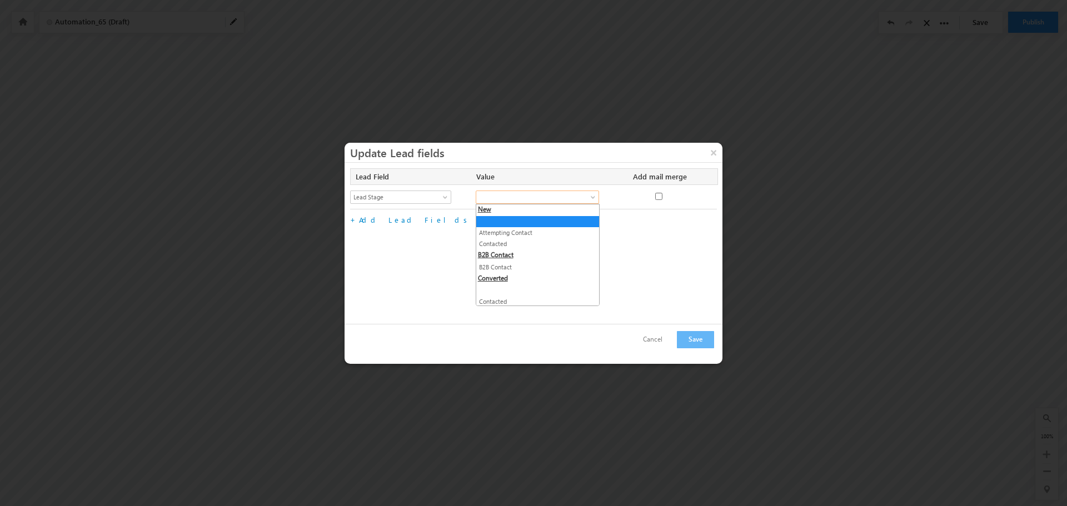
click at [512, 195] on span at bounding box center [530, 197] width 109 height 10
click at [501, 248] on link "Contacted" at bounding box center [537, 246] width 123 height 10
click at [388, 216] on link "Add Lead Fields" at bounding box center [415, 219] width 112 height 9
click at [399, 219] on span "Select Lead Field" at bounding box center [396, 222] width 91 height 10
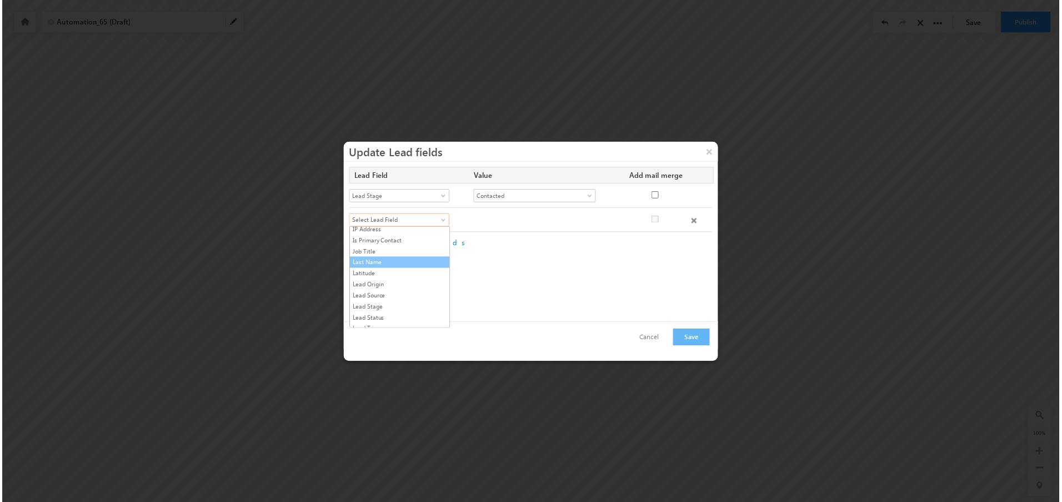
scroll to position [556, 0]
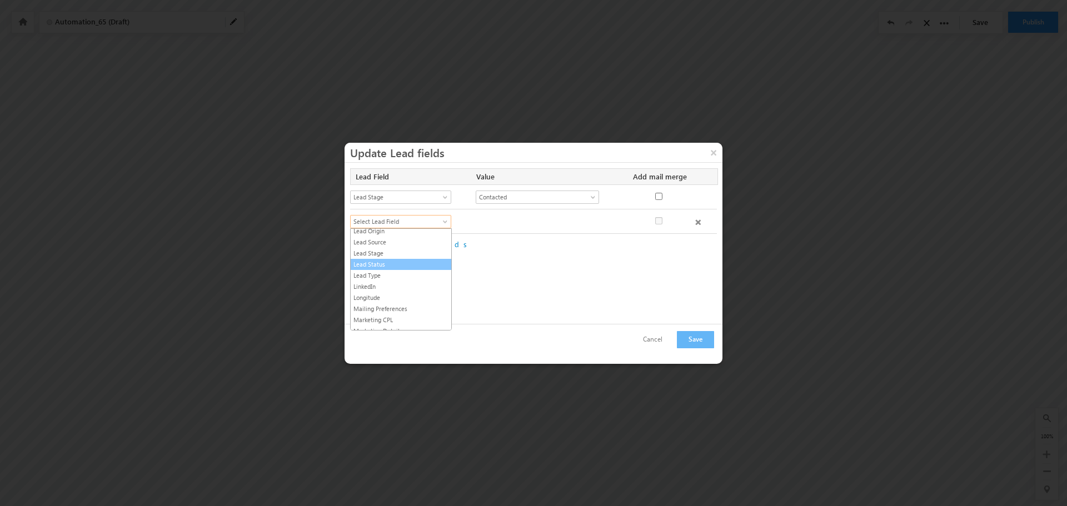
click at [380, 267] on link "Lead Status" at bounding box center [401, 264] width 101 height 10
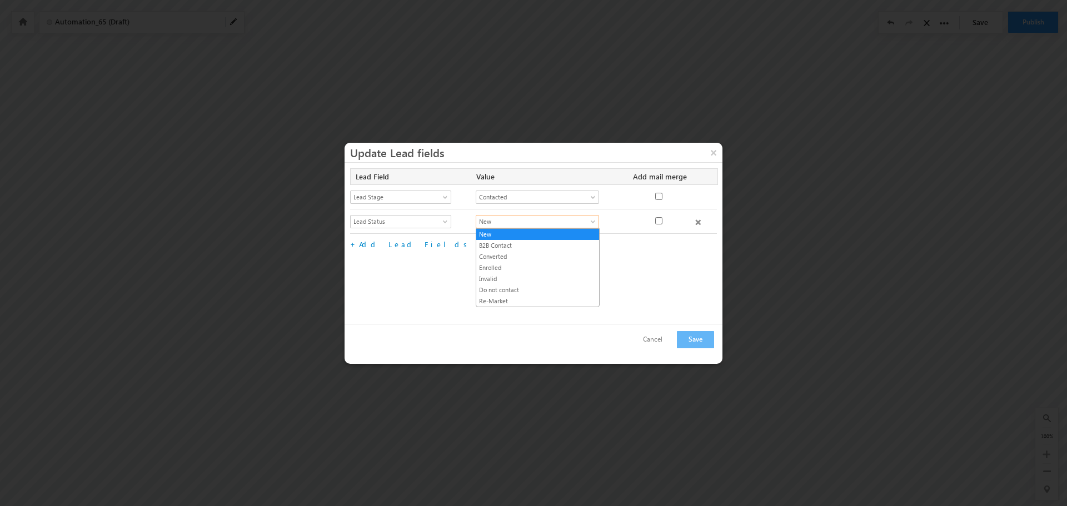
click at [509, 223] on span "New" at bounding box center [530, 222] width 109 height 10
click at [501, 258] on link "Converted" at bounding box center [537, 257] width 123 height 10
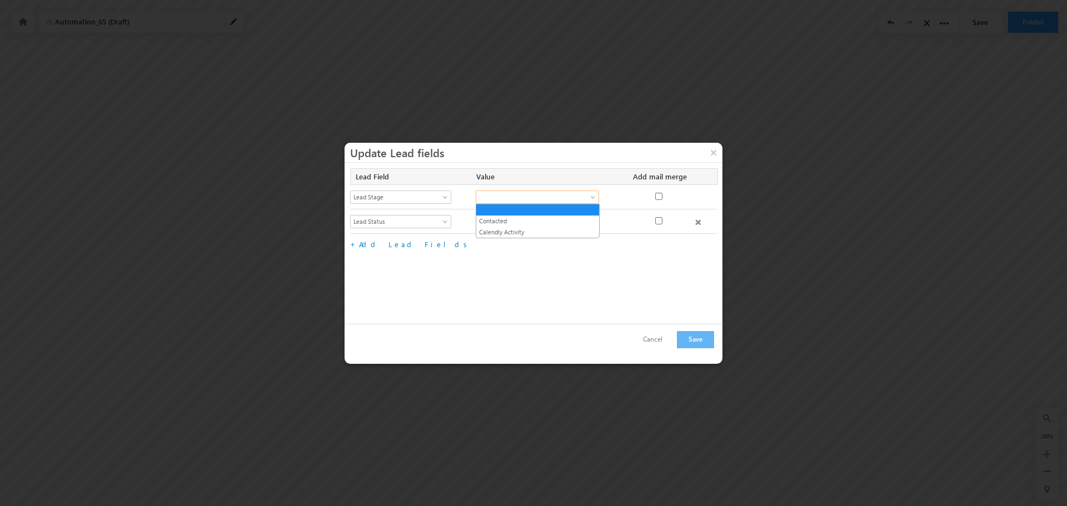
click at [556, 199] on span at bounding box center [530, 197] width 109 height 10
click at [519, 220] on link "Contacted" at bounding box center [537, 221] width 123 height 10
click at [694, 338] on button "Save" at bounding box center [695, 339] width 37 height 17
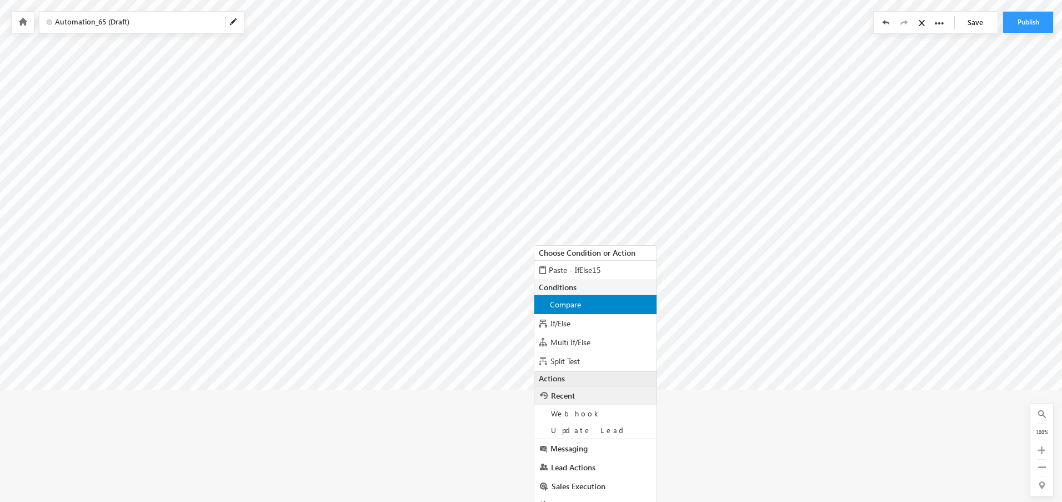
scroll to position [124, 160]
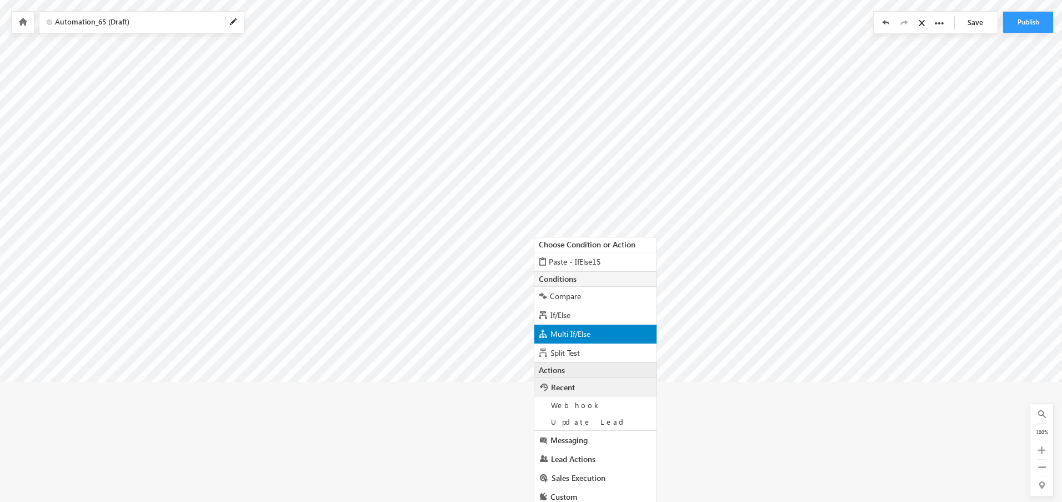
click at [565, 336] on span "Multi If/Else" at bounding box center [571, 333] width 40 height 11
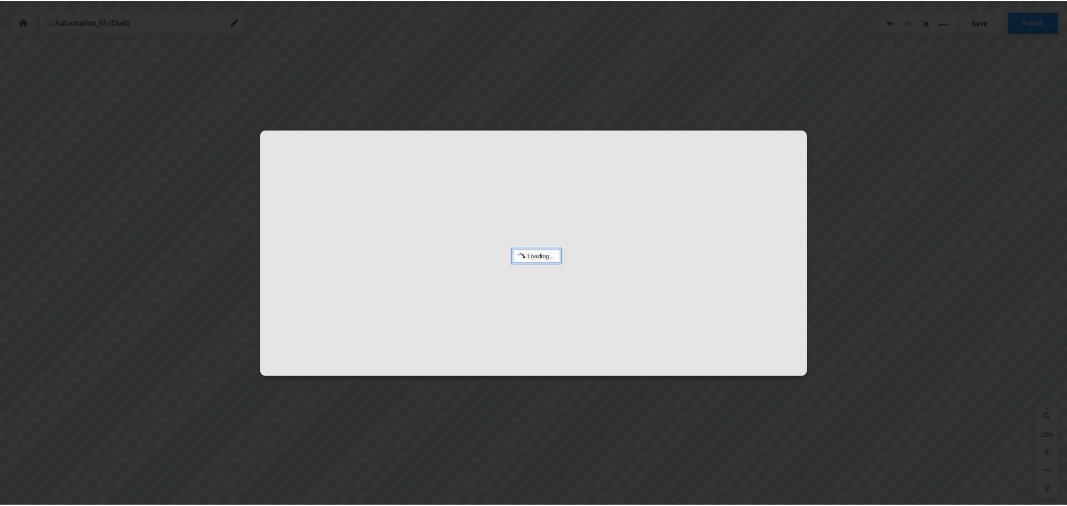
scroll to position [94, 160]
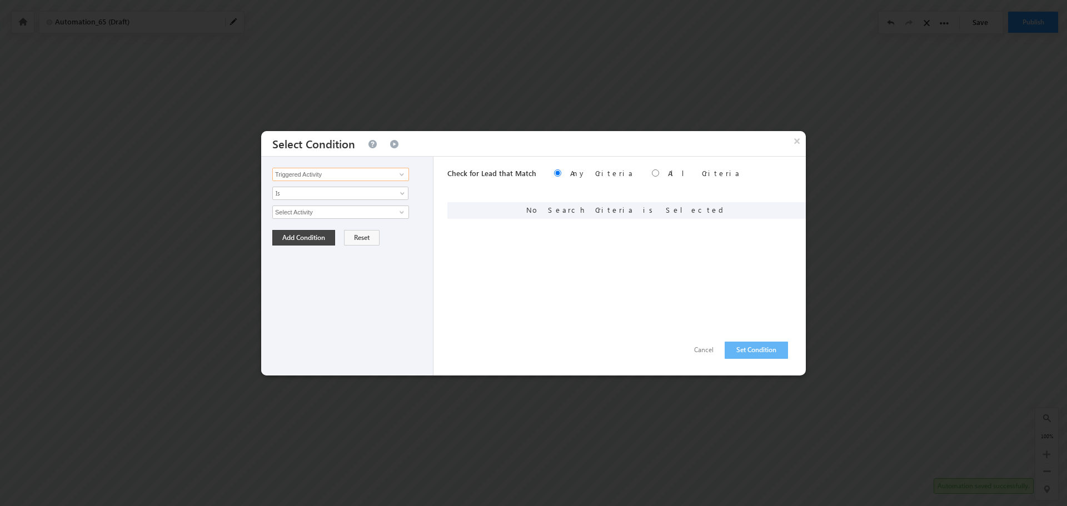
click at [384, 176] on input "Triggered Activity" at bounding box center [340, 174] width 137 height 13
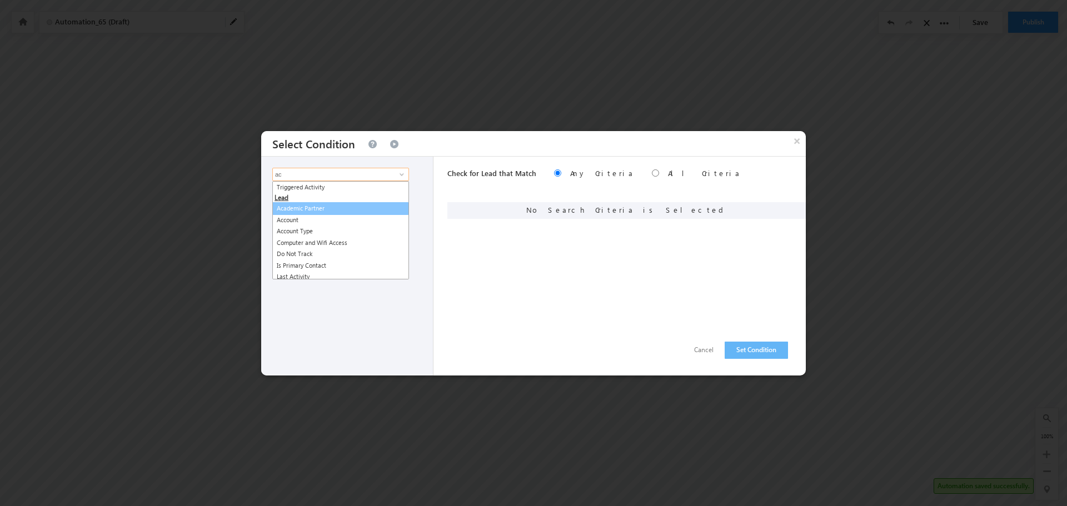
click at [319, 208] on link "Academic Partner" at bounding box center [340, 208] width 137 height 13
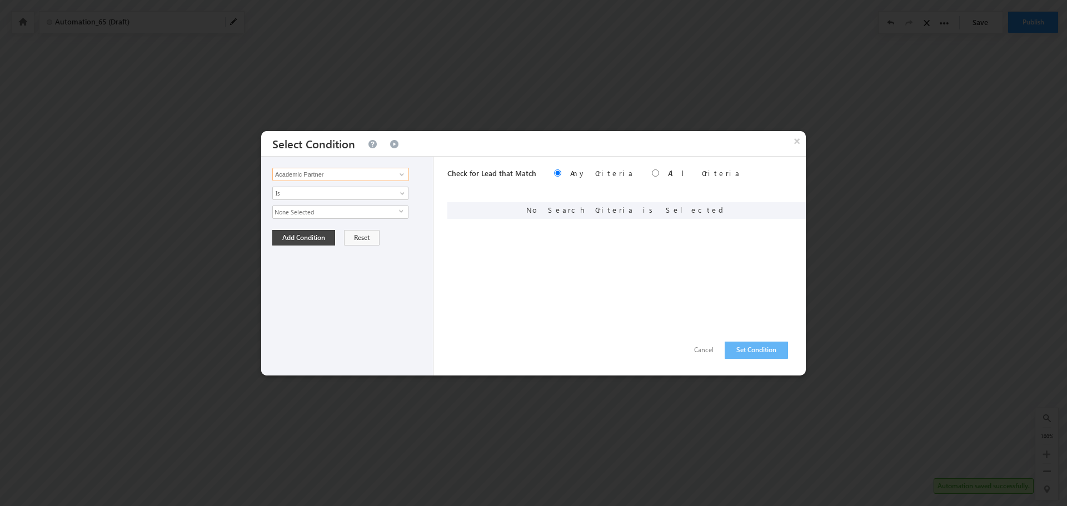
type input "Academic Partner"
click at [366, 214] on span "None Selected" at bounding box center [336, 212] width 126 height 12
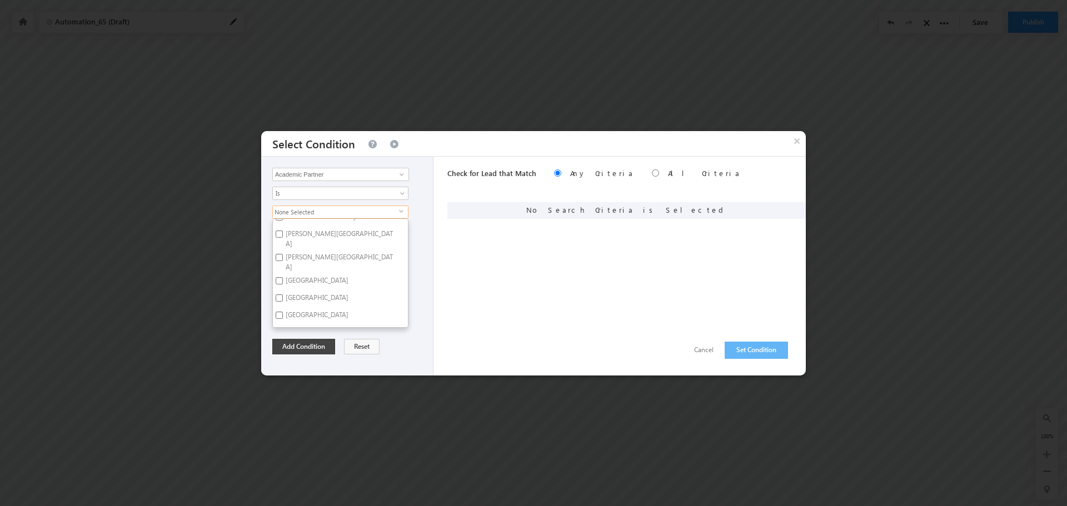
scroll to position [56, 0]
click at [278, 263] on label "Arcadia University" at bounding box center [316, 271] width 87 height 17
click at [278, 267] on input "Arcadia University" at bounding box center [279, 270] width 7 height 7
checkbox input "true"
drag, startPoint x: 412, startPoint y: 209, endPoint x: 364, endPoint y: 237, distance: 56.0
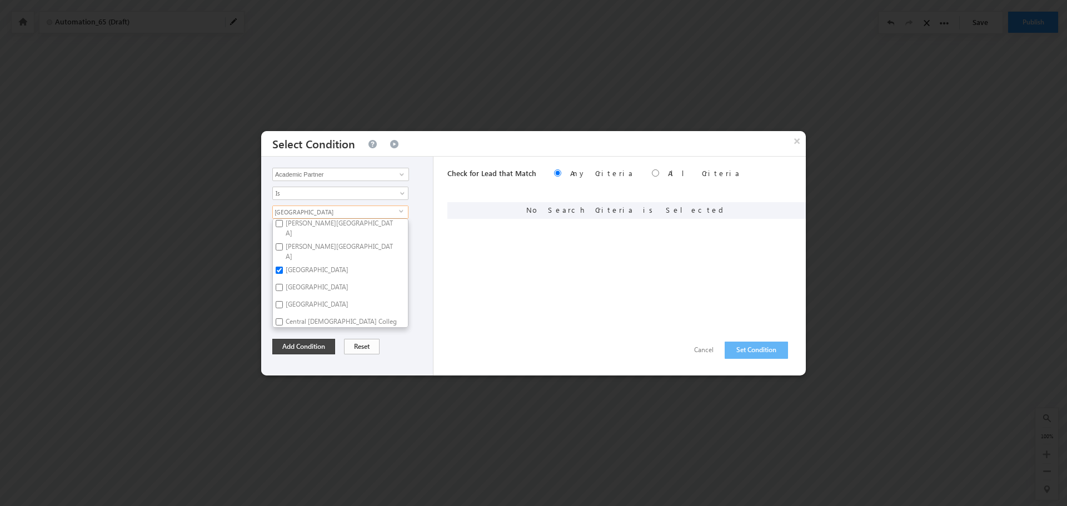
click at [412, 209] on div "Arcadia University select Core Affiliate Network AdventHealth University Anders…" at bounding box center [349, 267] width 155 height 122
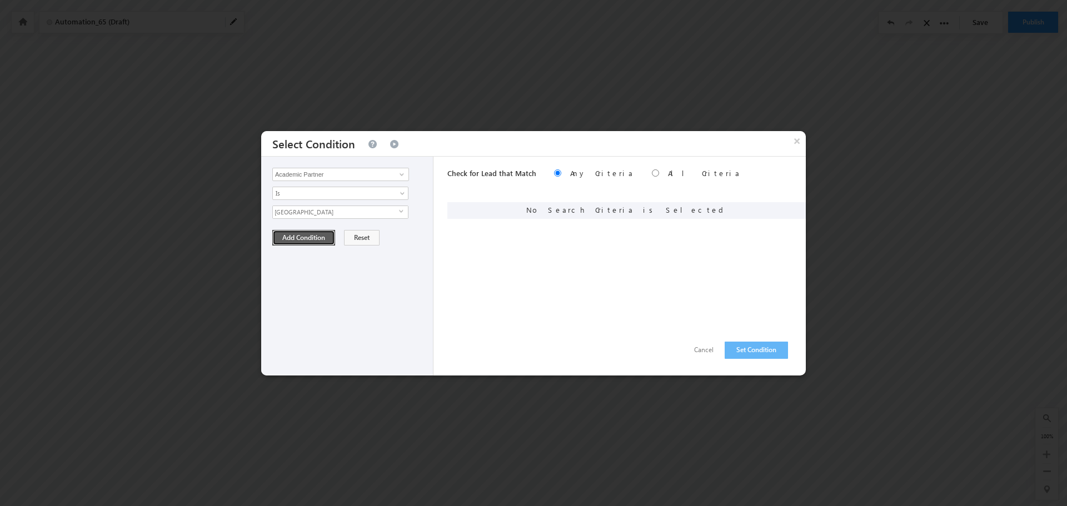
click at [311, 241] on button "Add Condition" at bounding box center [303, 238] width 63 height 16
click at [749, 347] on button "Set Condition" at bounding box center [755, 350] width 63 height 17
click at [362, 173] on input "Triggered Activity" at bounding box center [340, 174] width 137 height 13
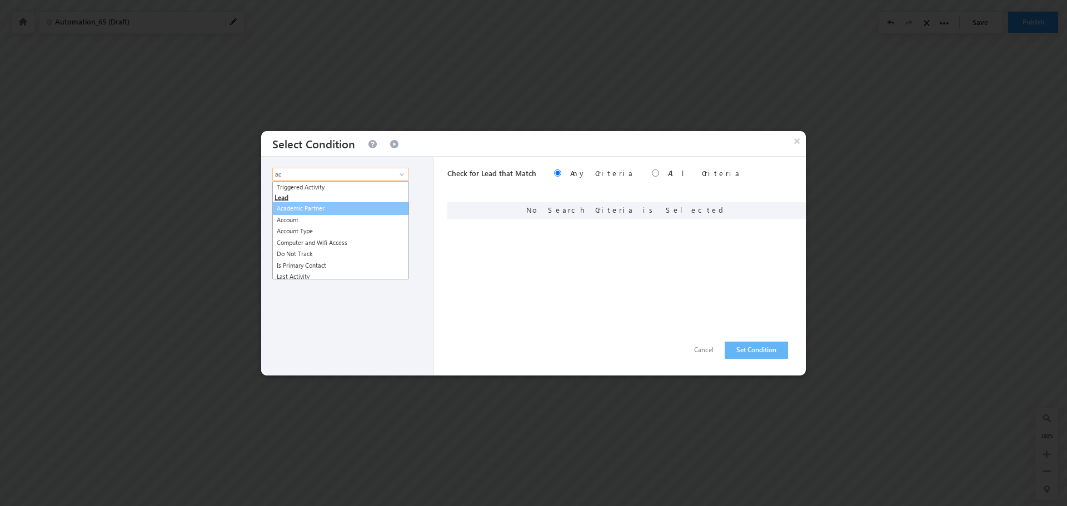
click at [323, 211] on link "Academic Partner" at bounding box center [340, 208] width 137 height 13
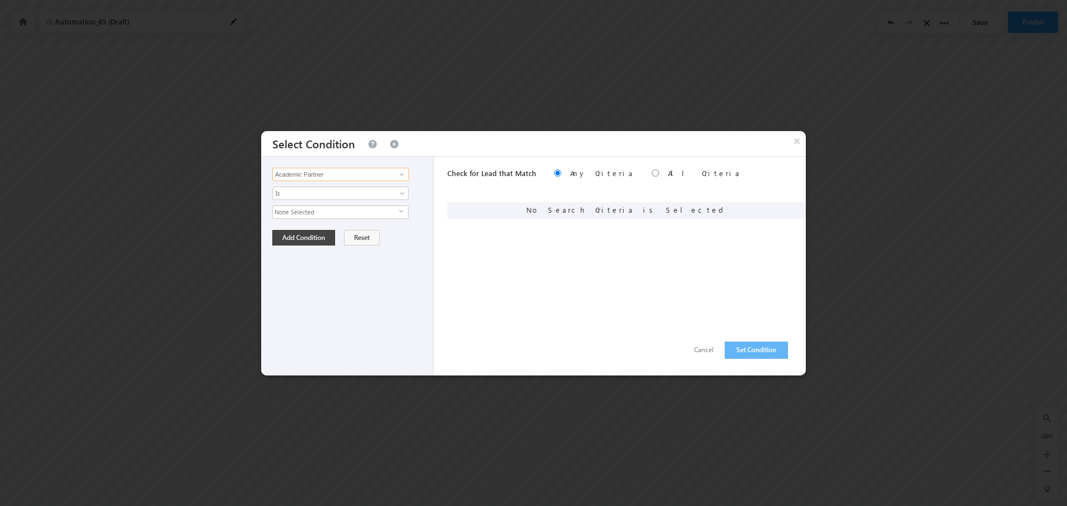
type input "Academic Partner"
click at [377, 213] on span "None Selected" at bounding box center [336, 212] width 126 height 12
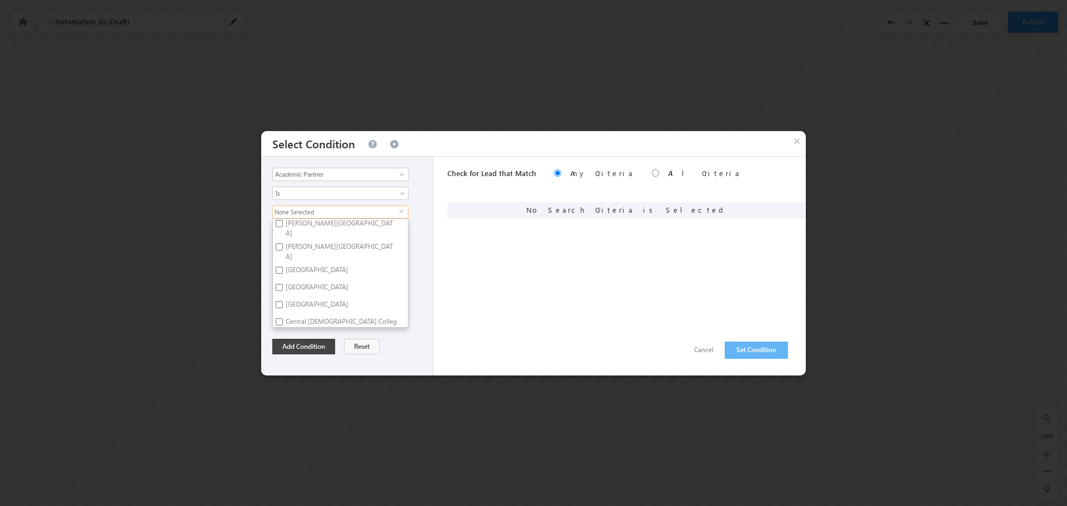
click at [275, 298] on label "Bethel College" at bounding box center [316, 306] width 87 height 17
click at [276, 301] on input "Bethel College" at bounding box center [279, 304] width 7 height 7
checkbox input "true"
drag, startPoint x: 416, startPoint y: 211, endPoint x: 381, endPoint y: 230, distance: 40.5
click at [416, 211] on div "Bethel College select Core Affiliate Network AdventHealth University Anderson U…" at bounding box center [349, 267] width 155 height 122
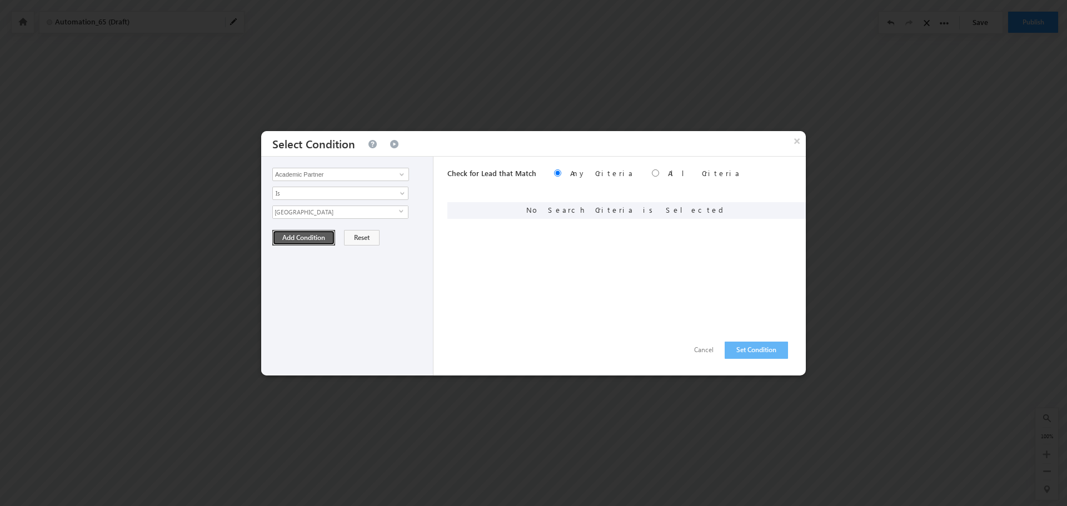
click at [296, 237] on button "Add Condition" at bounding box center [303, 238] width 63 height 16
click at [752, 349] on button "Set Condition" at bounding box center [755, 350] width 63 height 17
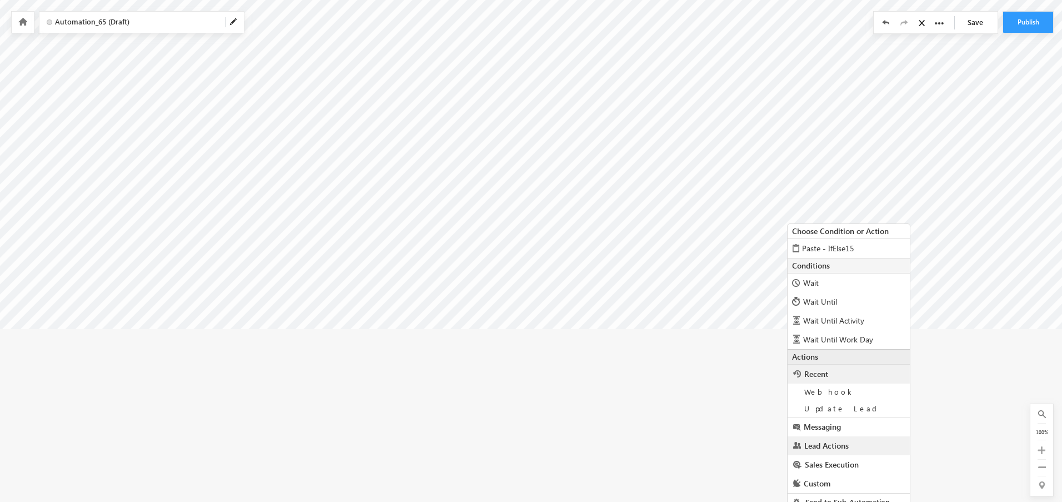
scroll to position [280, 160]
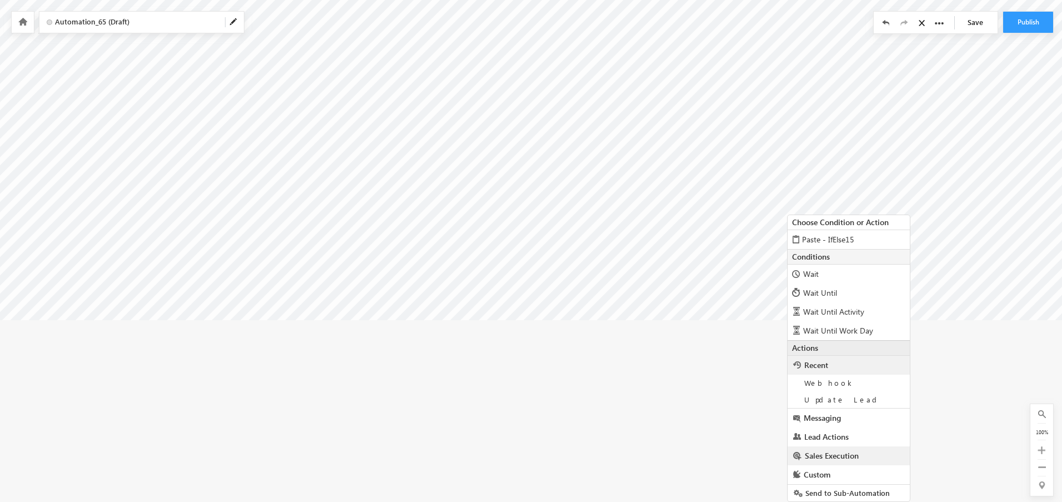
click at [824, 451] on span "Sales Execution" at bounding box center [832, 455] width 54 height 11
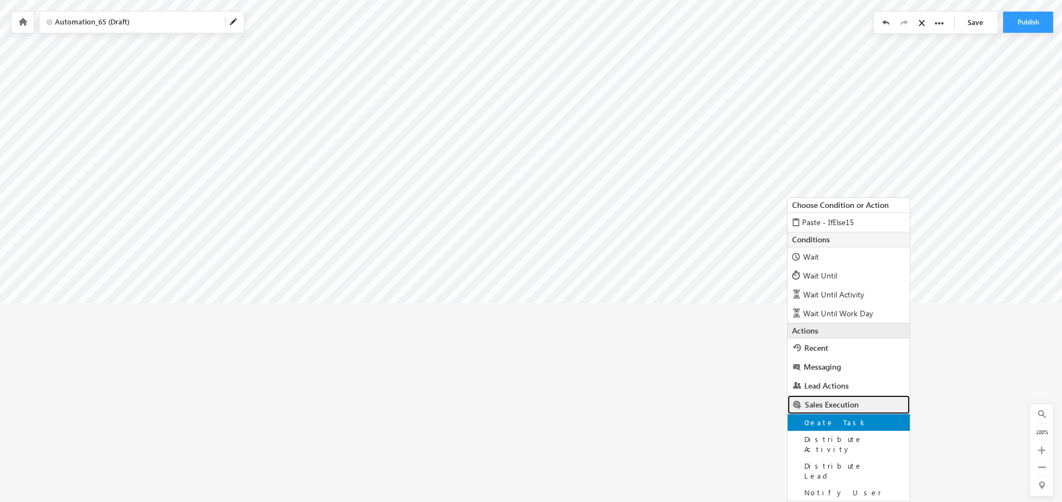
scroll to position [313, 160]
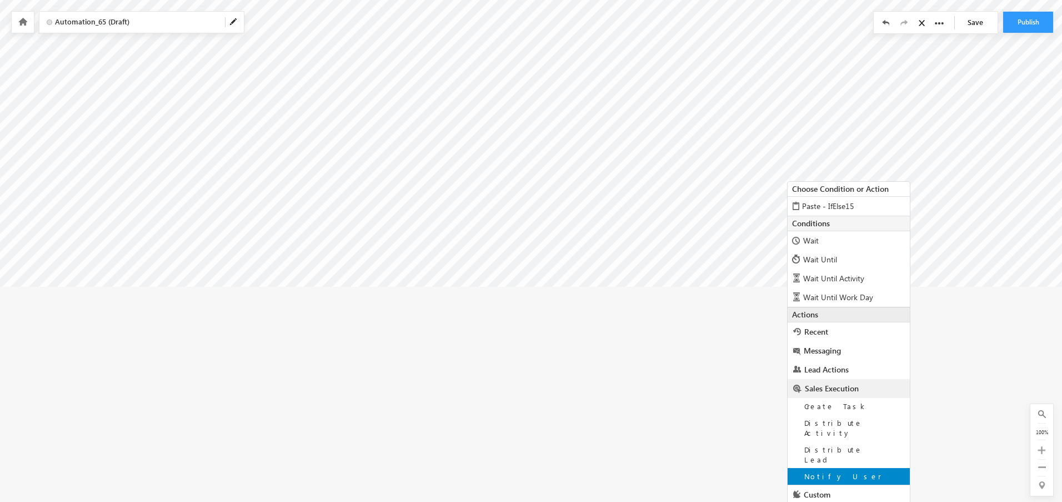
click at [830, 471] on span "Notify User" at bounding box center [842, 475] width 77 height 9
type input "Doug Haines <dhaines-test@core.edu>"
type input "About @{Lead:FirstName,}"
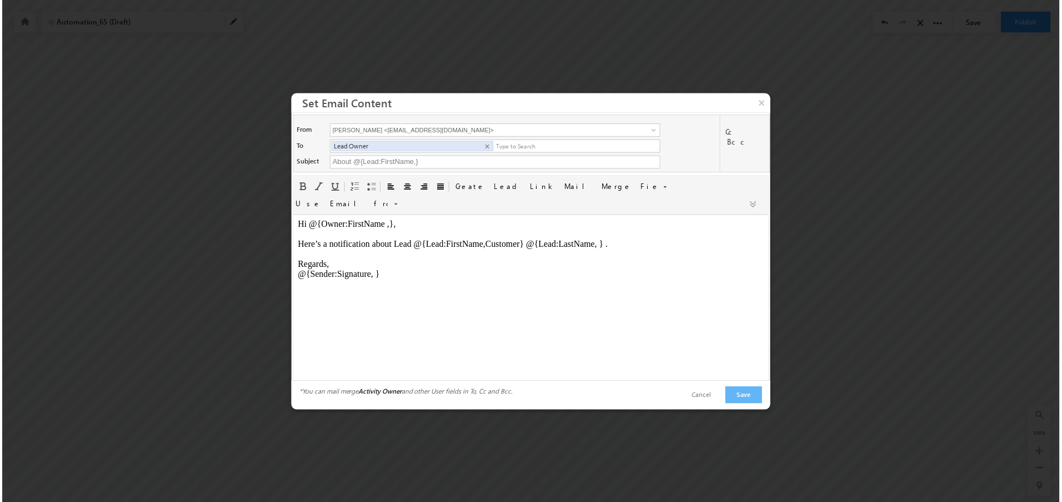
scroll to position [0, 0]
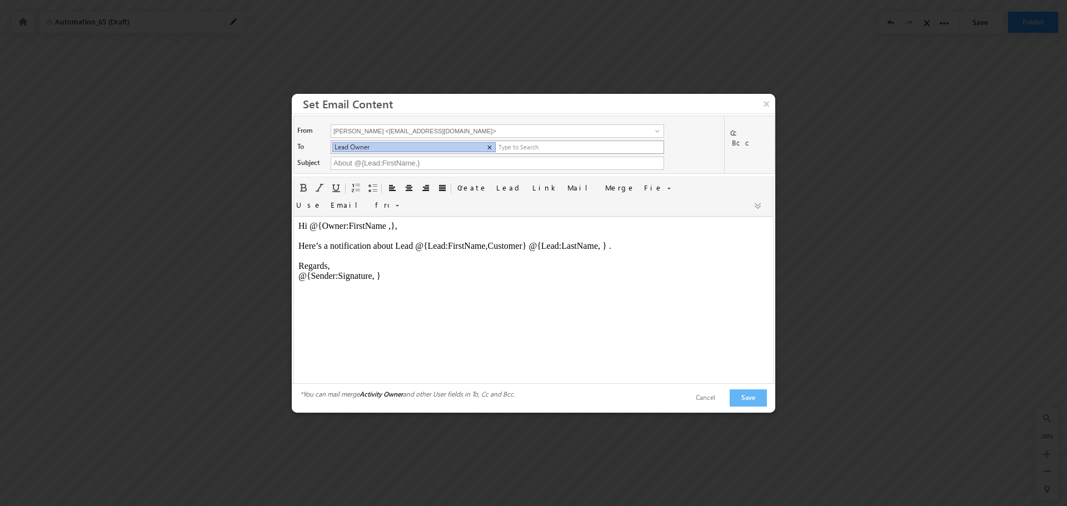
click at [491, 152] on span "×" at bounding box center [489, 147] width 5 height 9
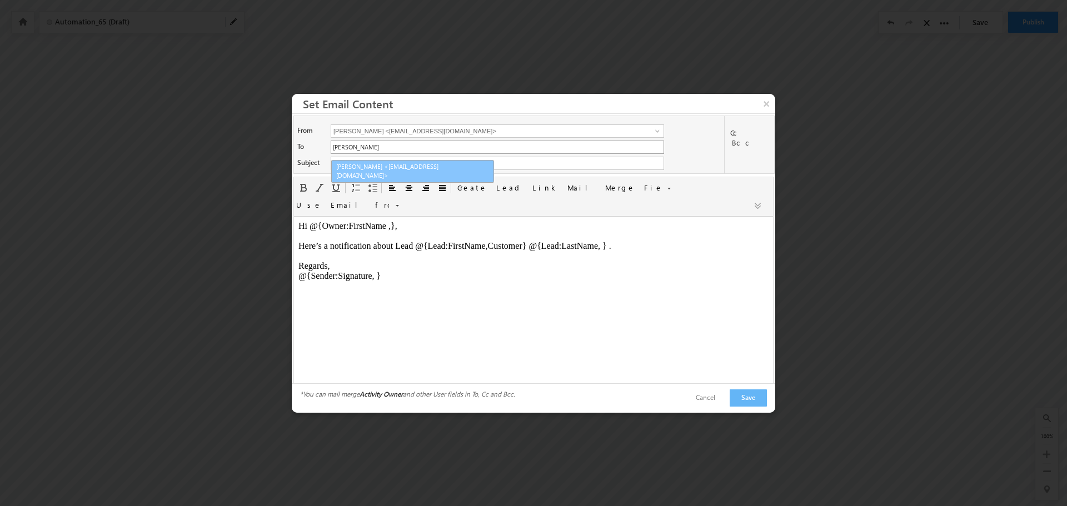
type input "Doug Haines <dhaines-test@core.edu>"
click at [416, 163] on link "Doug Haines <dhaines-test@core.edu>" at bounding box center [412, 171] width 163 height 22
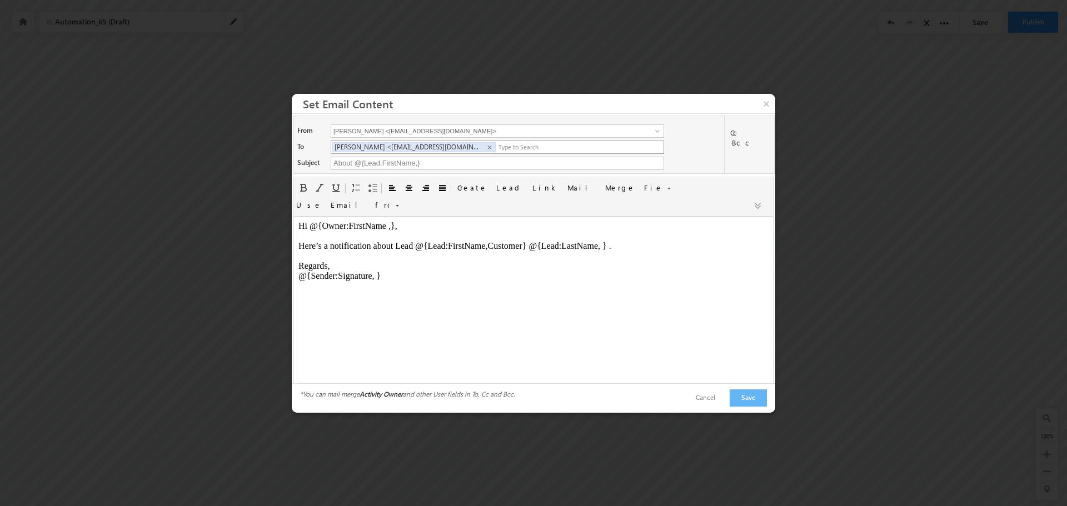
click at [600, 252] on body "Hi @{Owner:FirstName ,}, Here’s a notification about Lead @{Lead:FirstName,Cust…" at bounding box center [533, 251] width 470 height 60
click at [447, 166] on input "About @{Lead:FirstName,}" at bounding box center [497, 163] width 333 height 13
type input "About @{Lead:FirstName,} - BrainCX for Unmapped Partner"
click at [744, 393] on button "Save" at bounding box center [747, 397] width 37 height 17
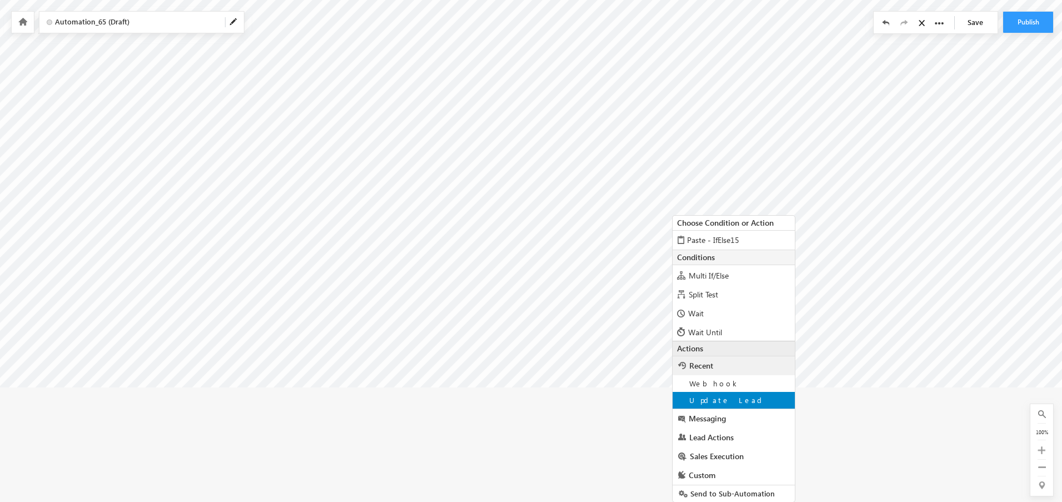
scroll to position [280, 160]
click at [708, 414] on span "Messaging" at bounding box center [707, 417] width 37 height 11
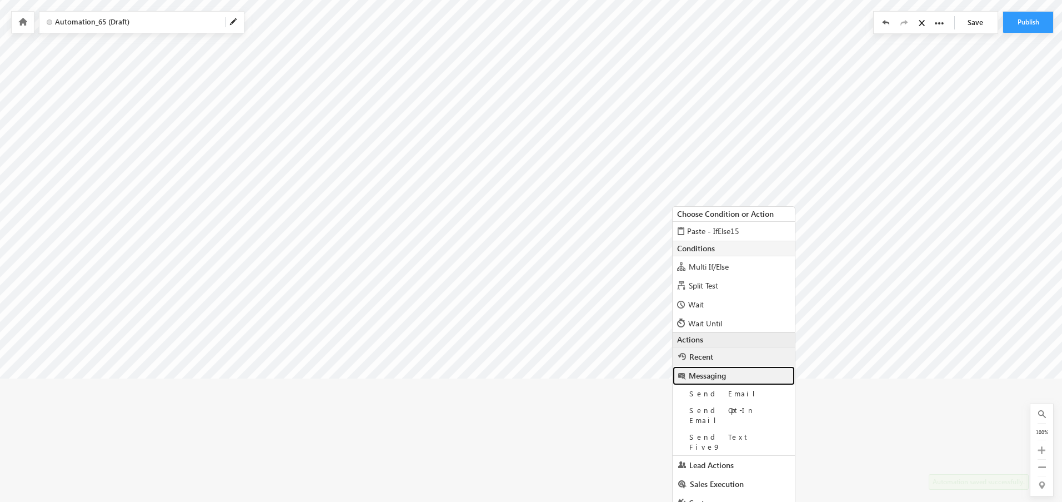
scroll to position [297, 160]
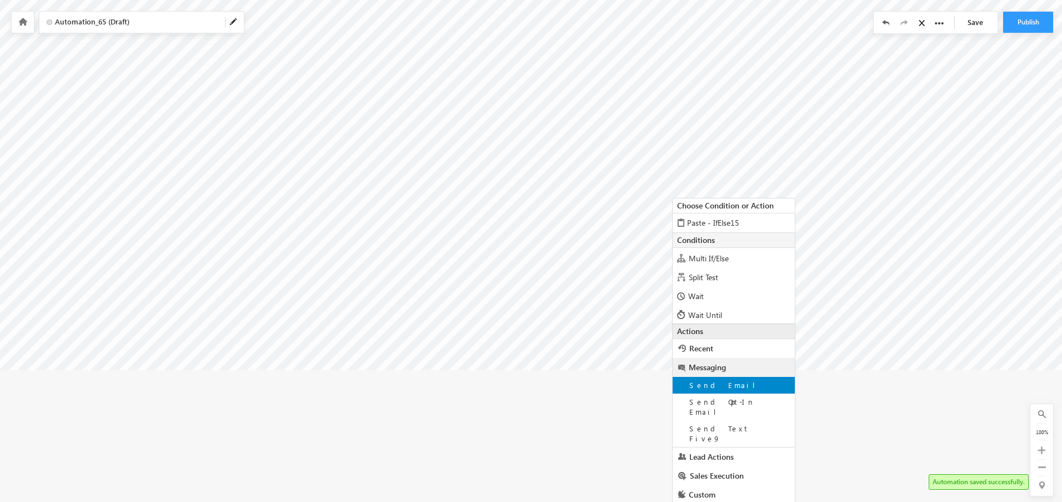
click at [717, 383] on span "Send Email" at bounding box center [726, 384] width 74 height 9
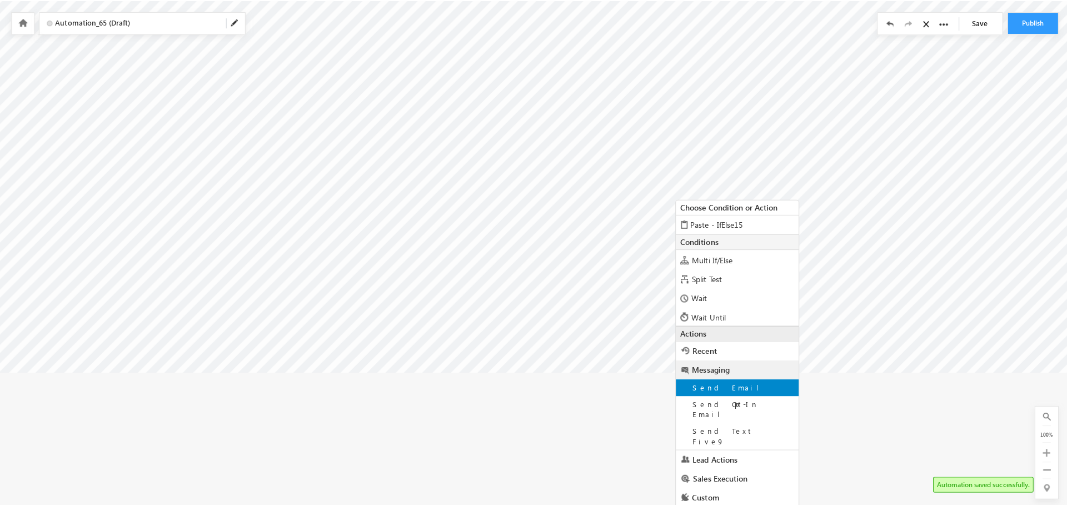
scroll to position [161, 160]
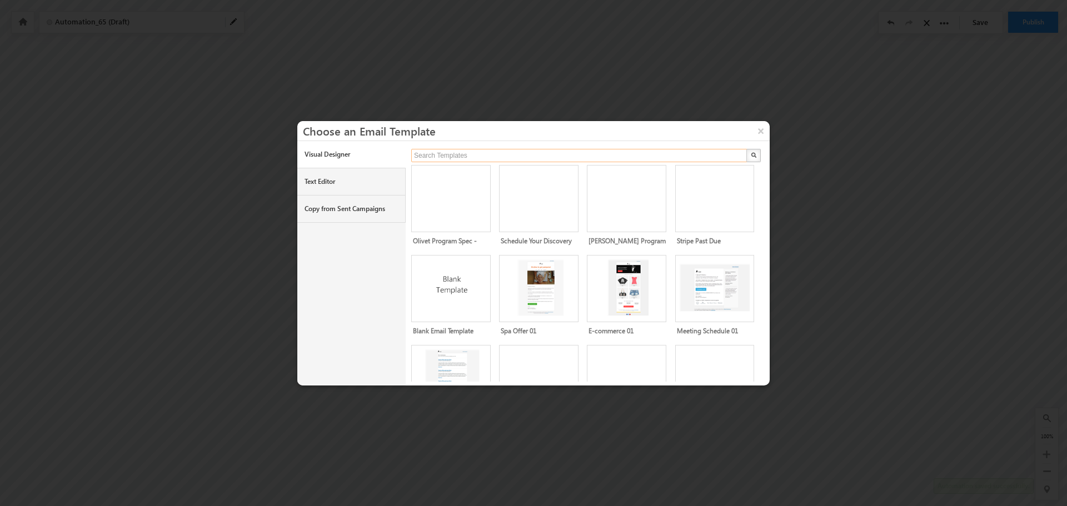
click at [455, 155] on input "text" at bounding box center [579, 155] width 337 height 13
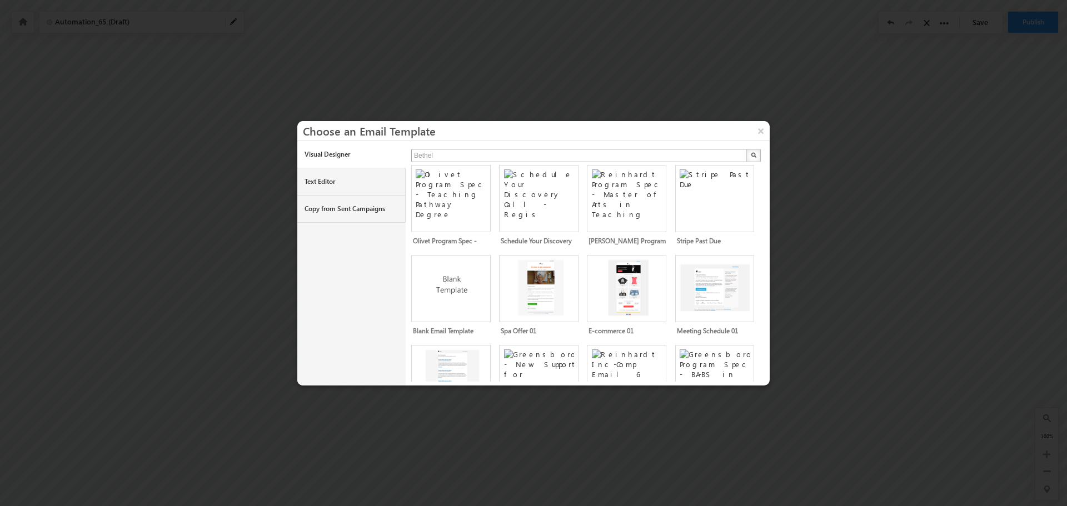
click at [746, 149] on button "button" at bounding box center [753, 155] width 14 height 13
type input "Search Templates"
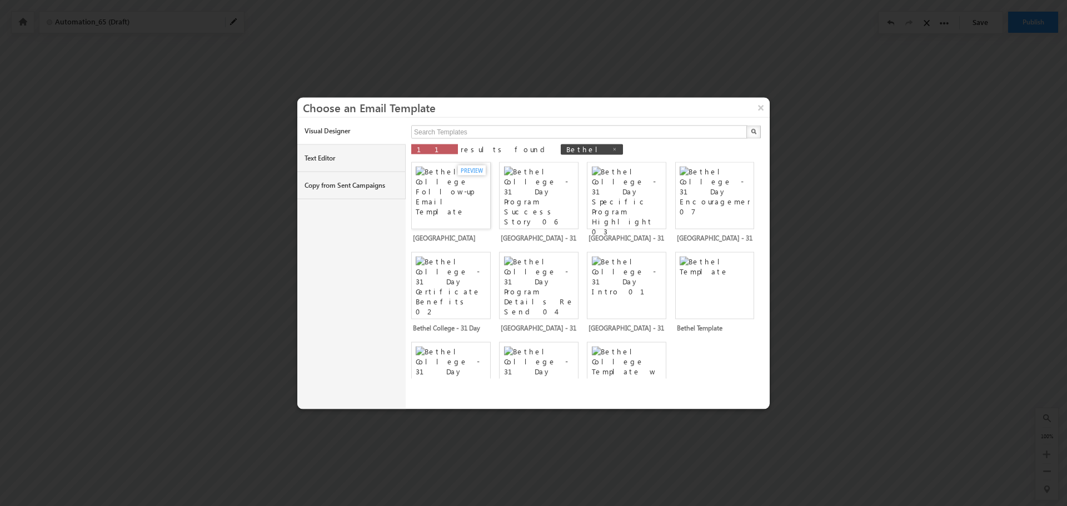
click at [459, 207] on img at bounding box center [452, 192] width 73 height 52
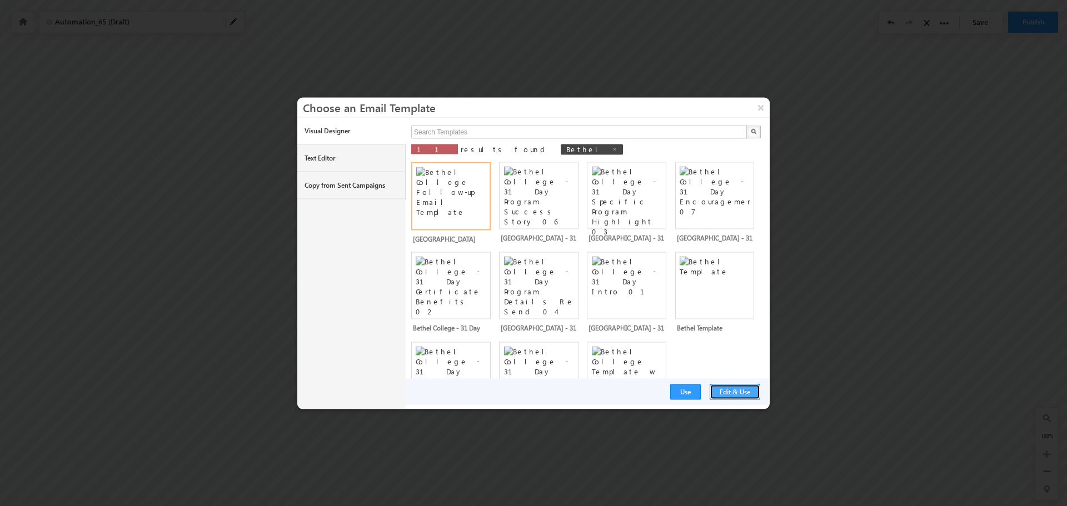
click at [725, 392] on button "Edit & Use" at bounding box center [734, 392] width 51 height 16
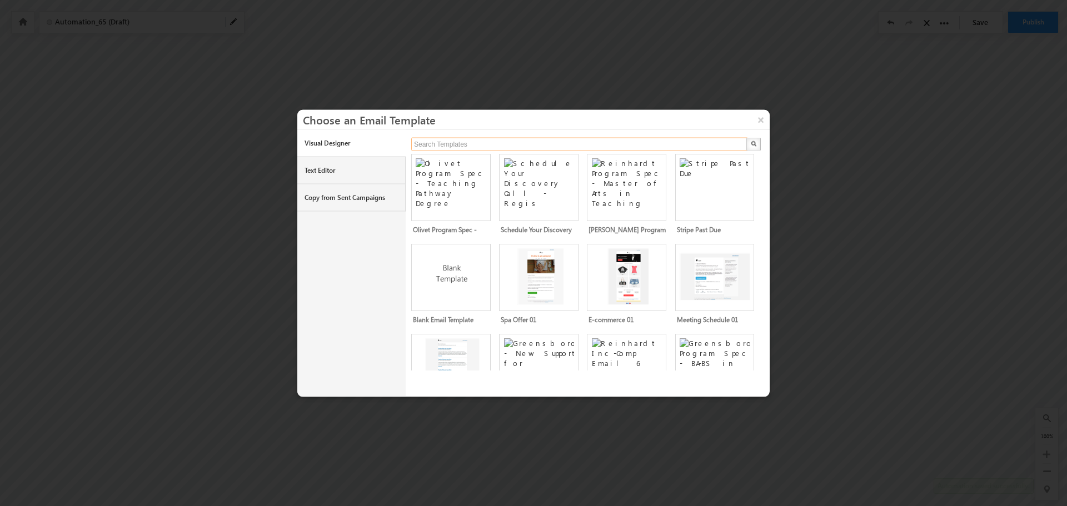
click at [478, 142] on input "text" at bounding box center [579, 143] width 337 height 13
click at [746, 137] on button "button" at bounding box center [753, 143] width 14 height 13
type input "Search Templates"
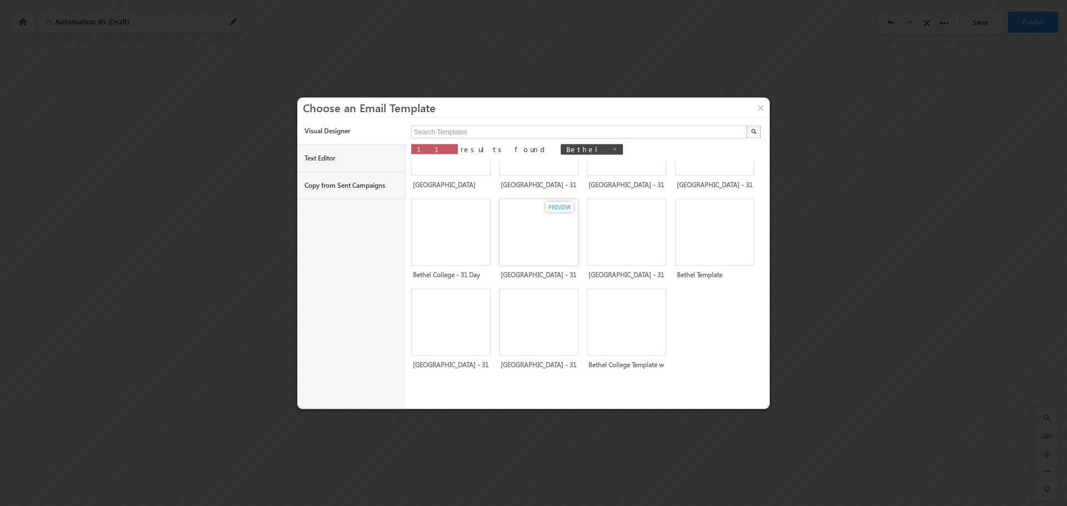
scroll to position [0, 0]
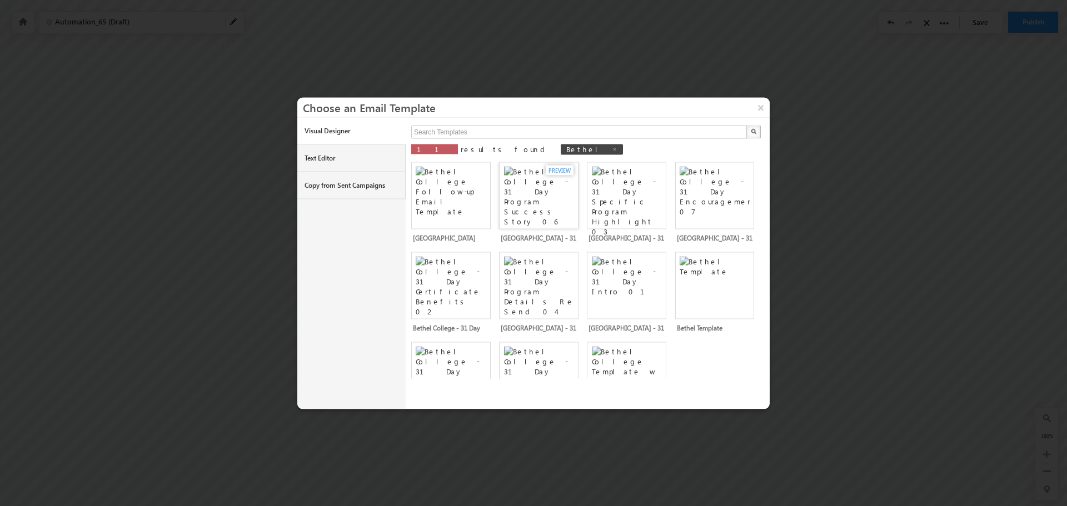
click at [561, 169] on div "PREVIEW" at bounding box center [560, 170] width 28 height 10
click at [643, 170] on div "PREVIEW" at bounding box center [647, 170] width 28 height 10
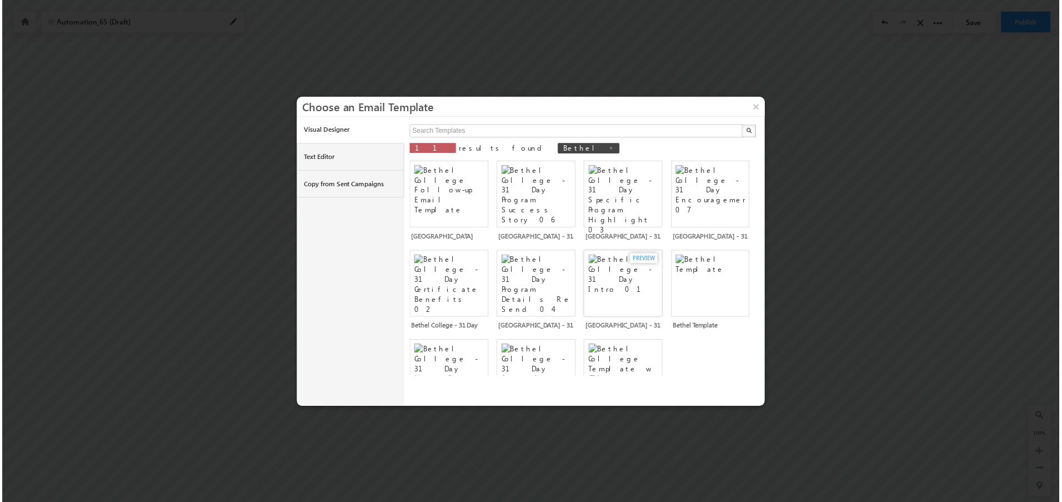
scroll to position [53, 0]
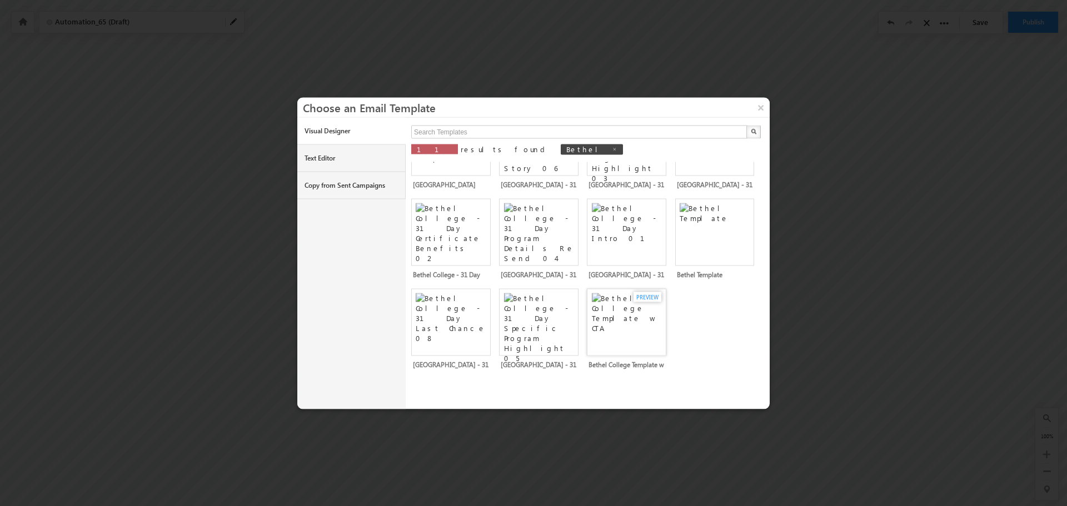
click at [642, 328] on img at bounding box center [628, 319] width 73 height 52
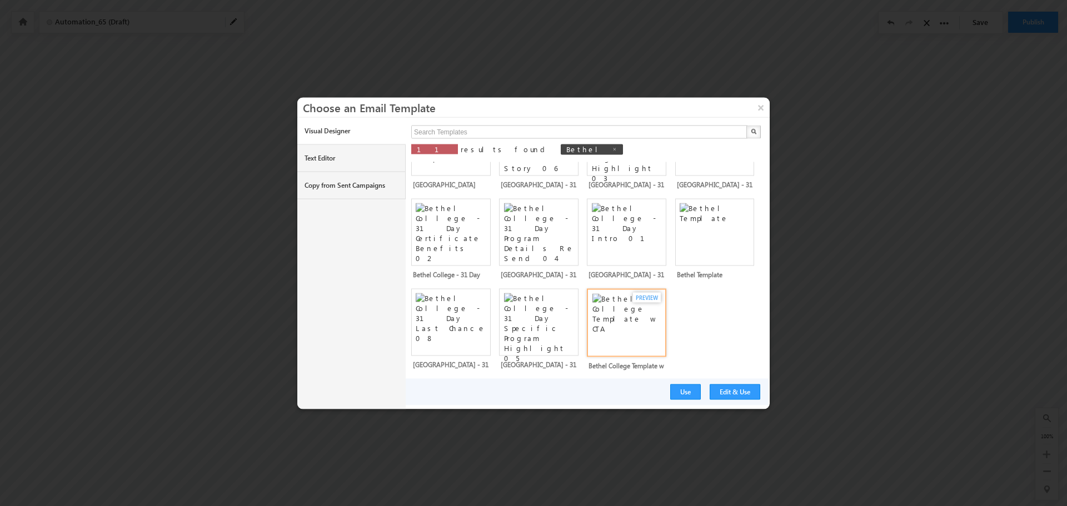
click at [639, 296] on div "PREVIEW" at bounding box center [647, 297] width 28 height 10
click at [632, 334] on img at bounding box center [628, 319] width 73 height 52
click at [728, 392] on button "Edit & Use" at bounding box center [734, 392] width 51 height 16
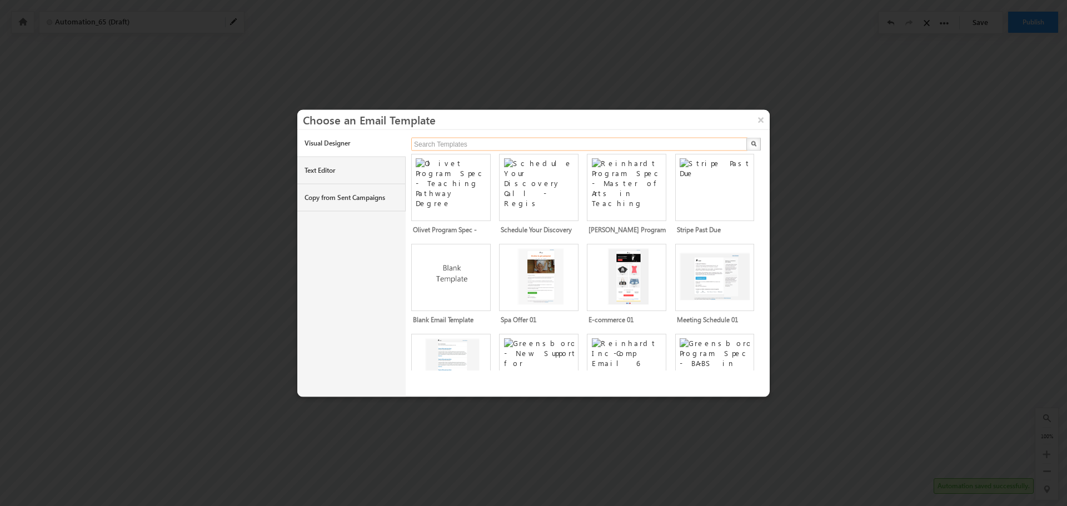
click at [468, 142] on input "text" at bounding box center [579, 143] width 337 height 13
click at [746, 137] on button "button" at bounding box center [753, 143] width 14 height 13
type input "Search Templates"
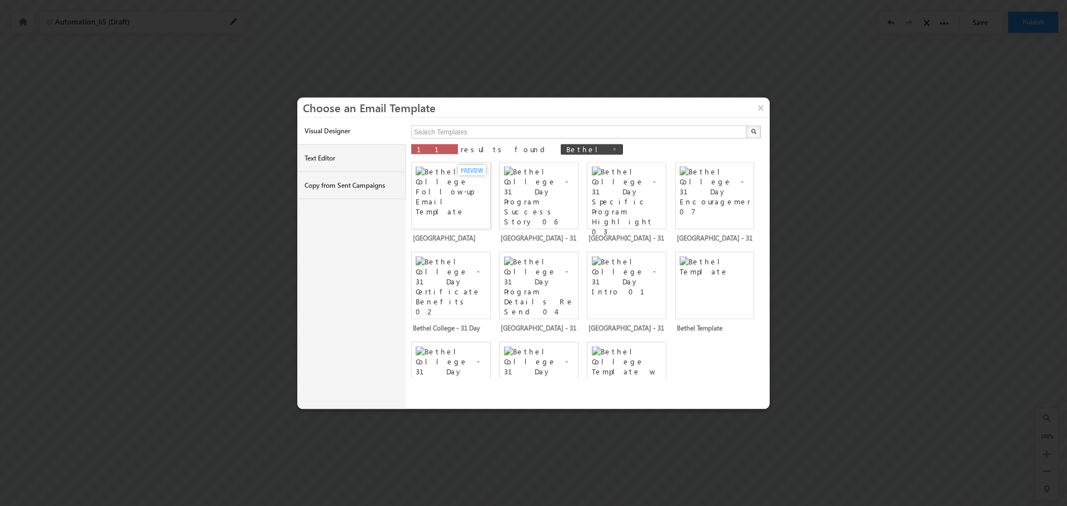
click at [444, 206] on img at bounding box center [452, 192] width 73 height 52
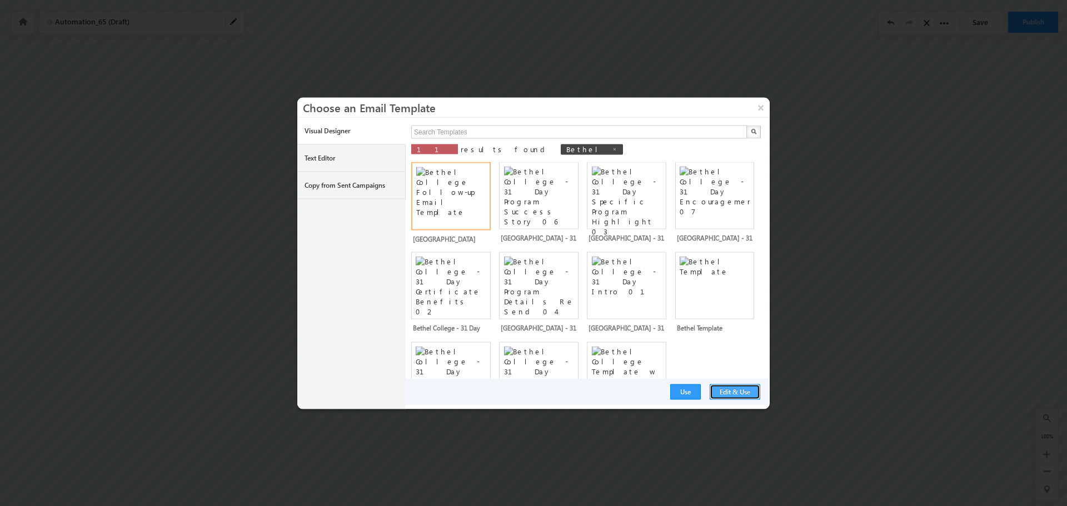
click at [731, 392] on button "Edit & Use" at bounding box center [734, 392] width 51 height 16
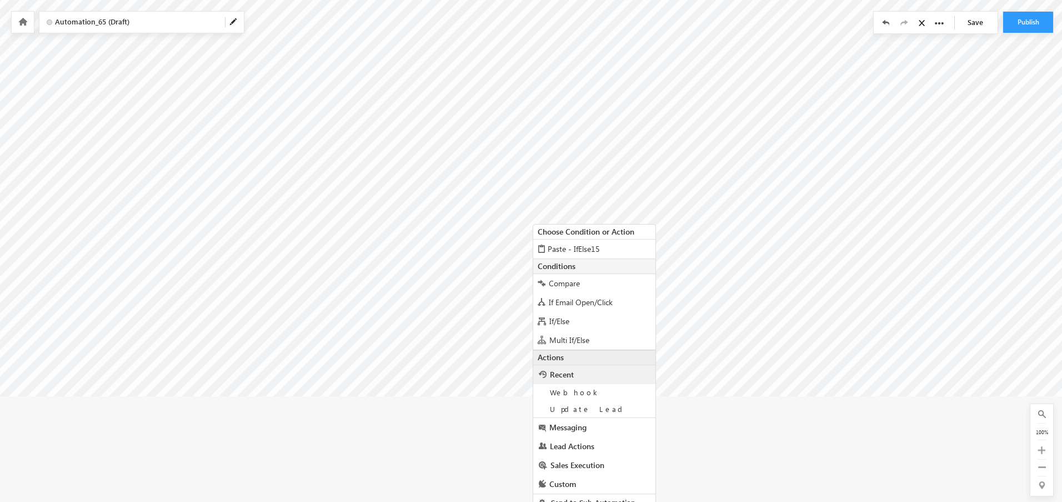
scroll to position [280, 160]
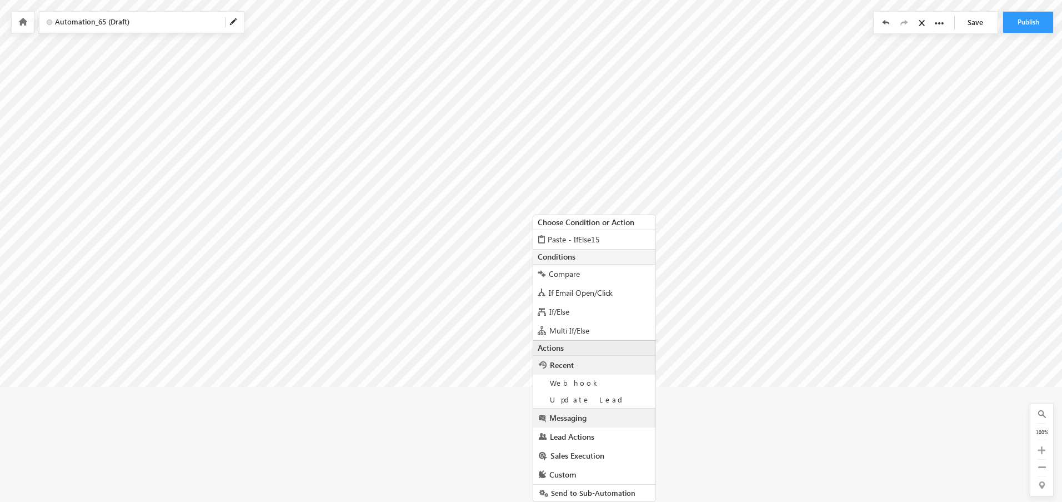
click at [579, 421] on span "Messaging" at bounding box center [567, 417] width 37 height 11
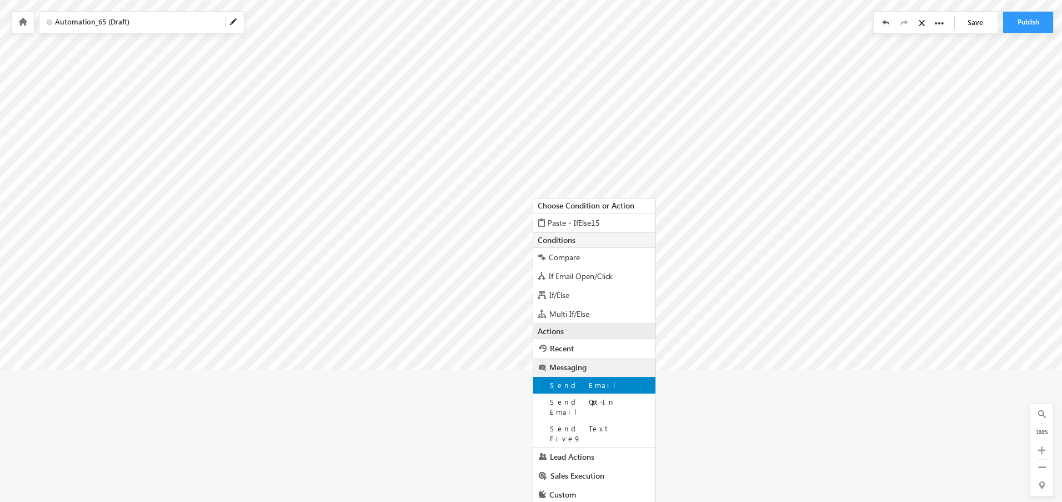
click at [575, 387] on span "Send Email" at bounding box center [587, 384] width 74 height 9
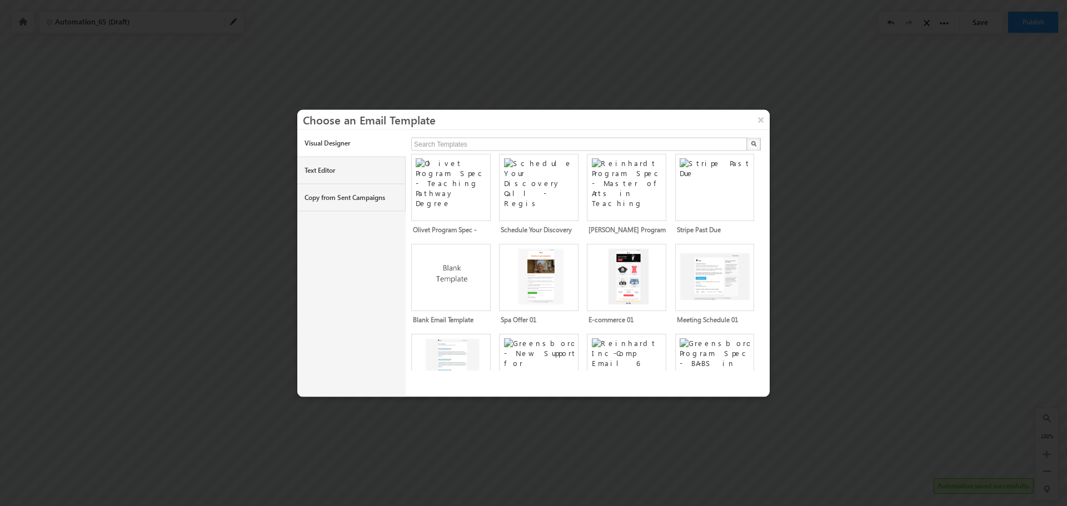
click at [824, 339] on div at bounding box center [533, 253] width 1067 height 506
click at [760, 119] on button "×" at bounding box center [761, 118] width 18 height 19
click at [459, 143] on input "text" at bounding box center [579, 143] width 337 height 13
click at [746, 137] on button "button" at bounding box center [753, 143] width 14 height 13
type input "Search Templates"
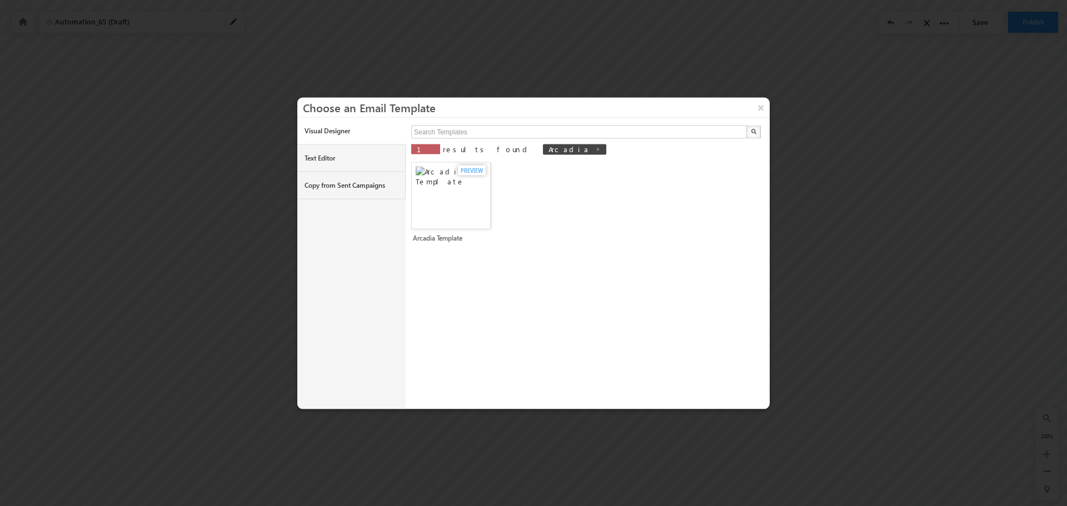
click at [469, 204] on img at bounding box center [452, 192] width 73 height 52
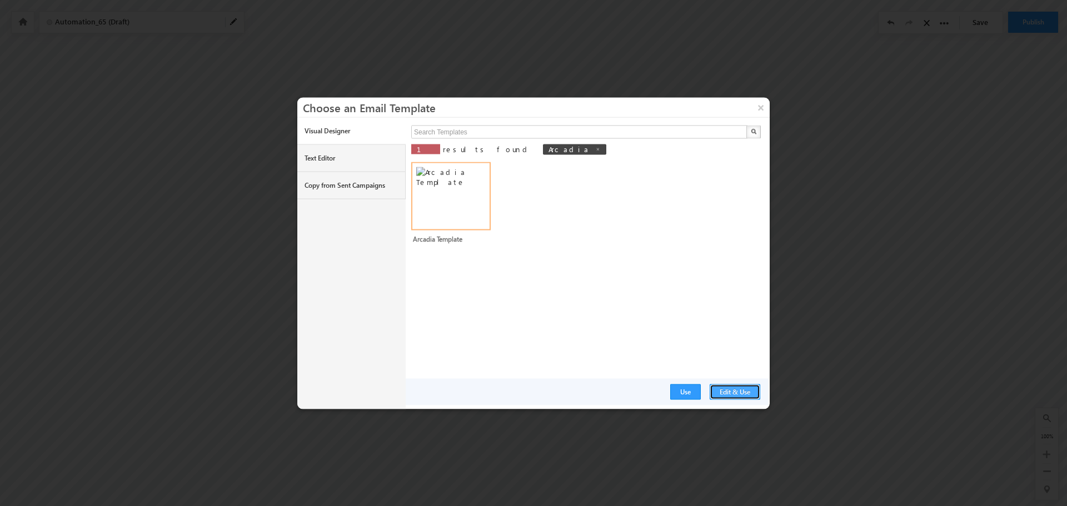
click at [747, 393] on button "Edit & Use" at bounding box center [734, 392] width 51 height 16
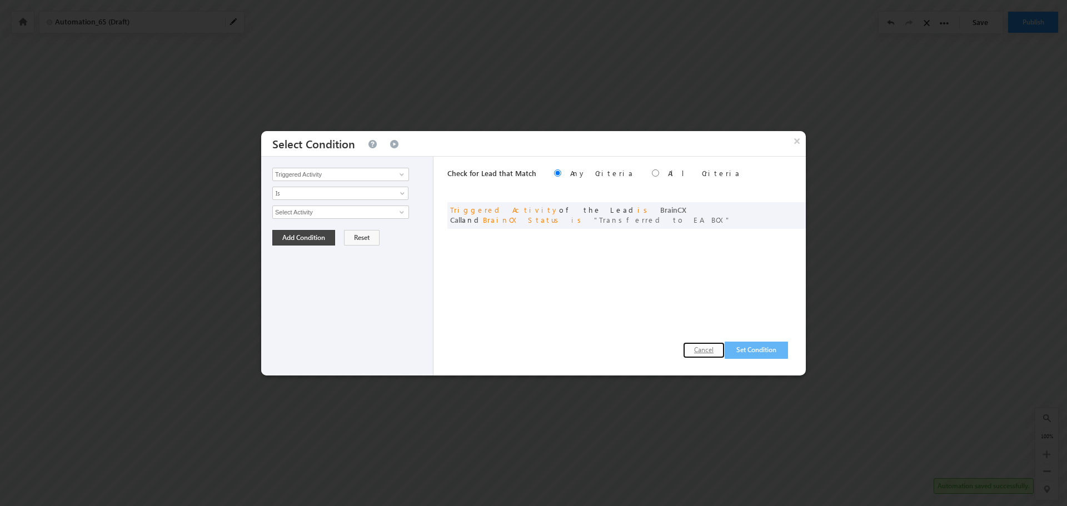
click at [696, 348] on button "Cancel" at bounding box center [704, 350] width 42 height 16
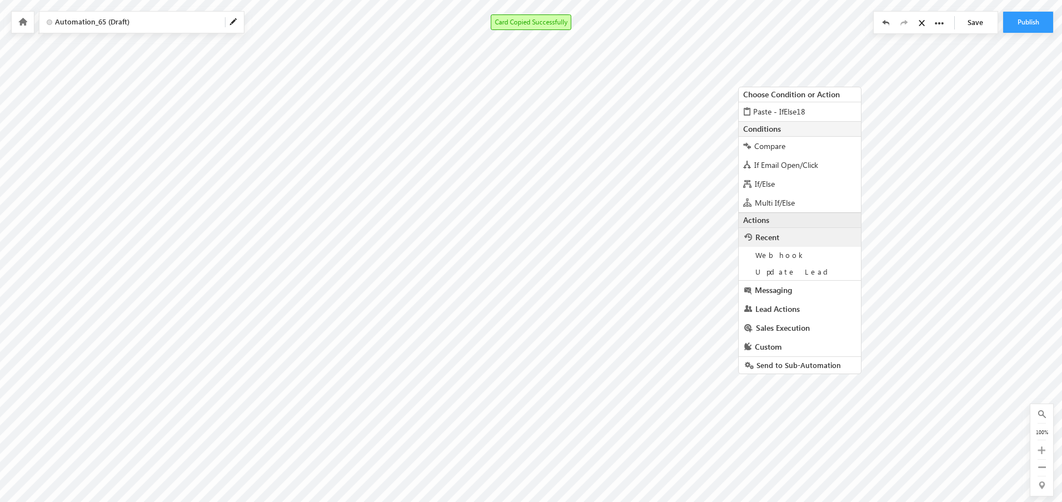
scroll to position [145, 406]
click at [777, 109] on span "Paste - IfElse18" at bounding box center [779, 107] width 52 height 11
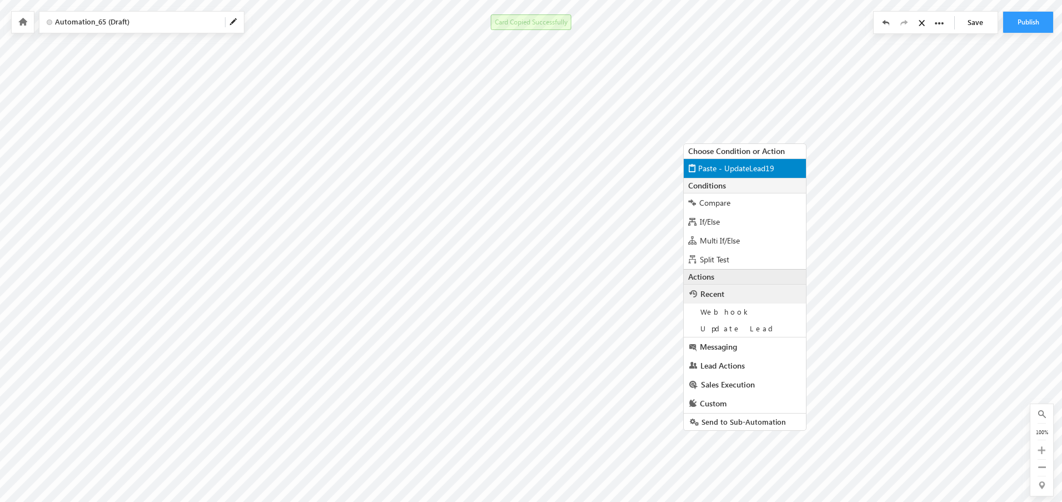
scroll to position [165, 406]
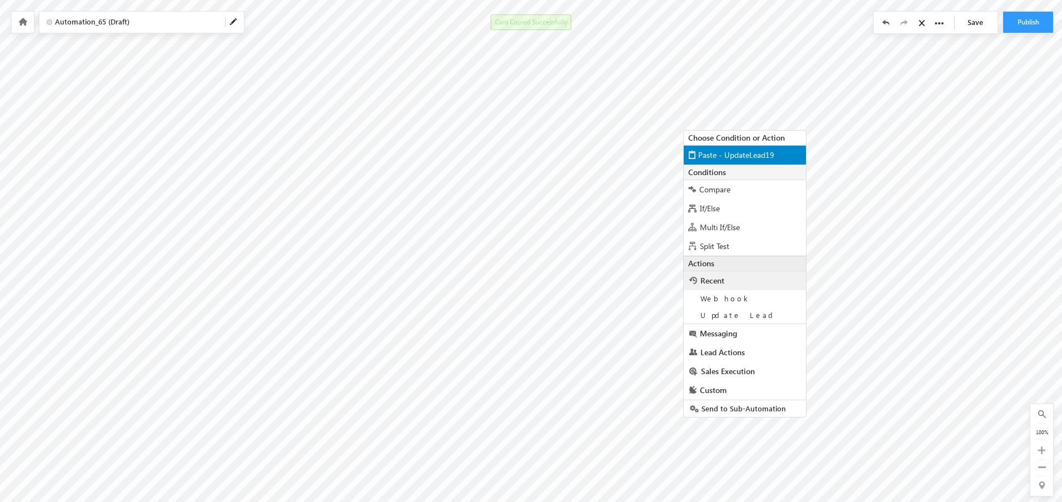
click at [720, 158] on span "Paste - UpdateLead19" at bounding box center [736, 154] width 76 height 11
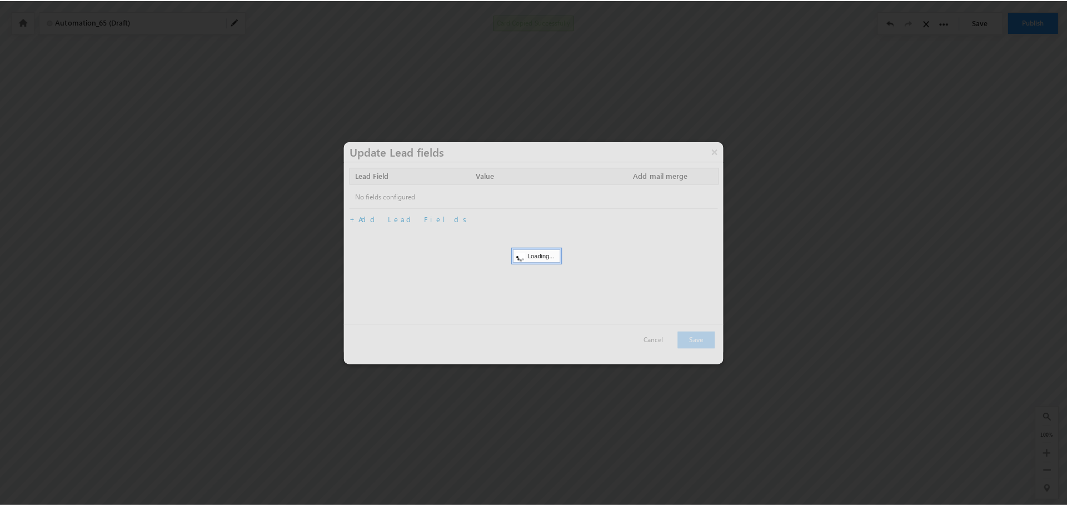
scroll to position [161, 406]
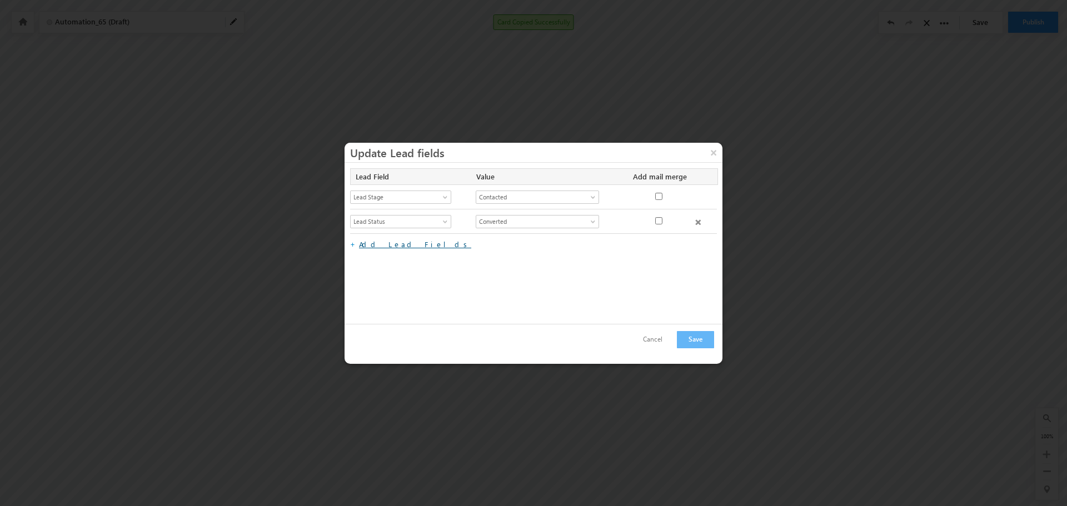
click at [383, 244] on link "Add Lead Fields" at bounding box center [415, 243] width 112 height 9
click at [390, 243] on span "Select Lead Field" at bounding box center [396, 246] width 91 height 10
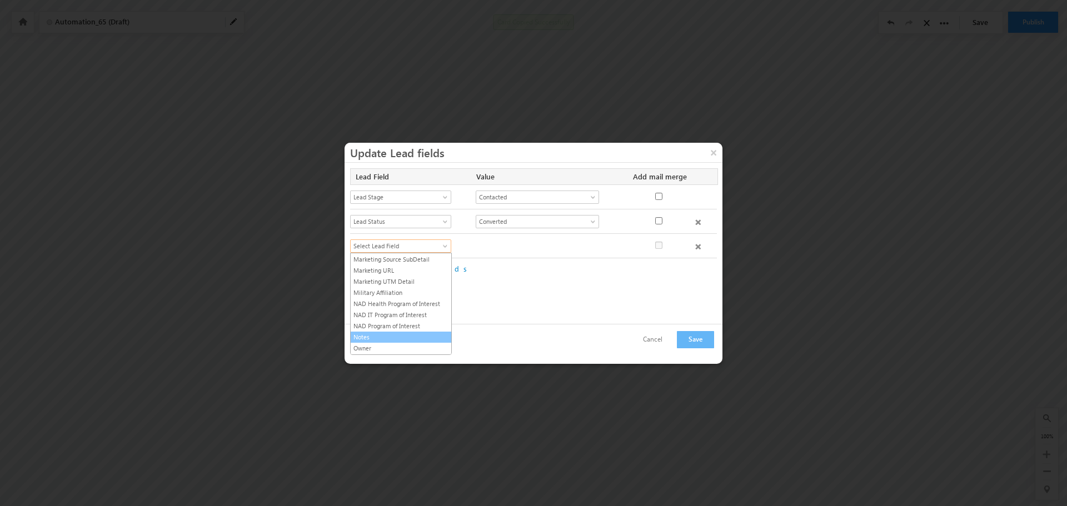
click at [370, 334] on link "Notes" at bounding box center [401, 337] width 101 height 10
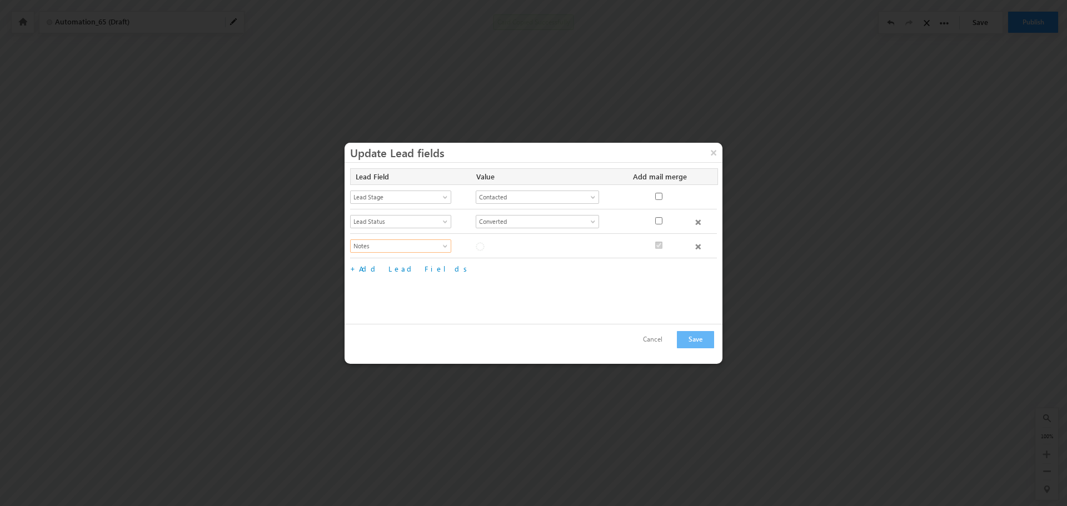
checkbox input "true"
click at [522, 253] on div "Editor toolbars Basic Styles Bold Italic Underline Paragraph Insert/Remove Numb…" at bounding box center [549, 270] width 147 height 62
click at [528, 251] on div "Editor toolbars Basic Styles Bold Italic Underline Paragraph Insert/Remove Numb…" at bounding box center [549, 279] width 147 height 81
click at [516, 261] on div "Rich Text Editor, Notes-inline-editor-div" at bounding box center [549, 289] width 147 height 62
click at [646, 269] on div "Select Lead Field Academic Partner Account Additional Questions Address 1 Addre…" at bounding box center [533, 278] width 367 height 89
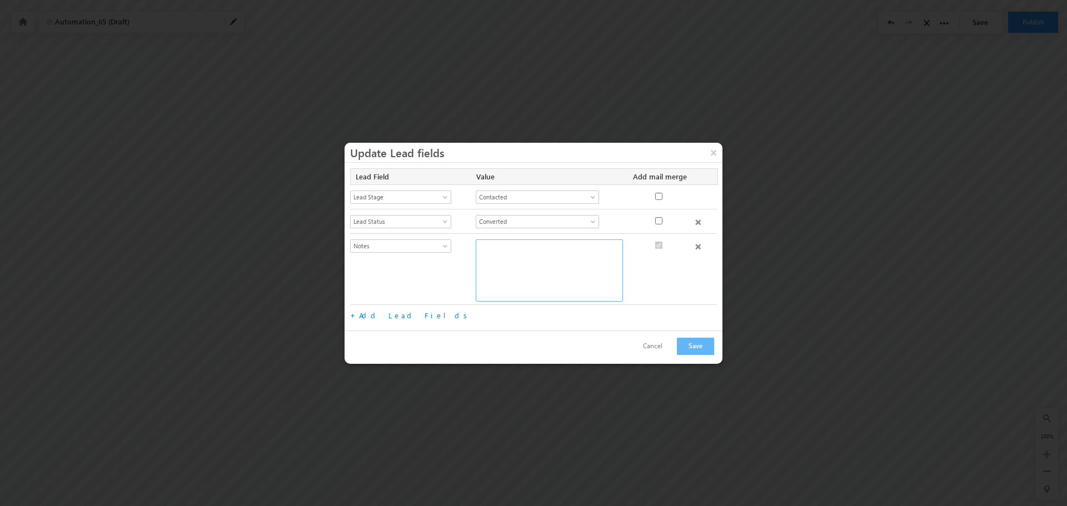
click at [583, 259] on div "Rich Text Editor, Notes-inline-editor-div" at bounding box center [549, 270] width 147 height 62
click at [588, 248] on span "More Options" at bounding box center [586, 248] width 41 height 9
click at [642, 273] on div "Select Lead Field Academic Partner Account Additional Questions Address 1 Addre…" at bounding box center [533, 286] width 367 height 104
click at [531, 266] on div "Rich Text Editor, Notes-inline-editor-div" at bounding box center [549, 270] width 147 height 62
click at [486, 269] on div "Editor toolbars Basic Styles Bold Italic Underline Superscript Paragraph Insert…" at bounding box center [549, 270] width 147 height 62
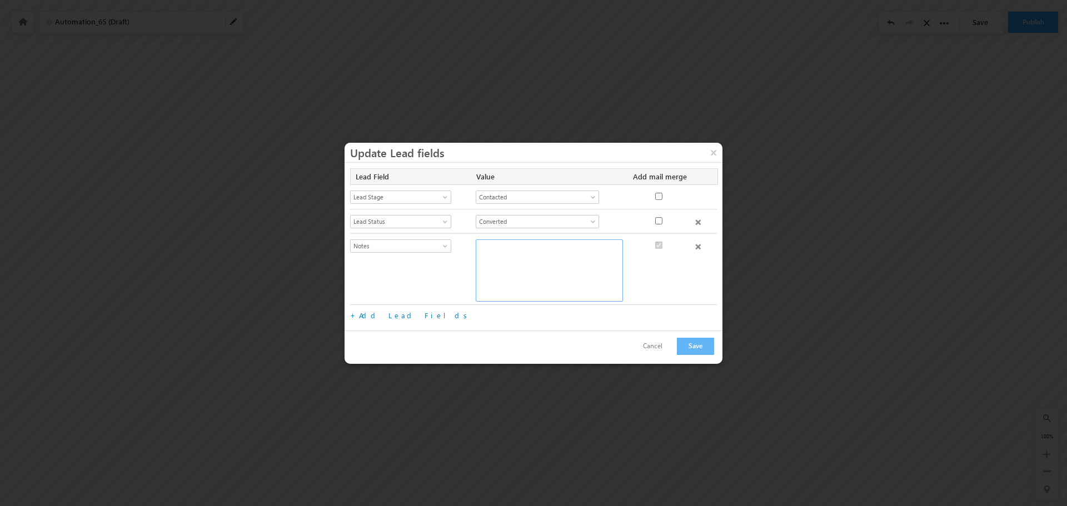
click at [515, 269] on div "Editor toolbars Basic Styles Bold Italic Underline Superscript Paragraph Insert…" at bounding box center [549, 270] width 147 height 62
click at [514, 269] on div "Editor toolbars Basic Styles Bold Italic Underline Superscript Paragraph Insert…" at bounding box center [549, 270] width 147 height 62
click at [503, 283] on div "Rich Text Editor, Notes-inline-editor-div" at bounding box center [549, 304] width 147 height 62
click at [695, 214] on span at bounding box center [698, 216] width 6 height 6
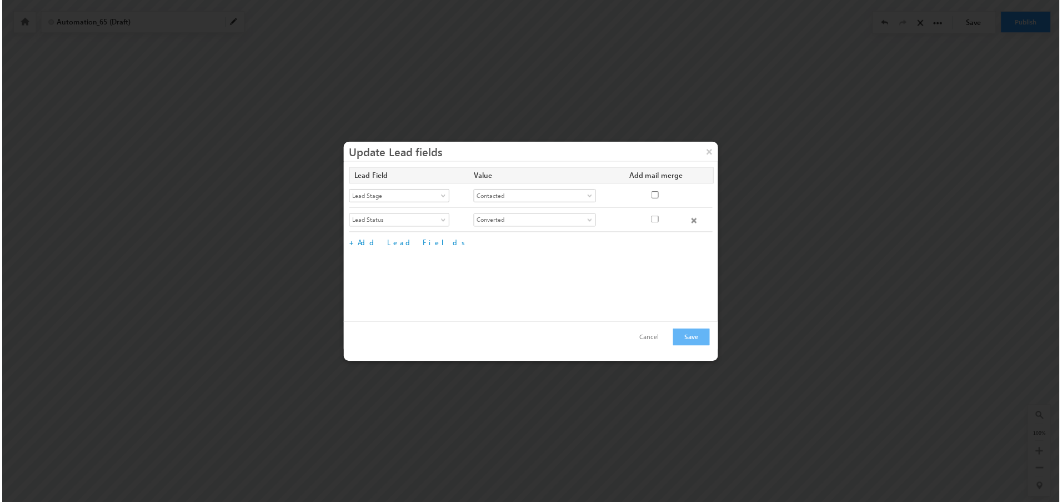
scroll to position [0, 0]
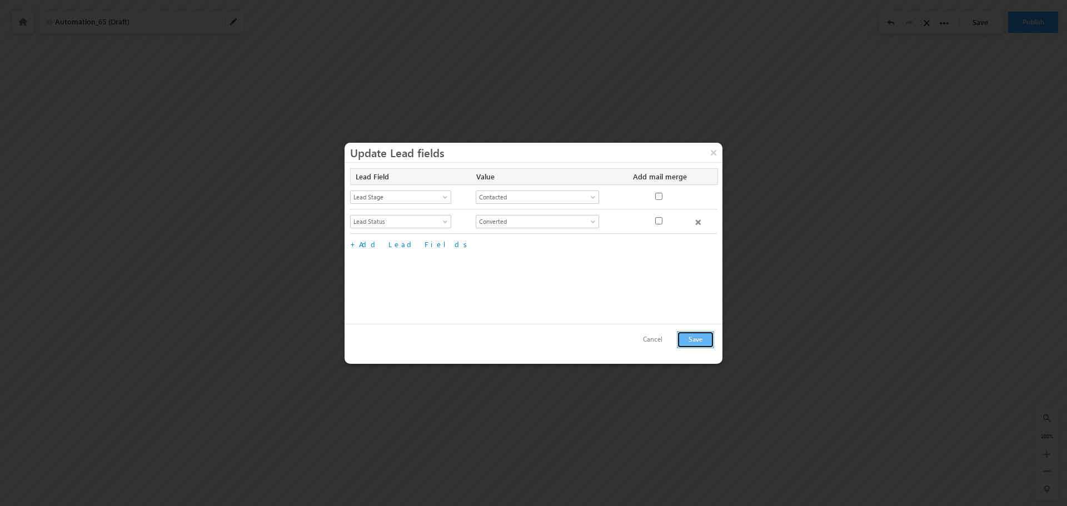
click at [691, 337] on button "Save" at bounding box center [695, 339] width 37 height 17
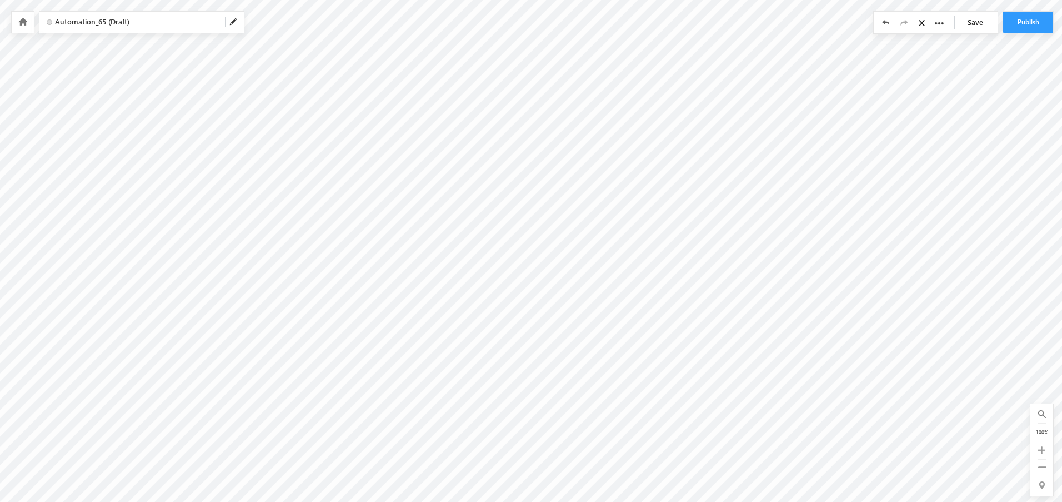
scroll to position [0, 600]
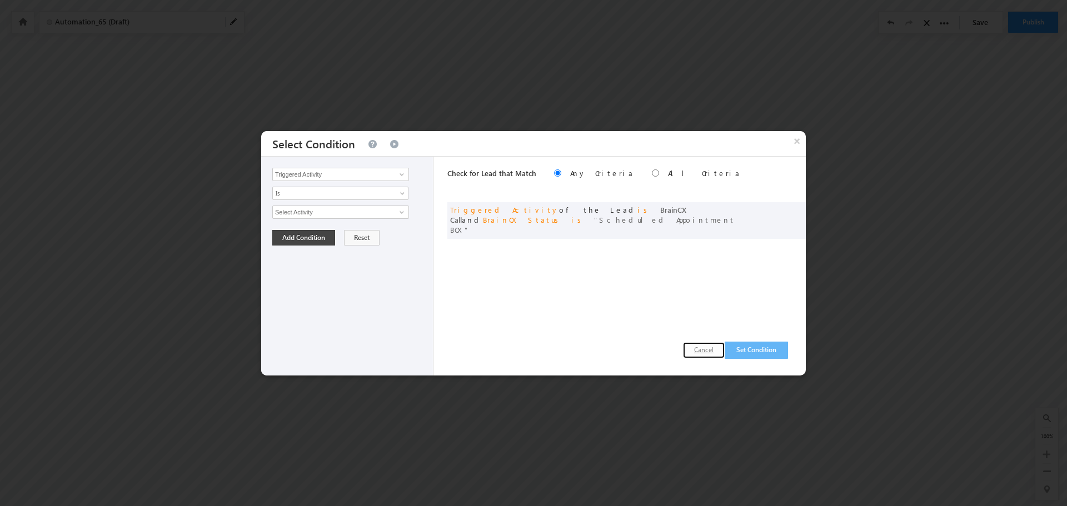
click at [704, 347] on button "Cancel" at bounding box center [704, 350] width 42 height 16
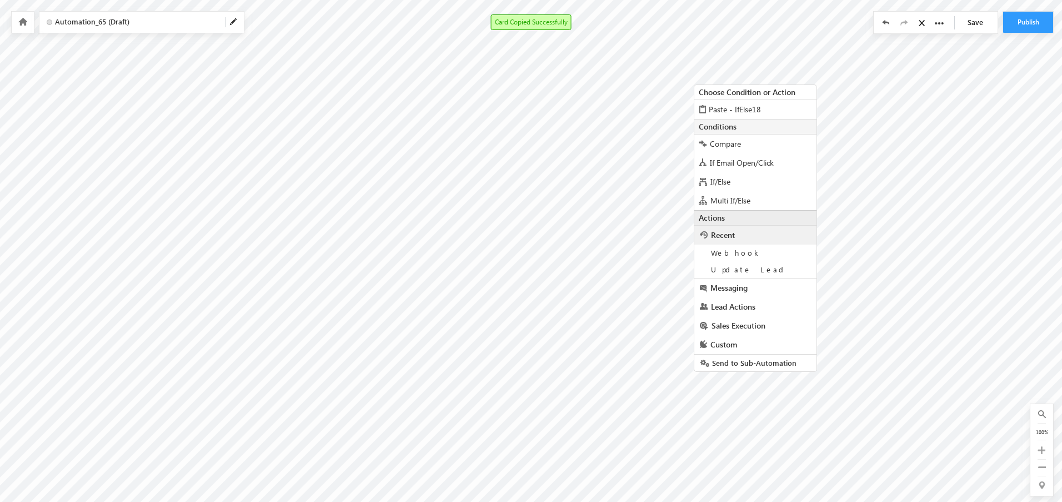
scroll to position [145, 600]
click at [711, 108] on span "Paste - IfElse18" at bounding box center [735, 107] width 52 height 11
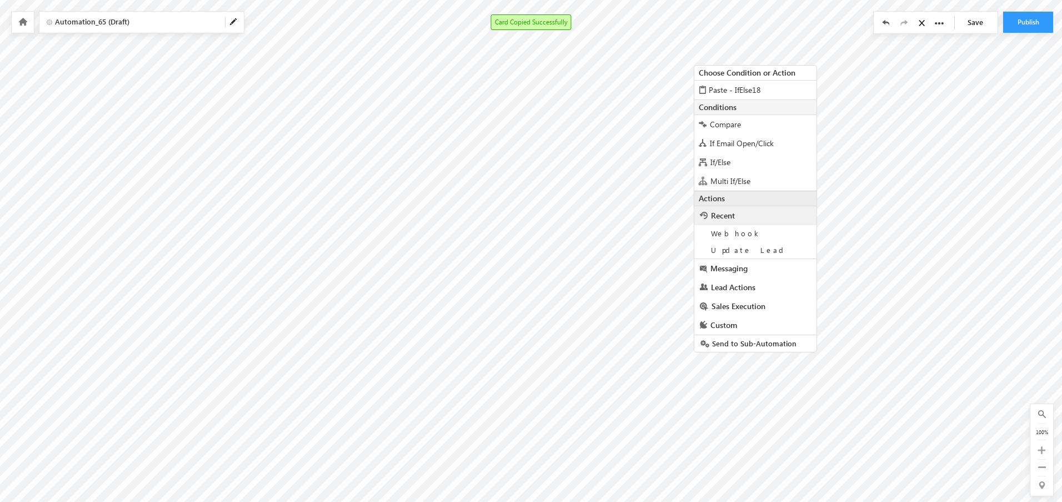
scroll to position [165, 600]
click at [726, 89] on span "Paste - IfElse18" at bounding box center [735, 87] width 52 height 11
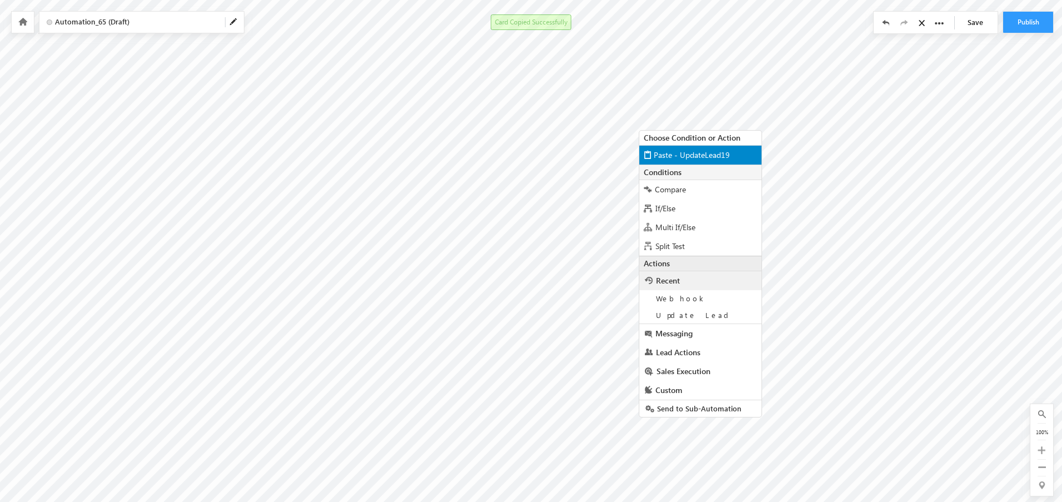
click at [664, 152] on span "Paste - UpdateLead19" at bounding box center [692, 154] width 76 height 11
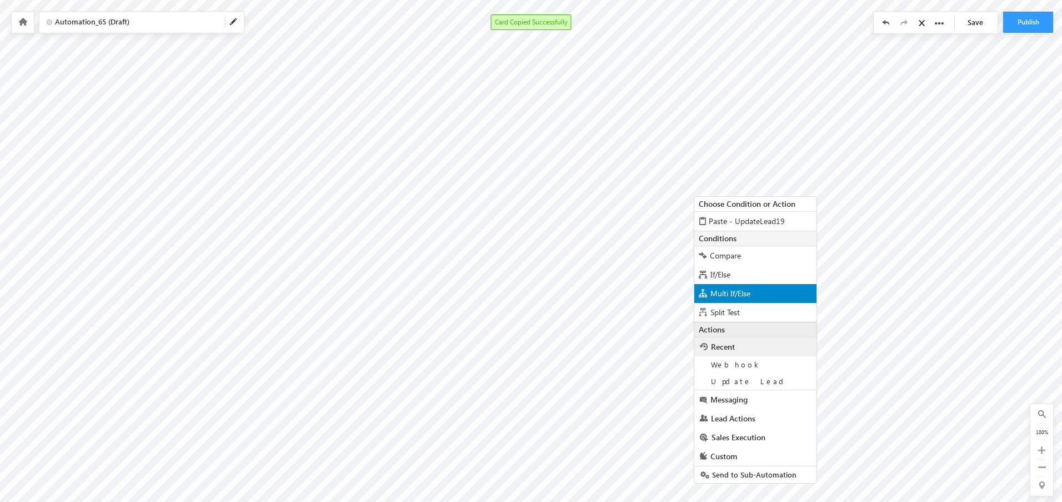
click at [739, 297] on span "Multi If/Else" at bounding box center [731, 293] width 40 height 11
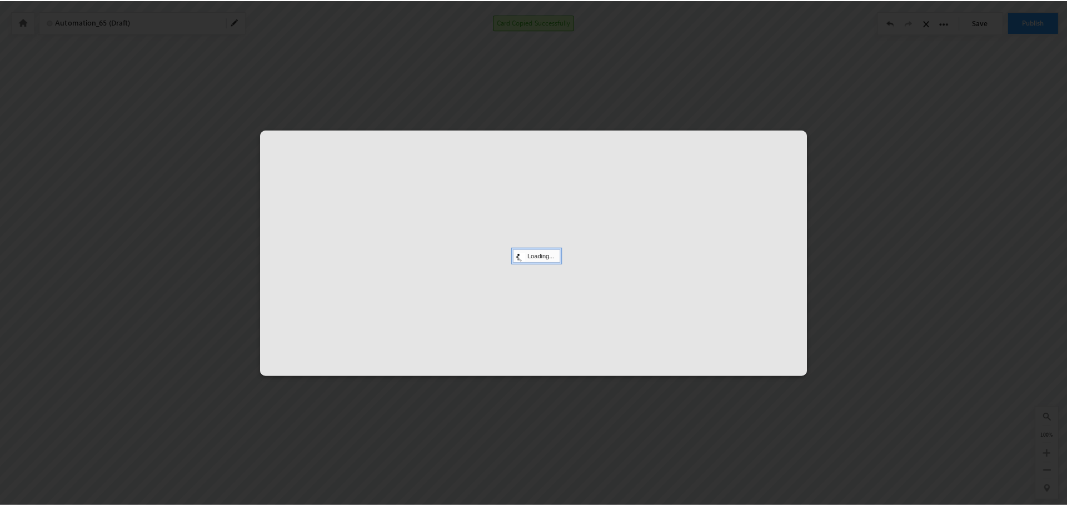
scroll to position [161, 600]
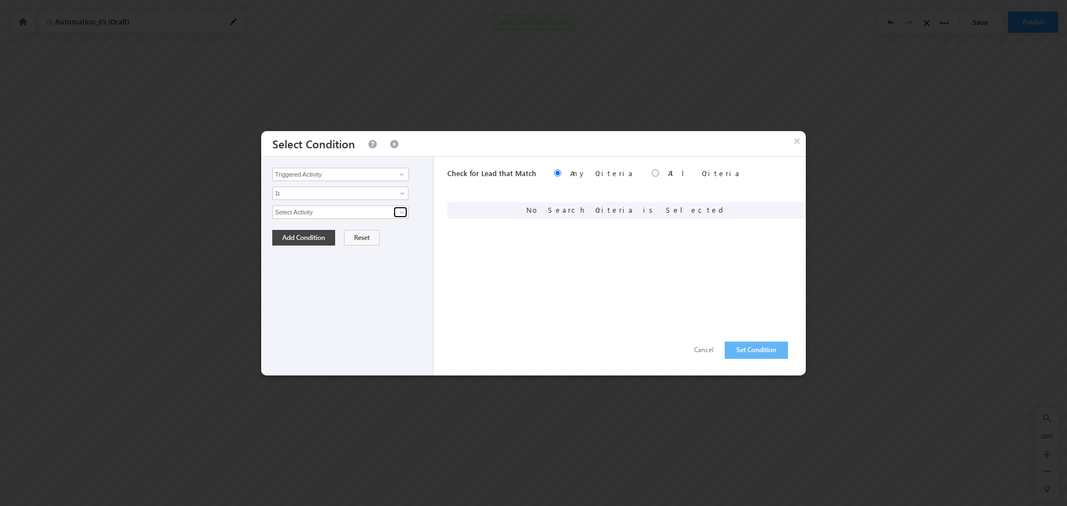
click at [397, 208] on span at bounding box center [401, 212] width 9 height 9
click at [328, 242] on link "BrainCX Call" at bounding box center [340, 236] width 137 height 13
type input "BrainCX Call"
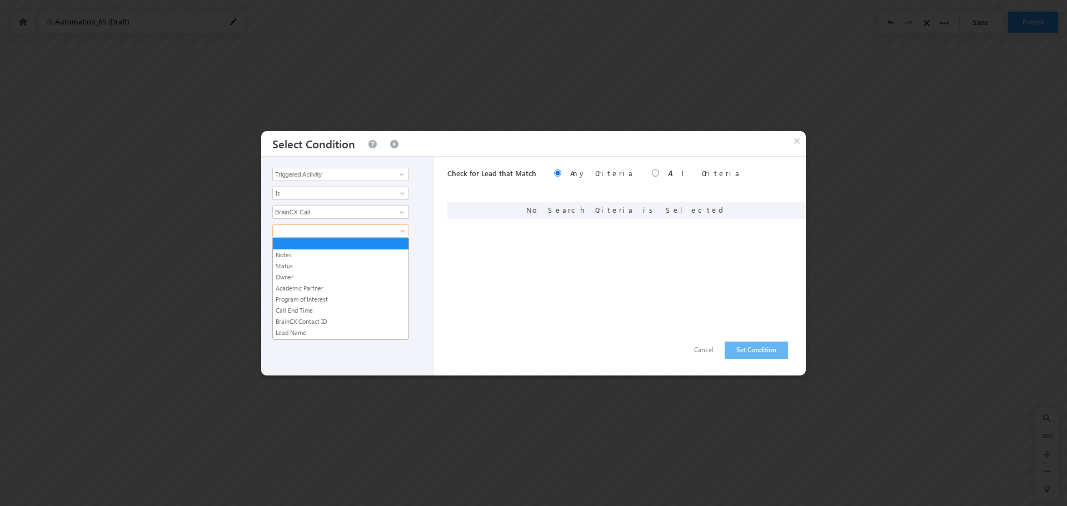
click at [337, 229] on span at bounding box center [333, 231] width 121 height 10
click at [385, 176] on input "Triggered Activity" at bounding box center [340, 174] width 137 height 13
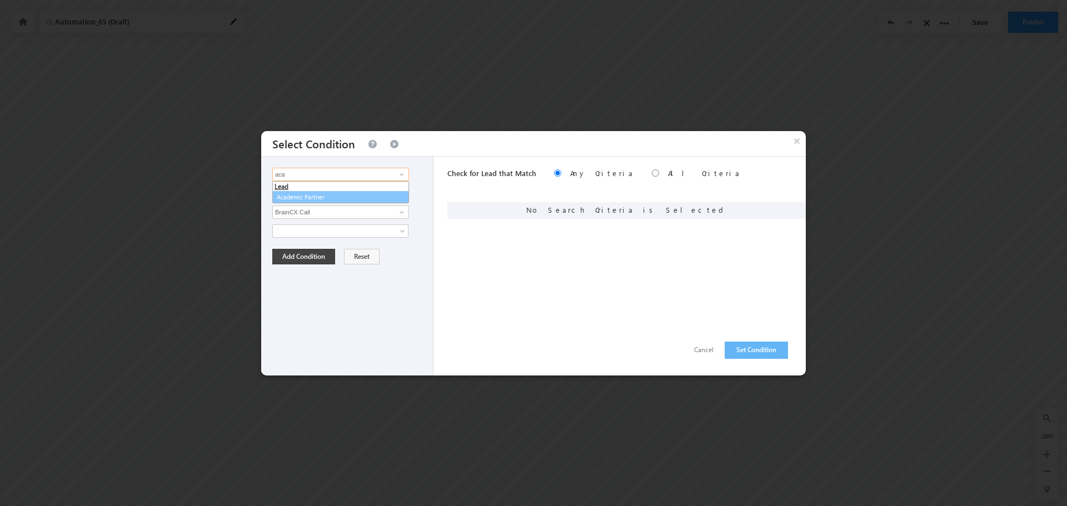
click at [316, 197] on link "Academic Partner" at bounding box center [340, 197] width 137 height 13
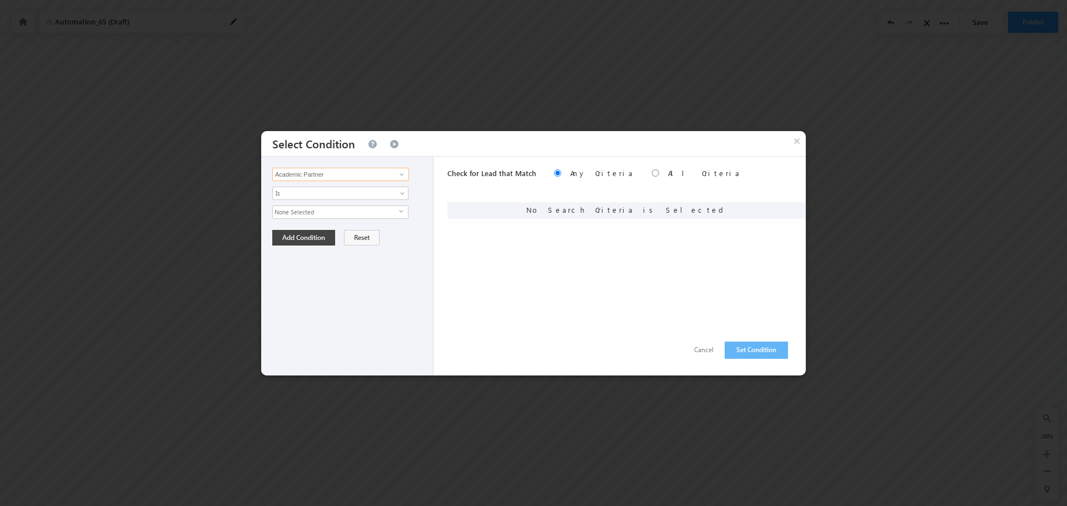
type input "Academic Partner"
click at [324, 215] on span "None Selected" at bounding box center [336, 212] width 126 height 12
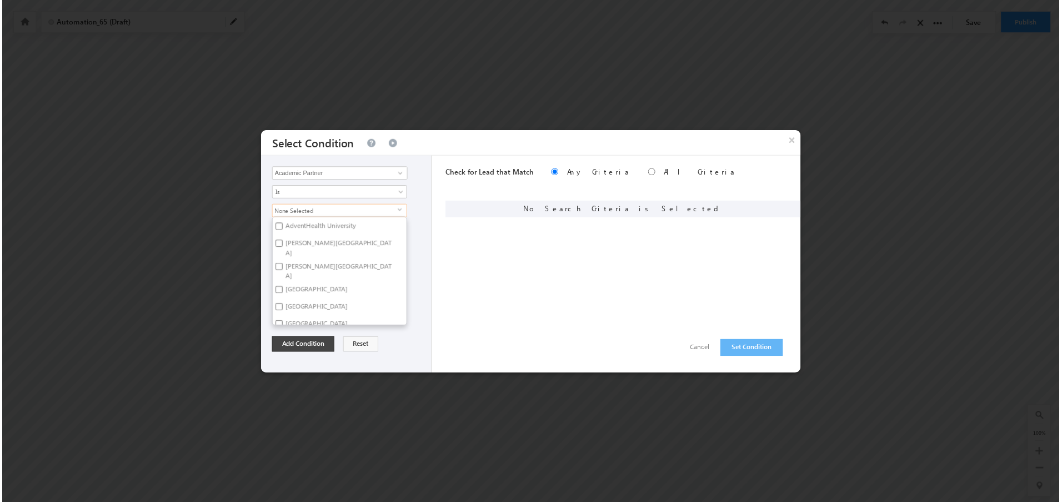
scroll to position [56, 0]
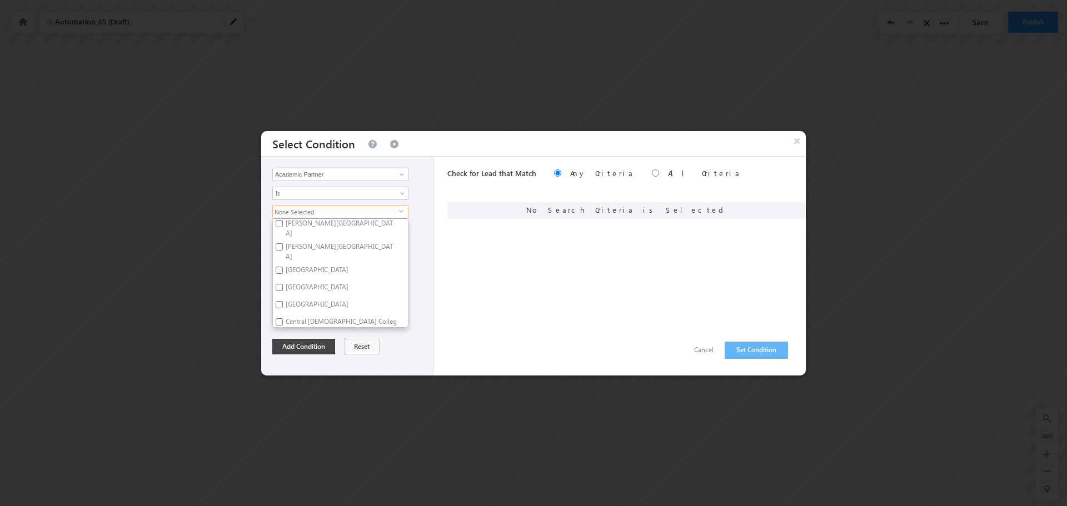
click at [281, 263] on label "Arcadia University" at bounding box center [316, 271] width 87 height 17
click at [281, 267] on input "Arcadia University" at bounding box center [279, 270] width 7 height 7
checkbox input "true"
click at [414, 207] on div "Arcadia University select Core Affiliate Network AdventHealth University Anders…" at bounding box center [349, 267] width 155 height 122
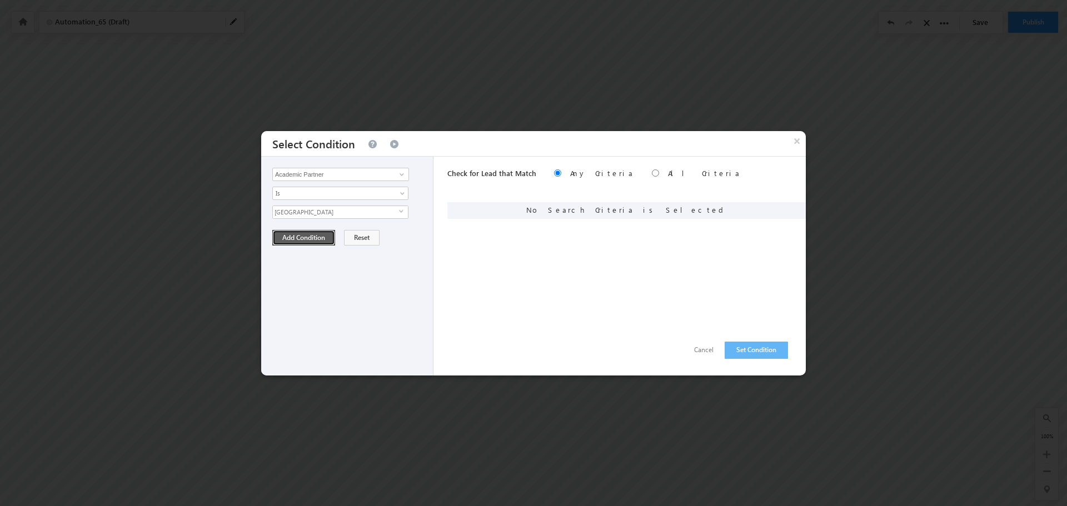
click at [313, 243] on button "Add Condition" at bounding box center [303, 238] width 63 height 16
click at [755, 351] on button "Set Condition" at bounding box center [755, 350] width 63 height 17
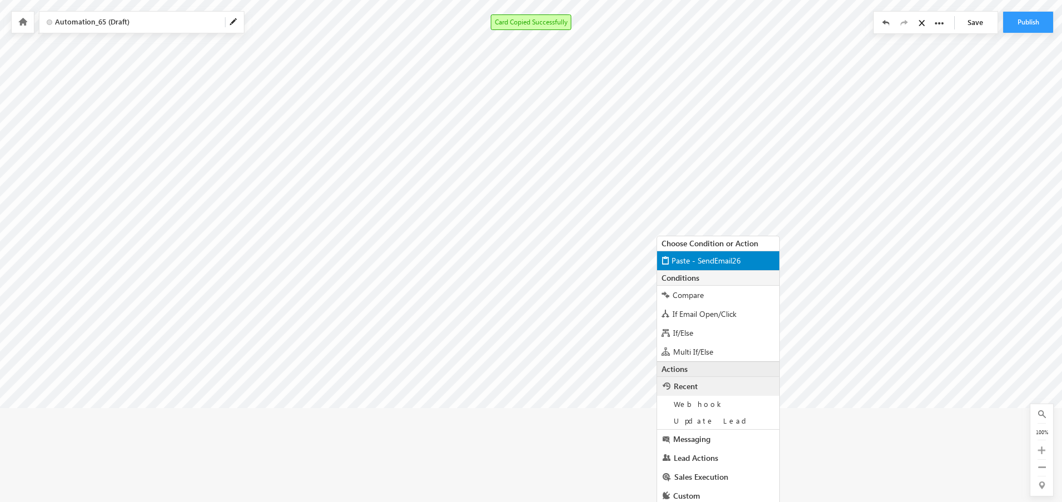
click at [708, 261] on span "Paste - SendEmail26" at bounding box center [706, 260] width 69 height 11
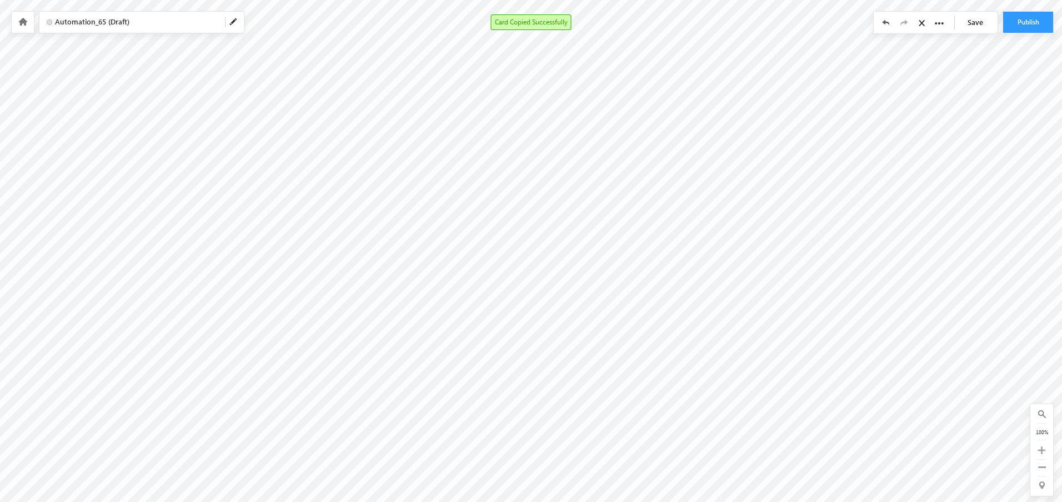
scroll to position [165, 600]
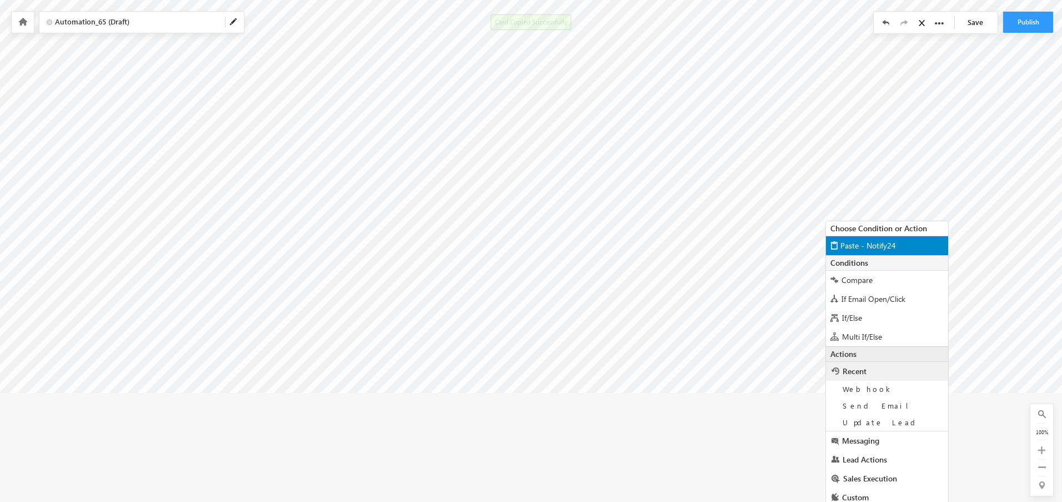
click at [871, 249] on span "Paste - Notify24" at bounding box center [869, 245] width 56 height 11
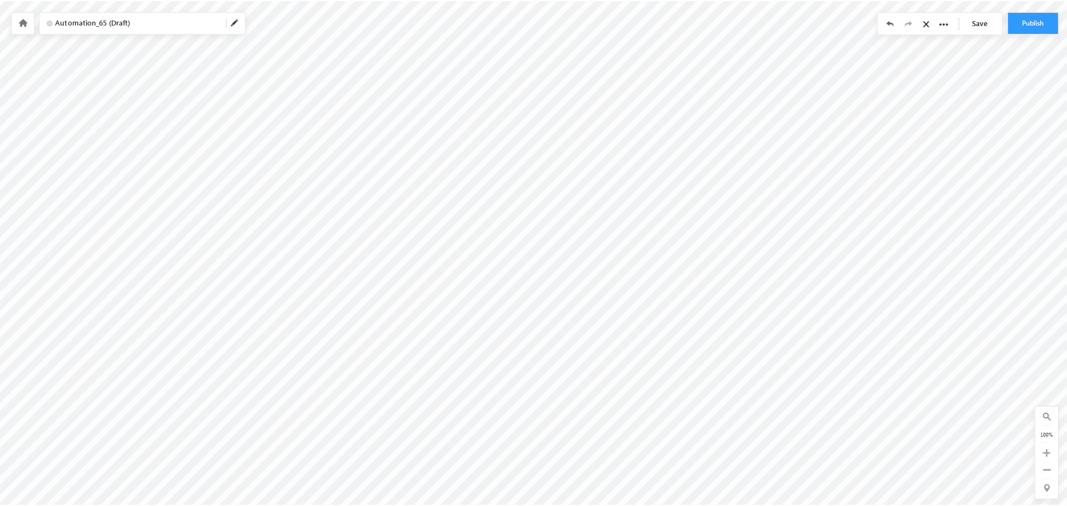
scroll to position [161, 600]
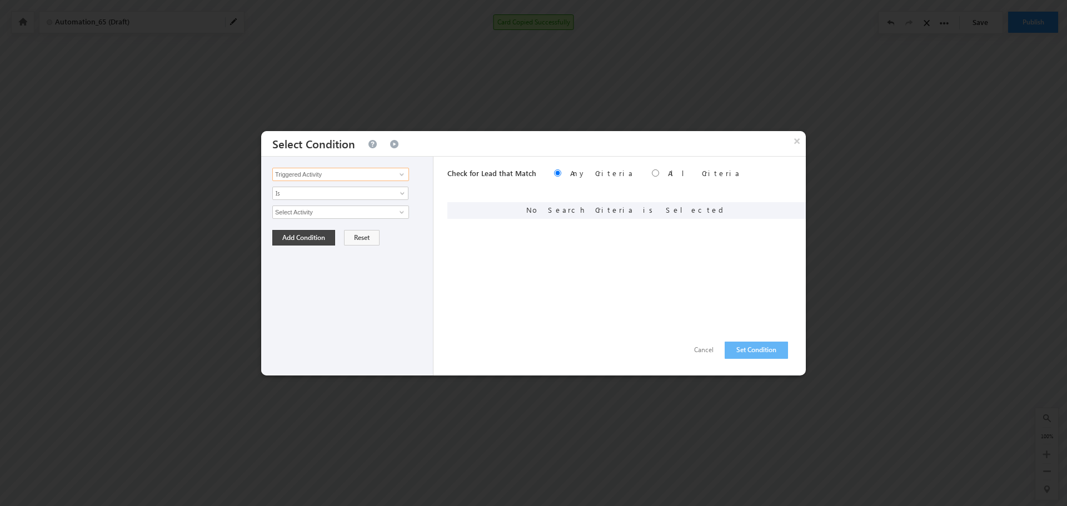
click at [390, 174] on input "Triggered Activity" at bounding box center [340, 174] width 137 height 13
click at [342, 196] on link "Academic Partner" at bounding box center [340, 197] width 137 height 13
type input "Academic Partner"
click at [344, 210] on span "None Selected" at bounding box center [336, 212] width 126 height 12
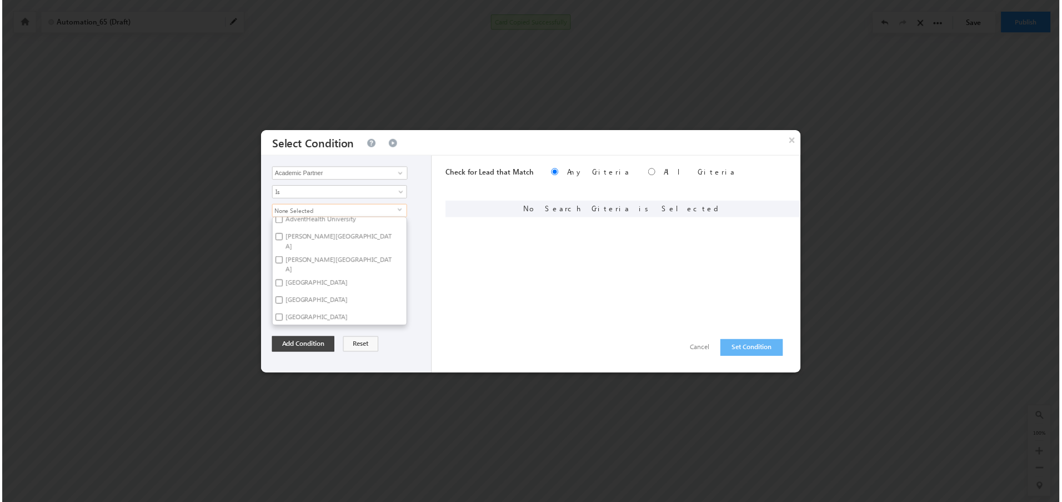
scroll to position [56, 0]
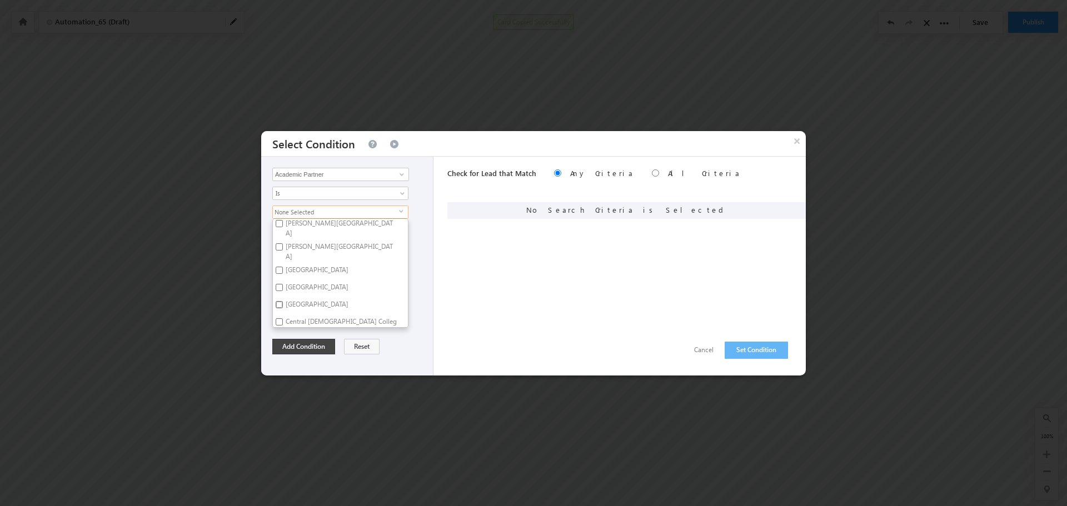
click at [278, 301] on input "Bethel College" at bounding box center [279, 304] width 7 height 7
checkbox input "true"
click at [417, 203] on div "Triggered Activity Prospect Id Academic Partner Account Account Type Additional…" at bounding box center [347, 266] width 172 height 219
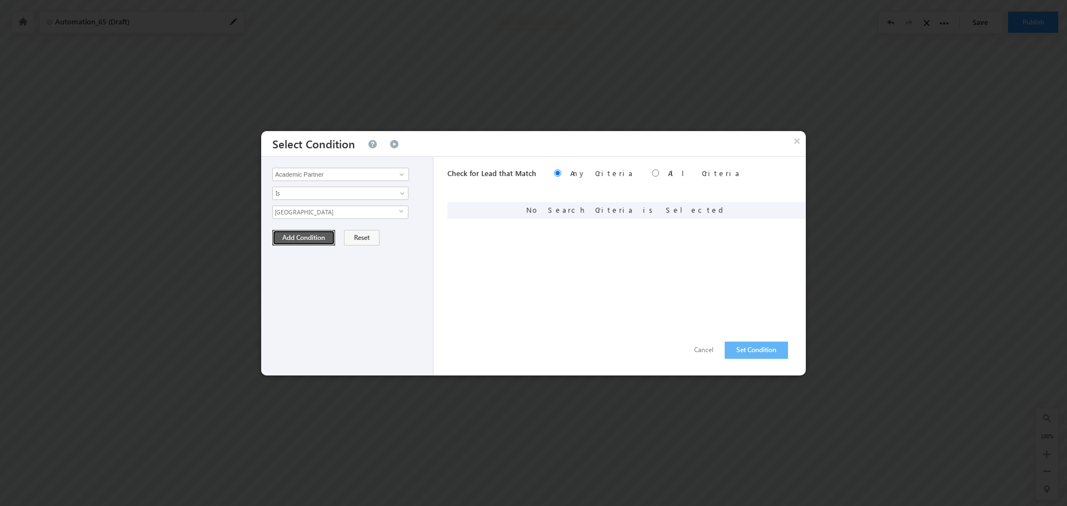
click at [306, 242] on button "Add Condition" at bounding box center [303, 238] width 63 height 16
click at [755, 347] on button "Set Condition" at bounding box center [755, 350] width 63 height 17
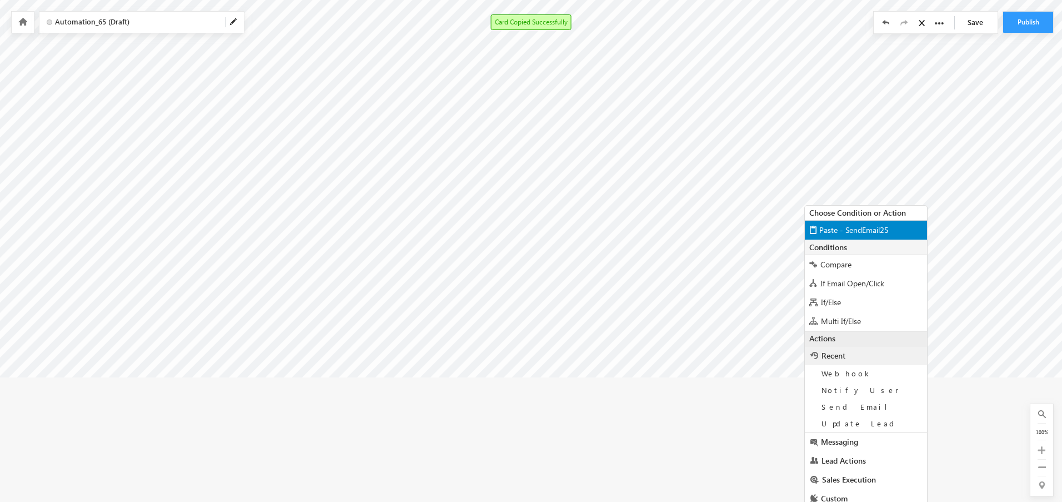
click at [852, 230] on span "Paste - SendEmail25" at bounding box center [853, 229] width 69 height 11
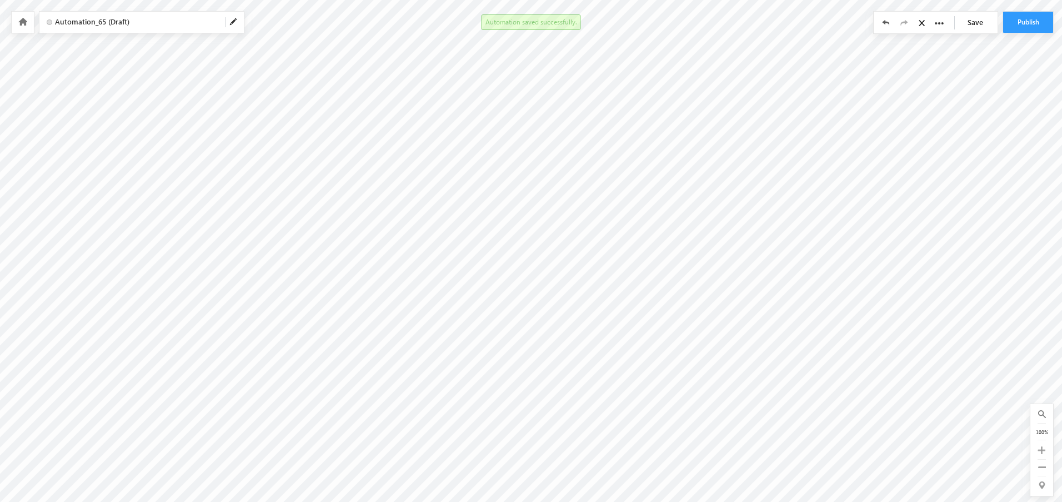
scroll to position [0, 1066]
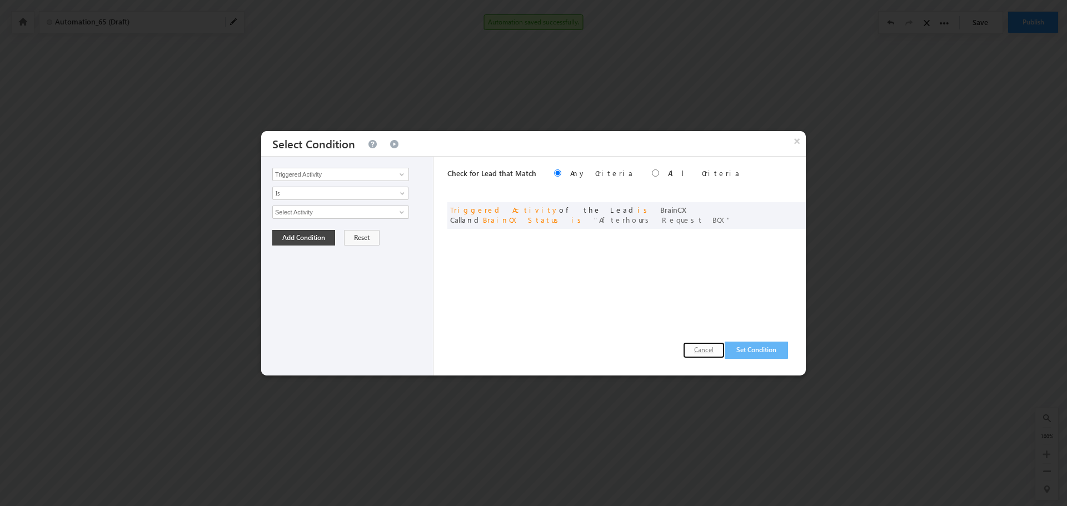
click at [703, 354] on button "Cancel" at bounding box center [704, 350] width 42 height 16
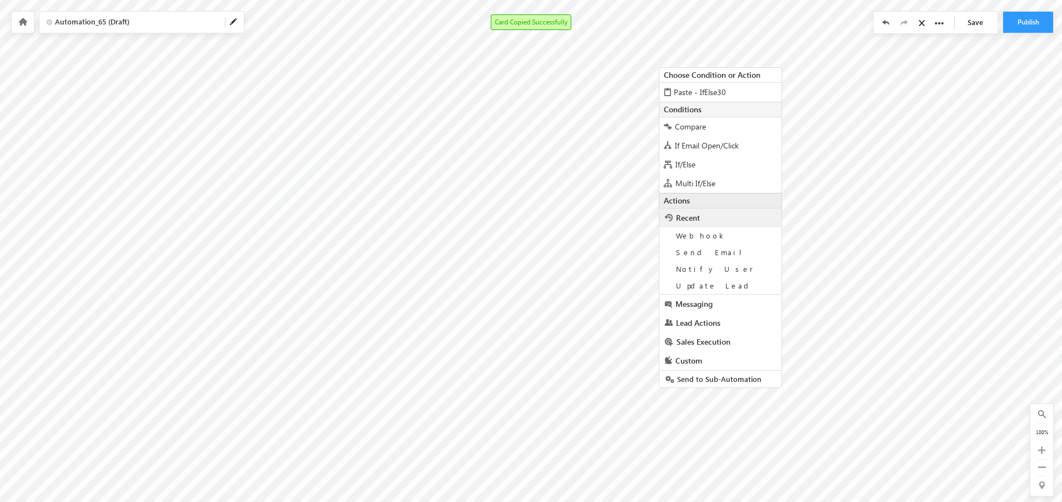
scroll to position [165, 1066]
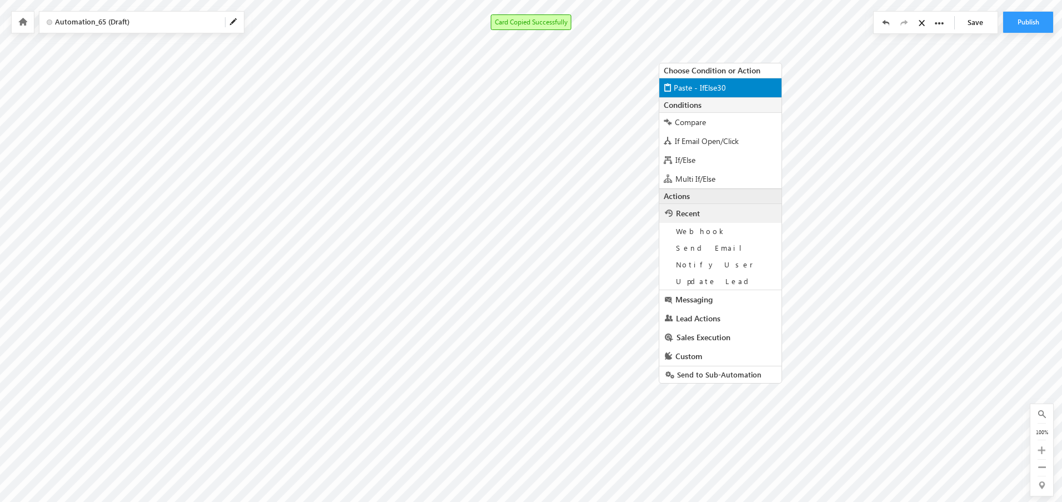
click at [703, 88] on span "Paste - IfElse30" at bounding box center [700, 87] width 52 height 11
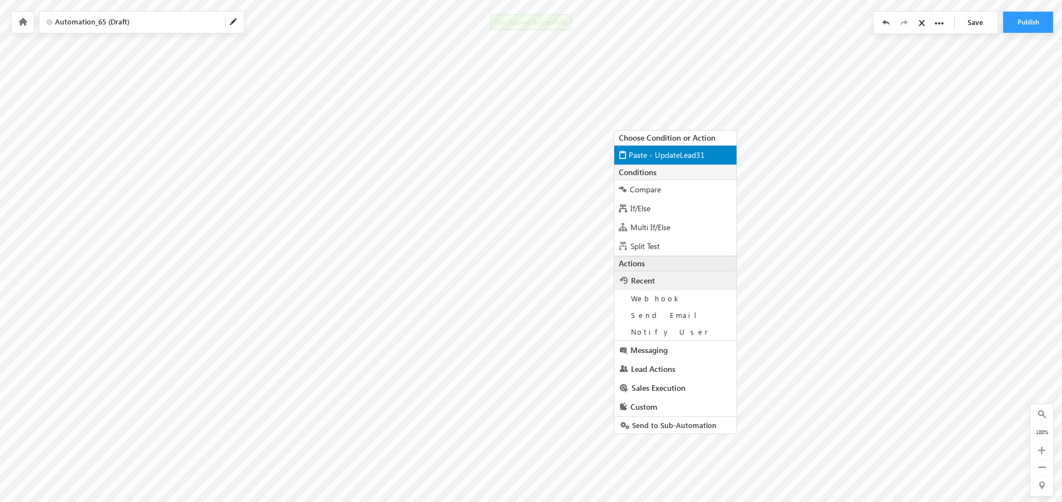
click at [636, 146] on div "Paste - UpdateLead31" at bounding box center [675, 154] width 122 height 19
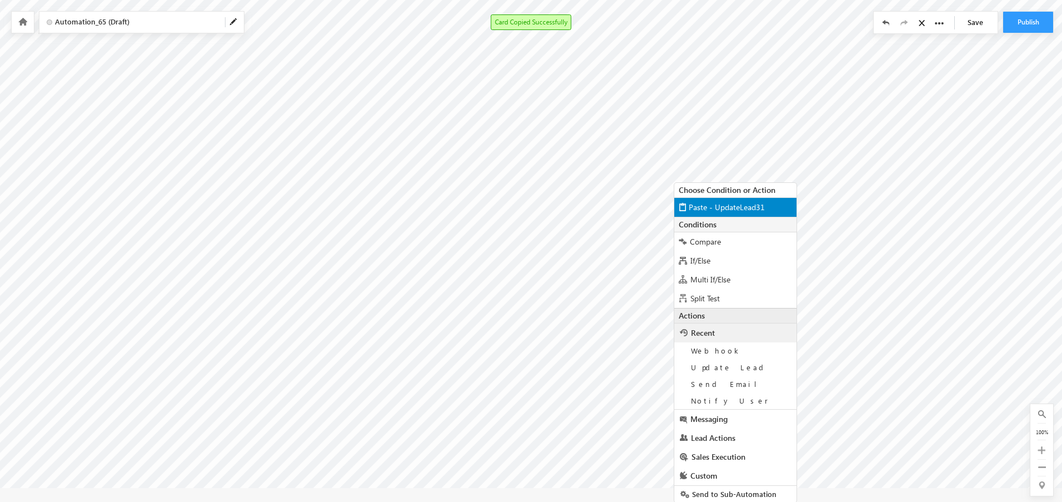
scroll to position [180, 1066]
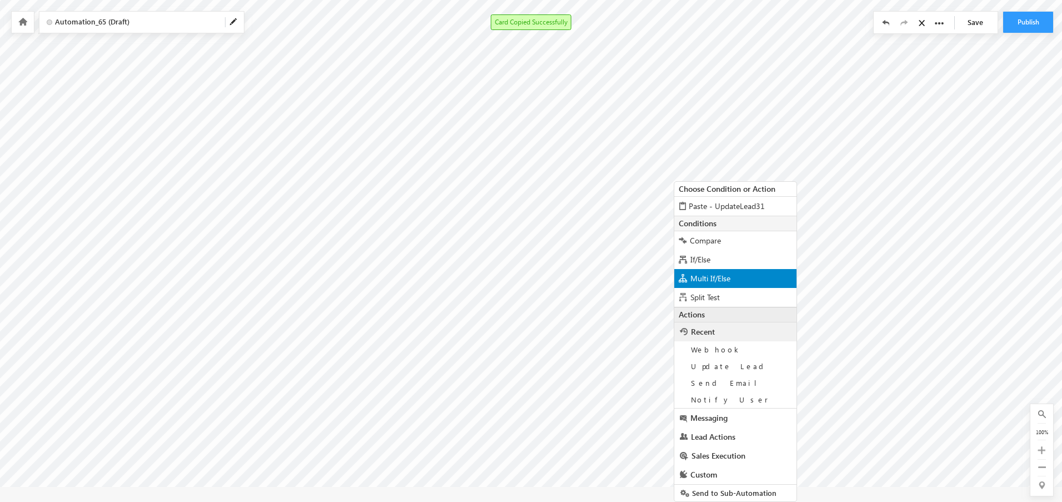
click at [719, 281] on span "Multi If/Else" at bounding box center [711, 278] width 40 height 11
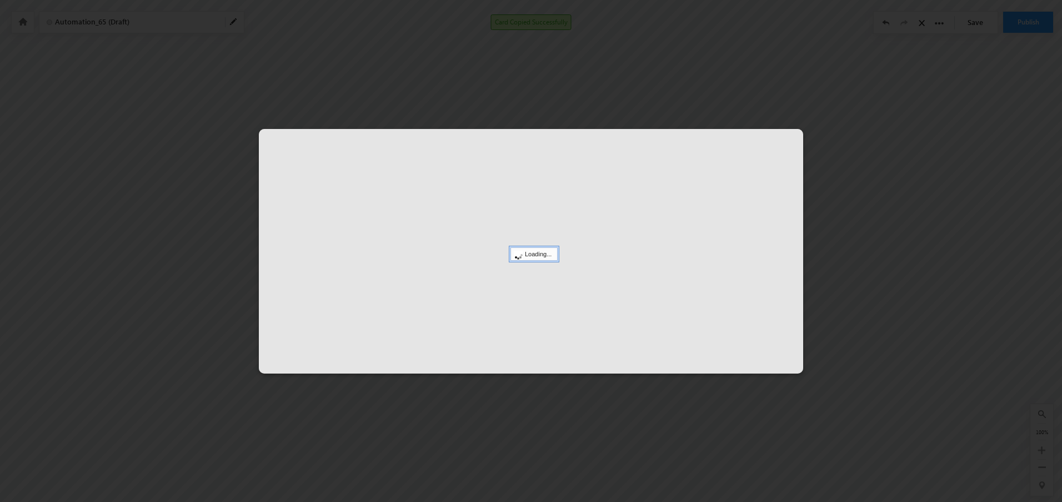
scroll to position [161, 1066]
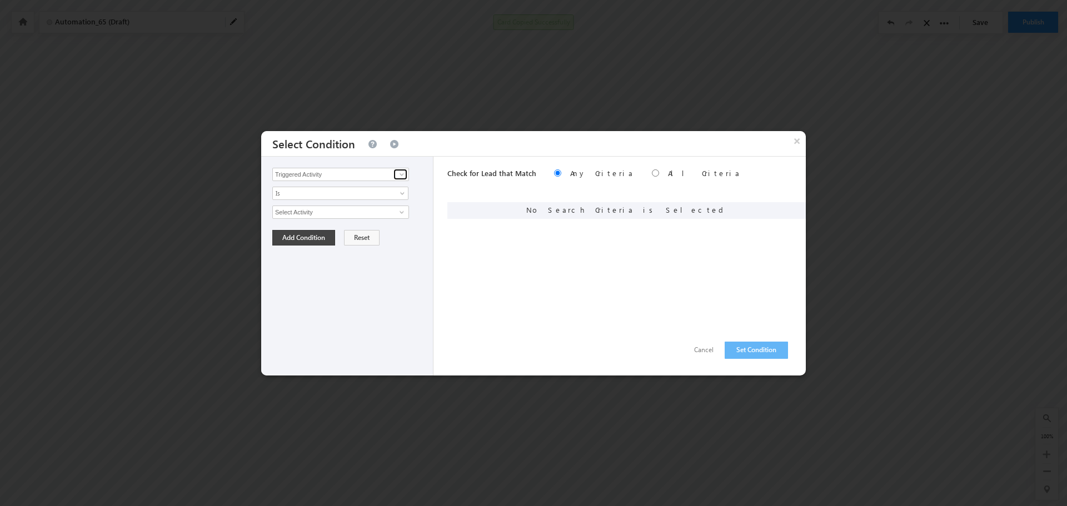
click at [398, 178] on span at bounding box center [401, 174] width 9 height 9
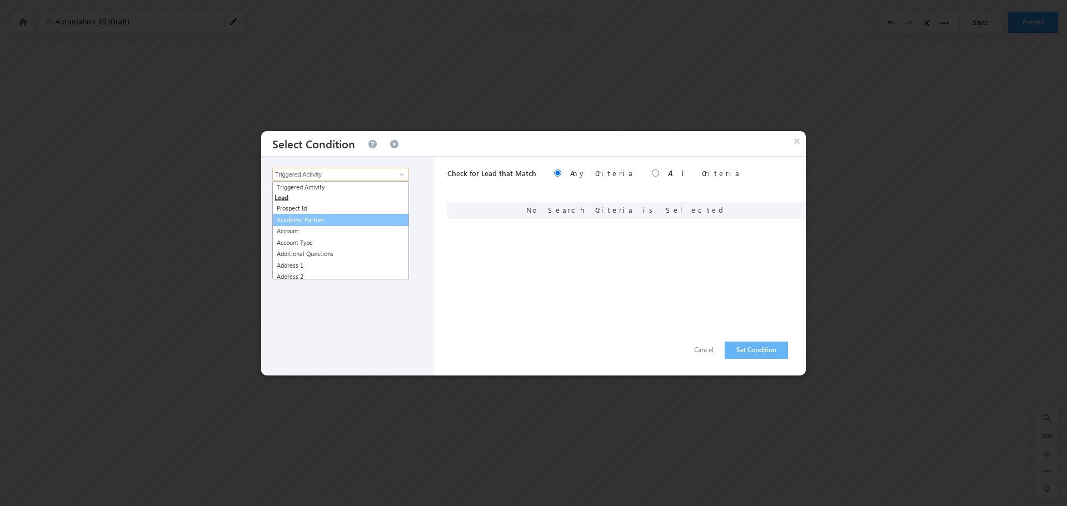
click at [328, 218] on link "Academic Partner" at bounding box center [340, 220] width 137 height 13
type input "Academic Partner"
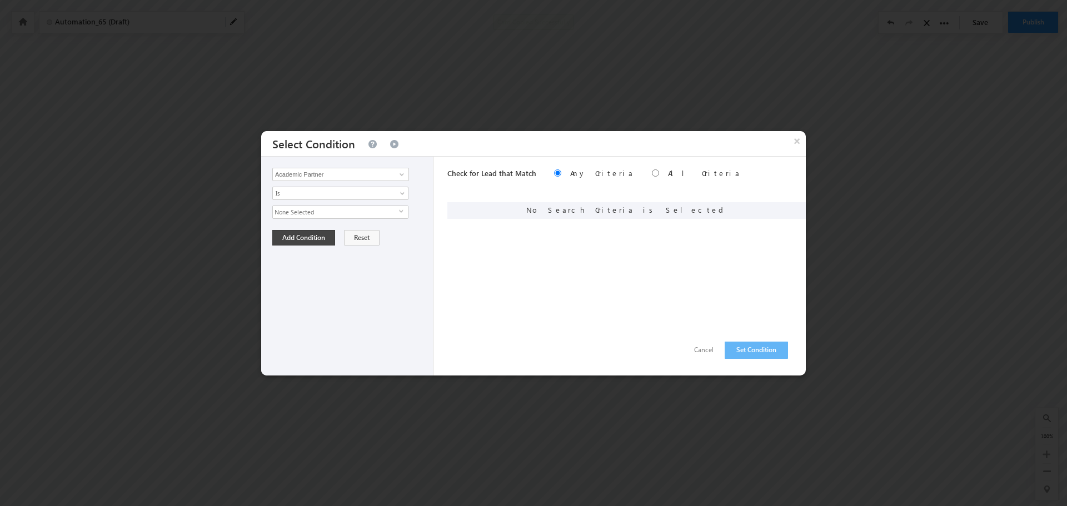
click at [349, 212] on span "None Selected" at bounding box center [336, 212] width 126 height 12
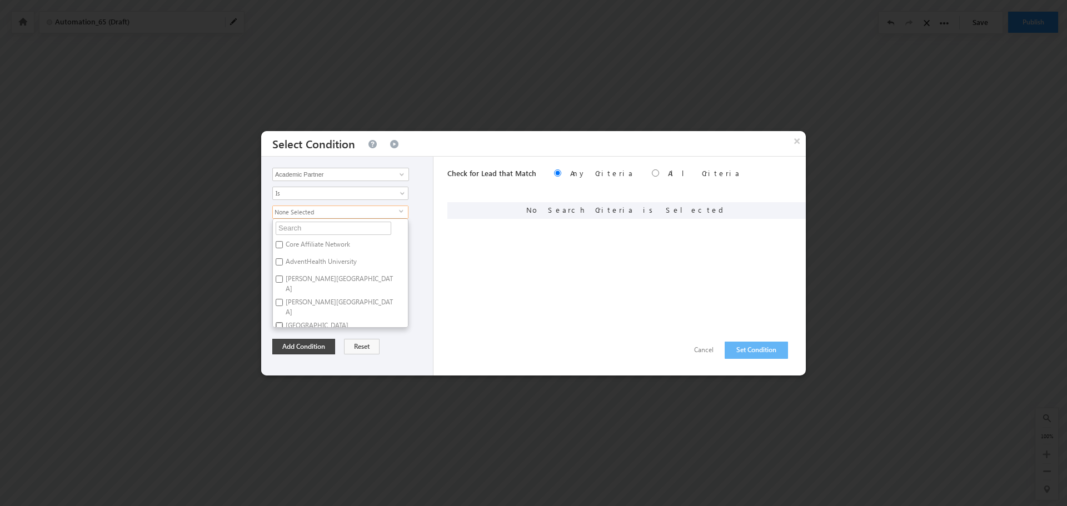
drag, startPoint x: 279, startPoint y: 314, endPoint x: 347, endPoint y: 263, distance: 84.4
click at [279, 322] on input "Arcadia University" at bounding box center [279, 325] width 7 height 7
checkbox input "true"
click at [418, 209] on div "Arcadia University select Core Affiliate Network AdventHealth University Anders…" at bounding box center [349, 267] width 155 height 122
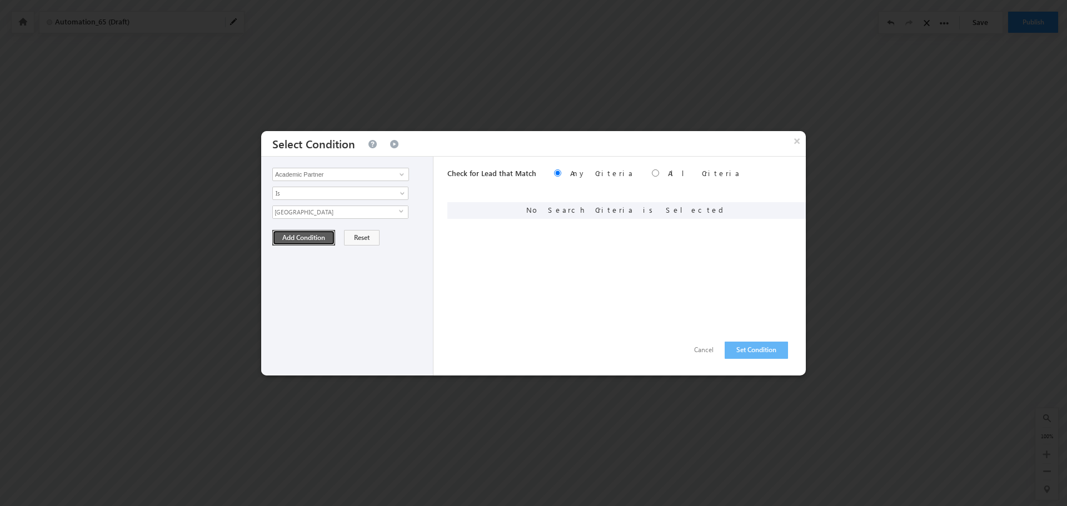
click at [318, 238] on button "Add Condition" at bounding box center [303, 238] width 63 height 16
click at [764, 354] on button "Set Condition" at bounding box center [755, 350] width 63 height 17
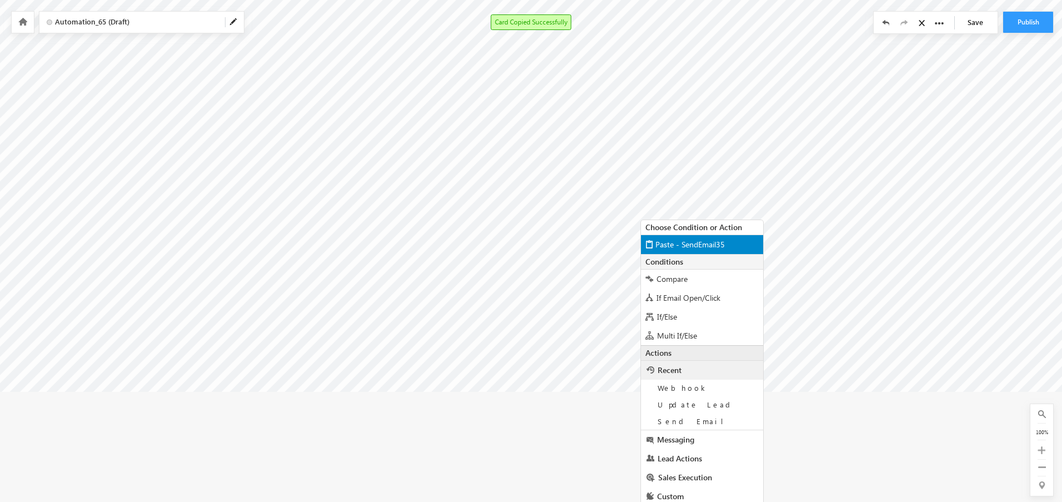
click at [689, 249] on div "Paste - SendEmail35" at bounding box center [702, 243] width 122 height 19
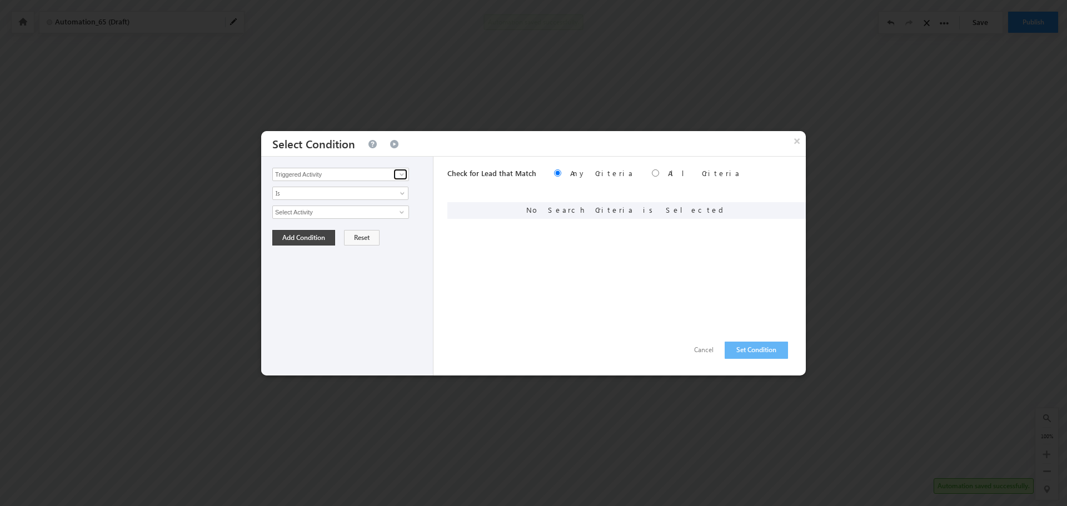
click at [401, 172] on span at bounding box center [401, 174] width 9 height 9
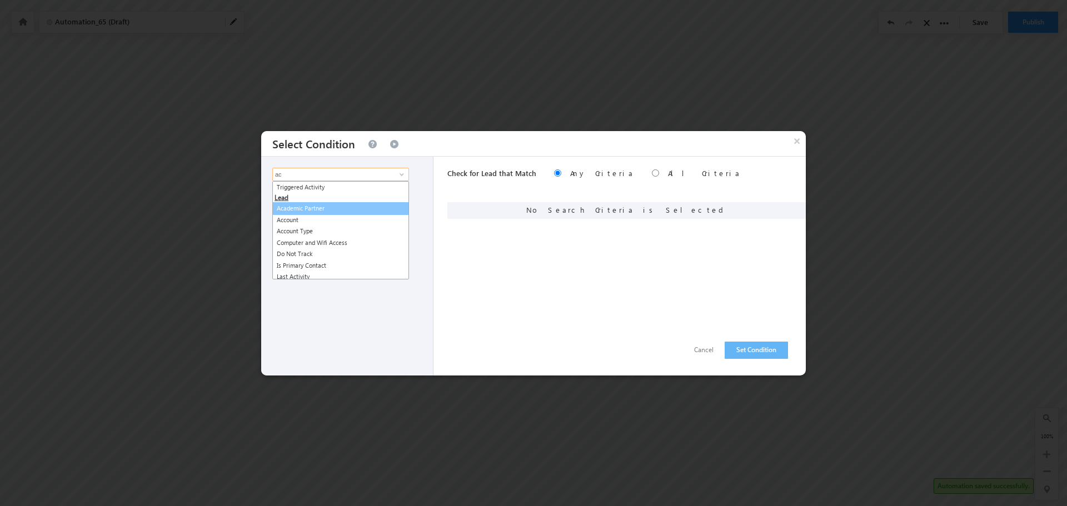
click at [317, 211] on link "Academic Partner" at bounding box center [340, 208] width 137 height 13
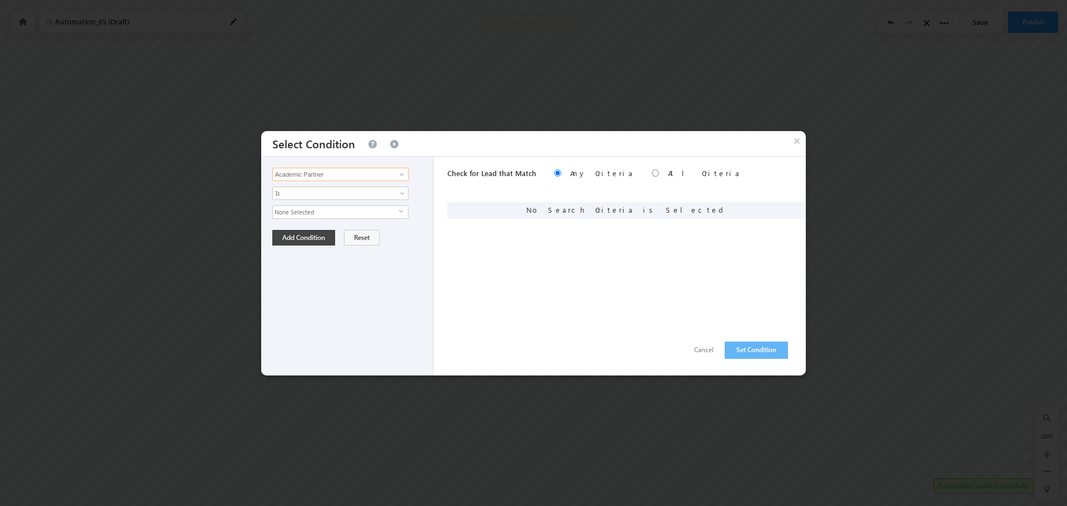
type input "Academic Partner"
click at [367, 216] on span "None Selected" at bounding box center [336, 212] width 126 height 12
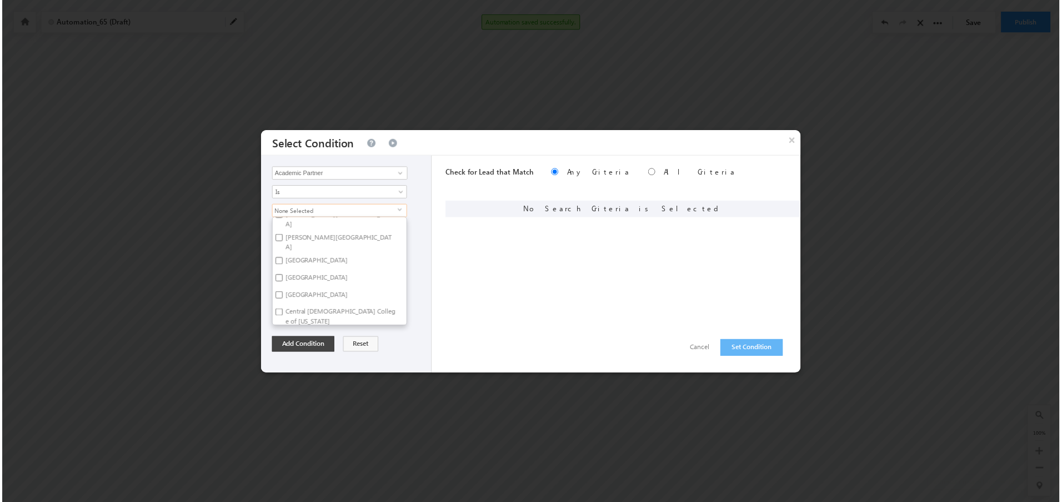
scroll to position [111, 0]
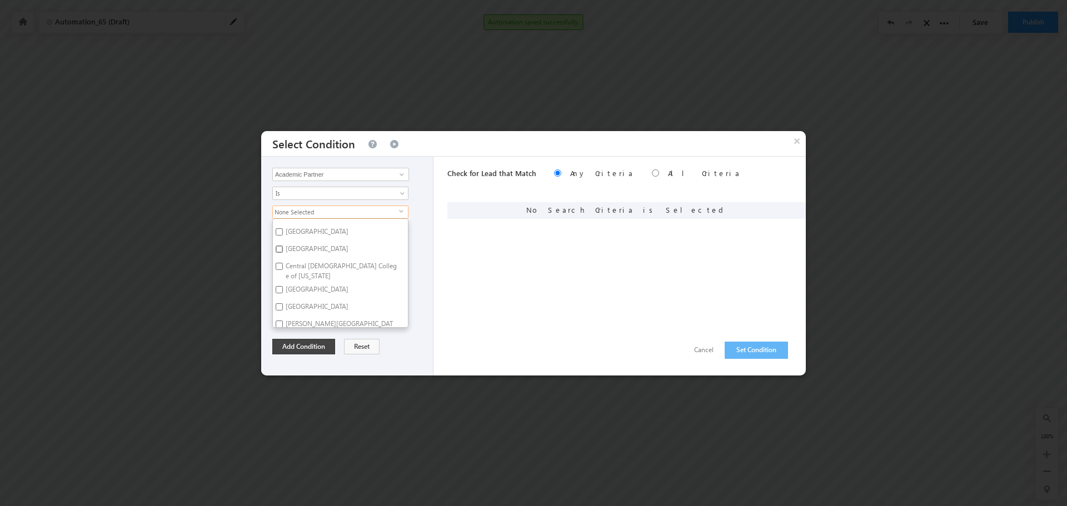
click at [278, 246] on input "Bethel College" at bounding box center [279, 249] width 7 height 7
checkbox input "true"
click at [423, 198] on div "Triggered Activity Prospect Id Academic Partner Account Account Type Additional…" at bounding box center [347, 266] width 172 height 219
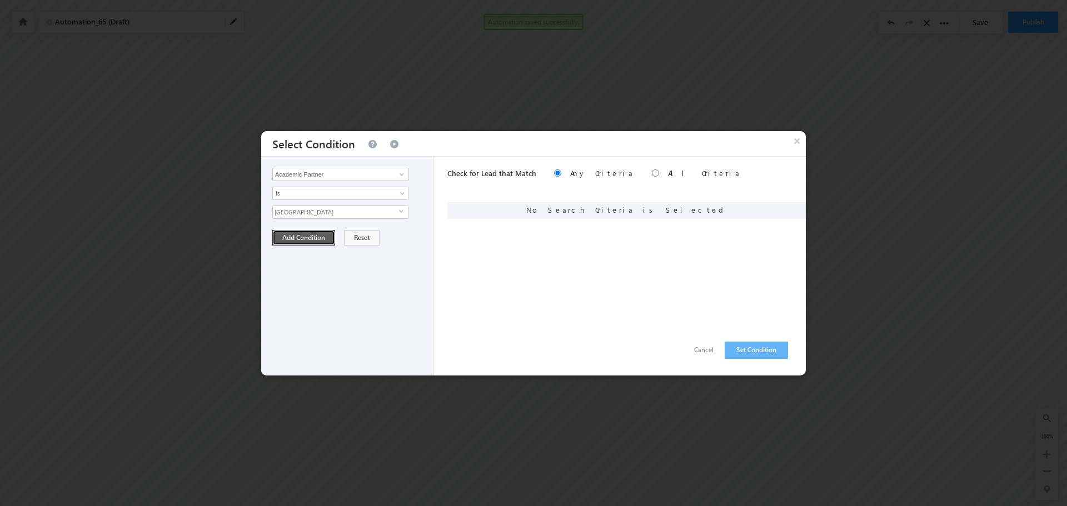
click at [312, 238] on button "Add Condition" at bounding box center [303, 238] width 63 height 16
click at [761, 351] on button "Set Condition" at bounding box center [755, 350] width 63 height 17
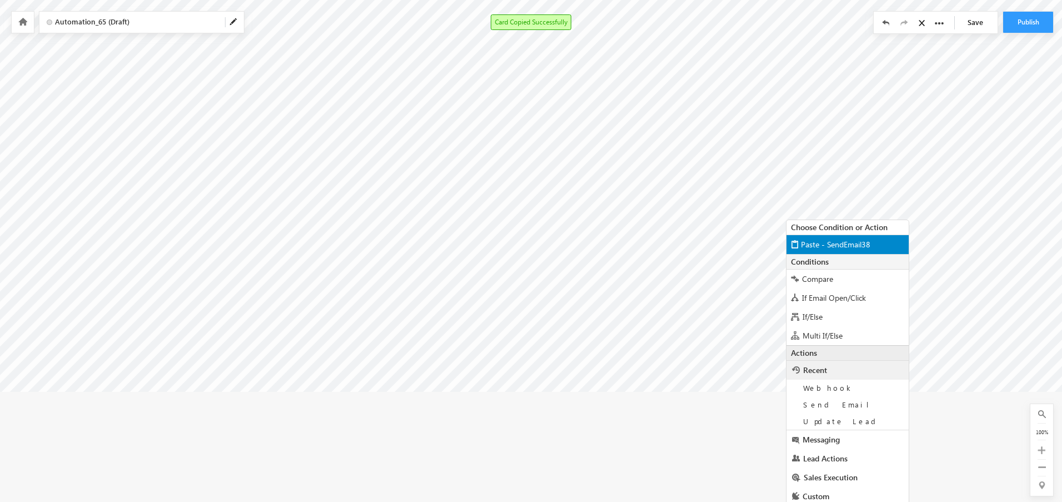
click at [833, 238] on div "Paste - SendEmail38" at bounding box center [848, 243] width 122 height 19
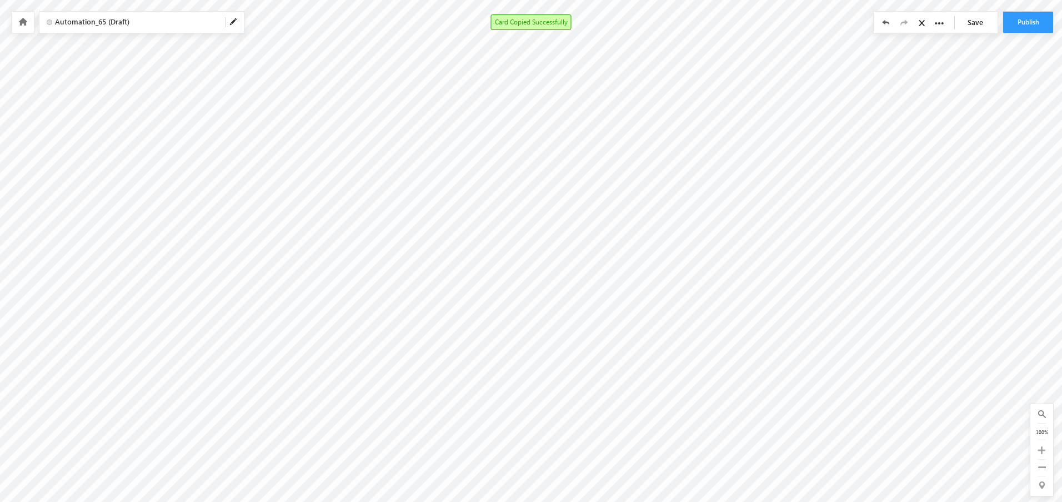
scroll to position [165, 1066]
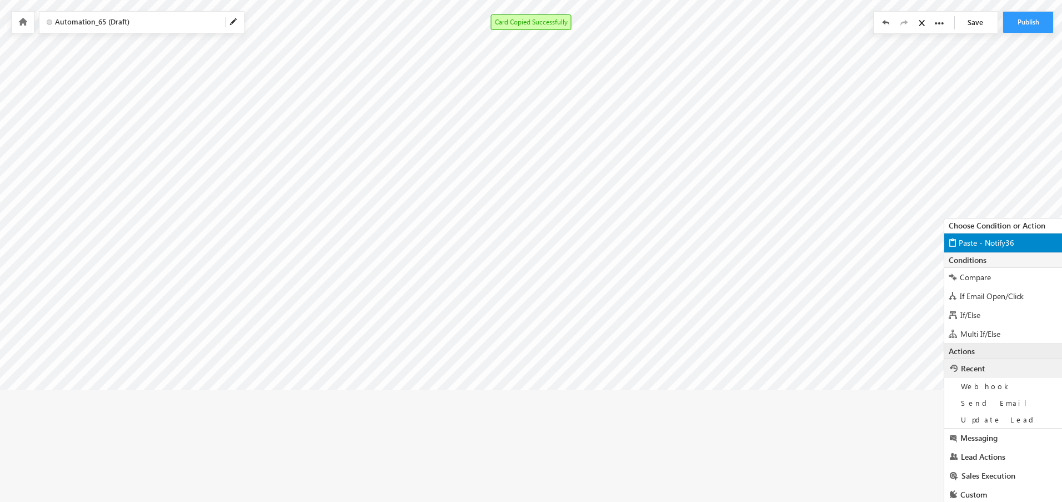
click at [1007, 242] on span "Paste - Notify36" at bounding box center [987, 242] width 56 height 11
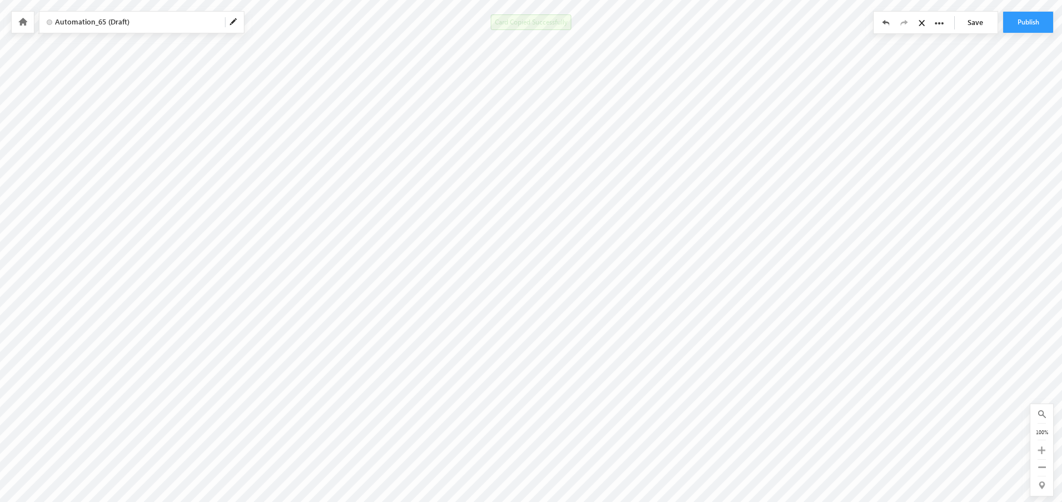
scroll to position [0, 1516]
click at [976, 28] on link "Save" at bounding box center [978, 22] width 39 height 21
click at [233, 26] on span at bounding box center [233, 22] width 9 height 9
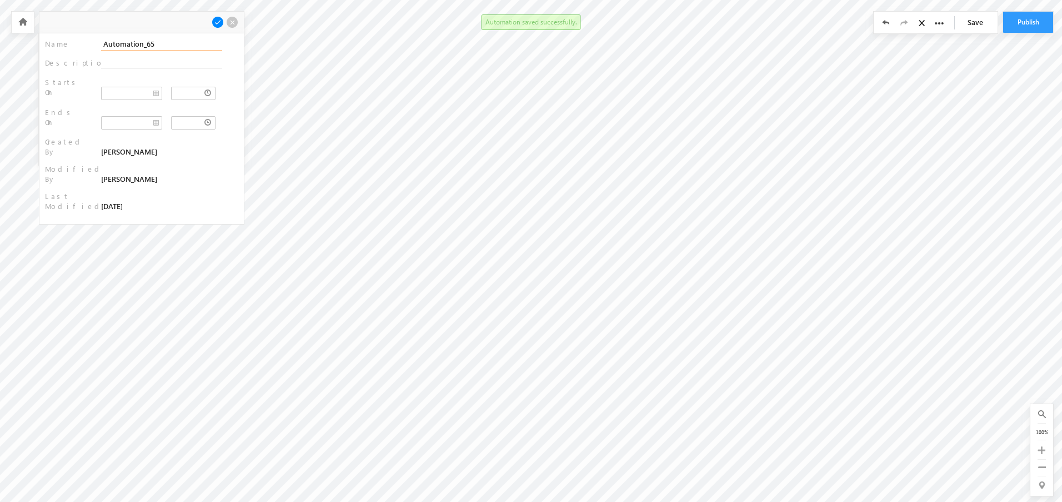
type input "N"
type input "BrainCX - New Activity Status Map"
click at [221, 21] on span at bounding box center [218, 22] width 12 height 12
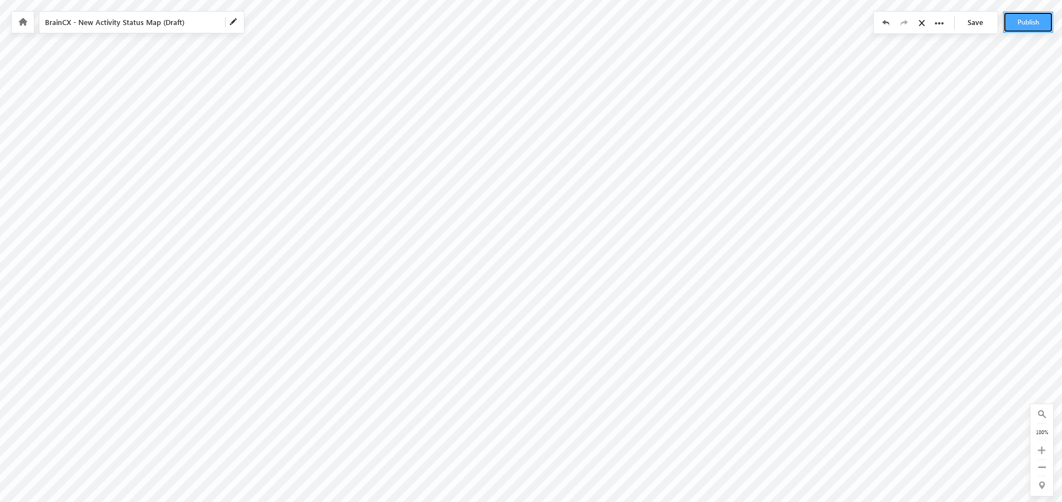
click at [1033, 21] on button "Publish" at bounding box center [1028, 22] width 50 height 21
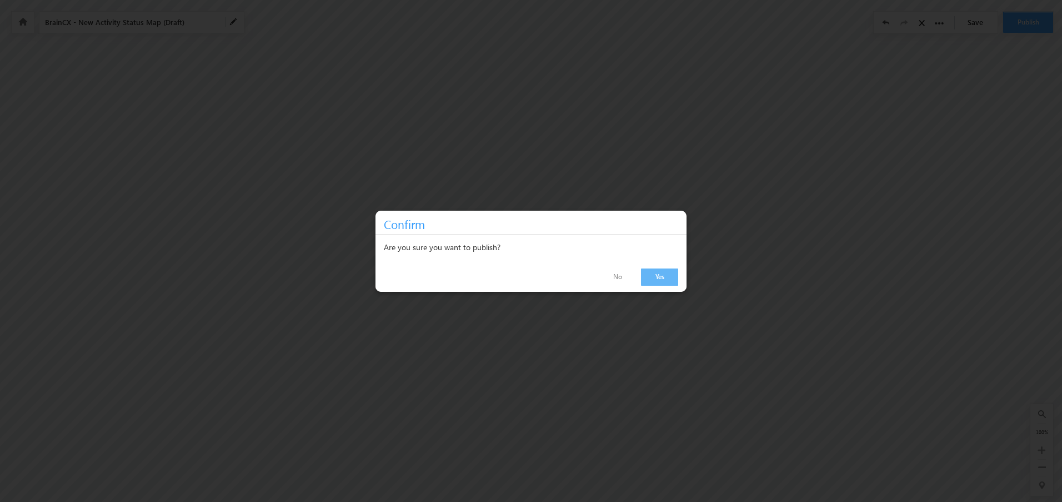
scroll to position [0, 1511]
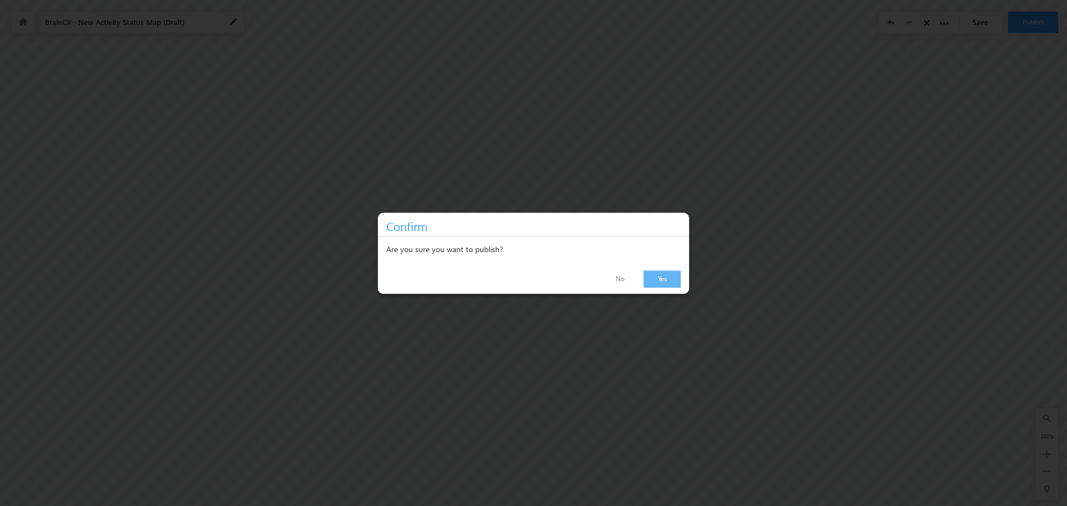
click at [657, 276] on link "Yes" at bounding box center [661, 279] width 37 height 17
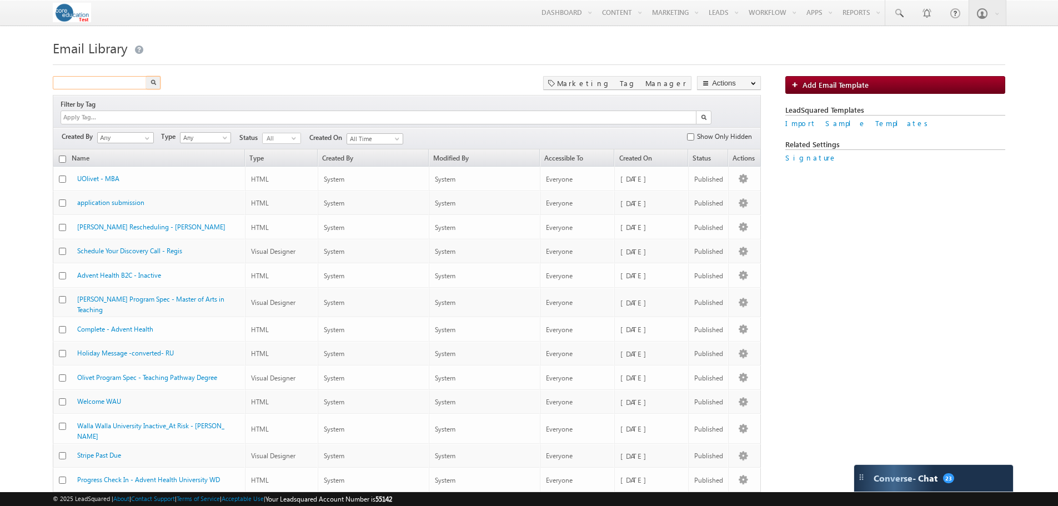
click at [113, 84] on input "text" at bounding box center [100, 82] width 95 height 13
type input "Bethel"
click at [146, 76] on button "button" at bounding box center [153, 82] width 14 height 13
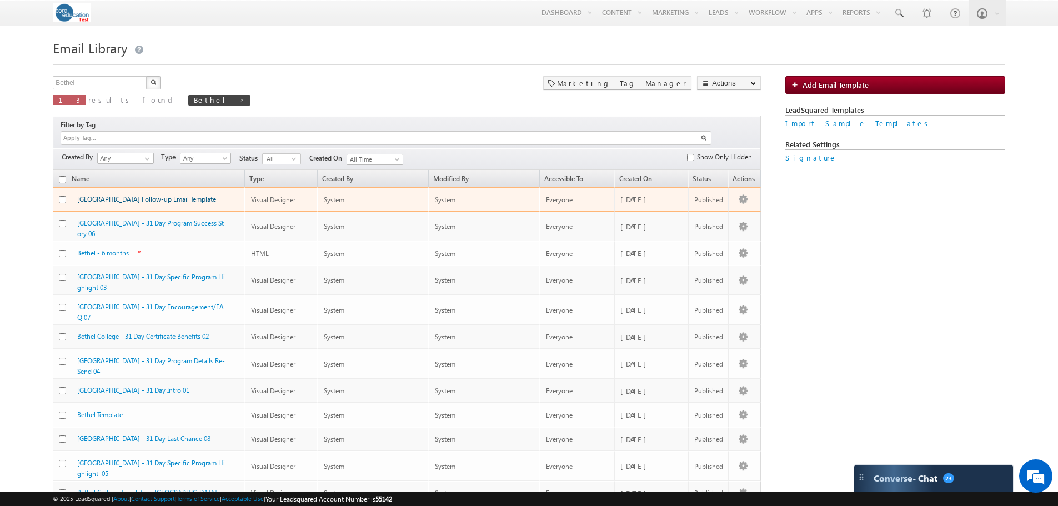
click at [173, 195] on link "Bethel College Follow-up Email Template" at bounding box center [146, 199] width 139 height 8
